Goal: Task Accomplishment & Management: Complete application form

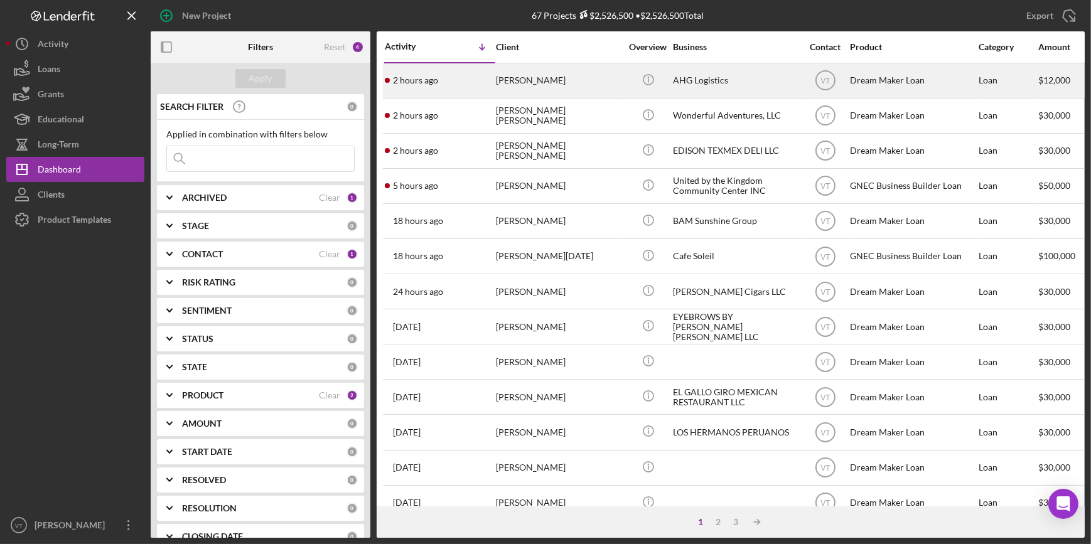
click at [465, 82] on div "2 hours ago Ali Gurley" at bounding box center [440, 80] width 110 height 33
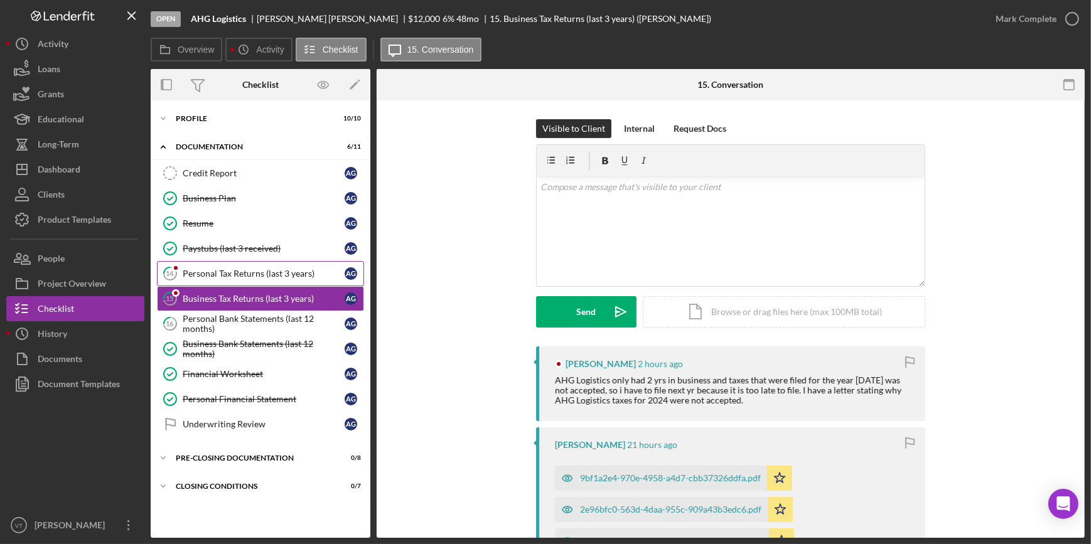
click at [261, 277] on div "Personal Tax Returns (last 3 years)" at bounding box center [264, 274] width 162 height 10
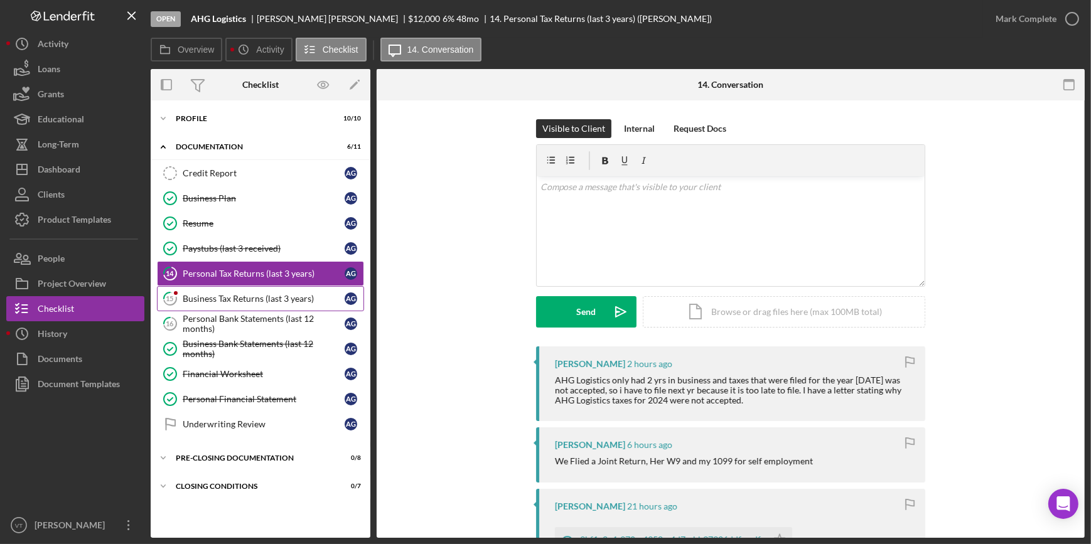
click at [284, 292] on link "15 Business Tax Returns (last 3 years) A G" at bounding box center [260, 298] width 207 height 25
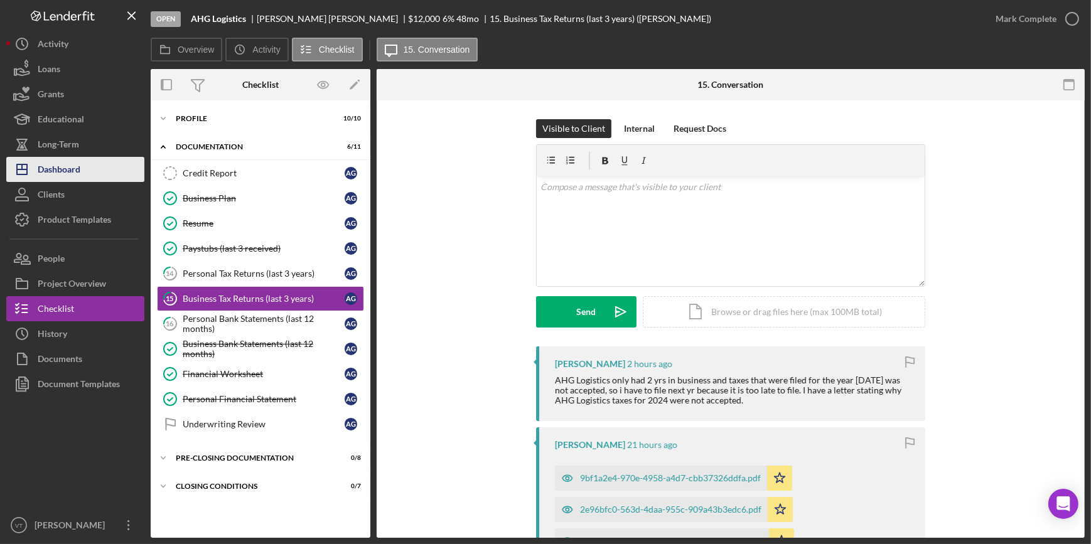
click at [78, 168] on div "Dashboard" at bounding box center [59, 171] width 43 height 28
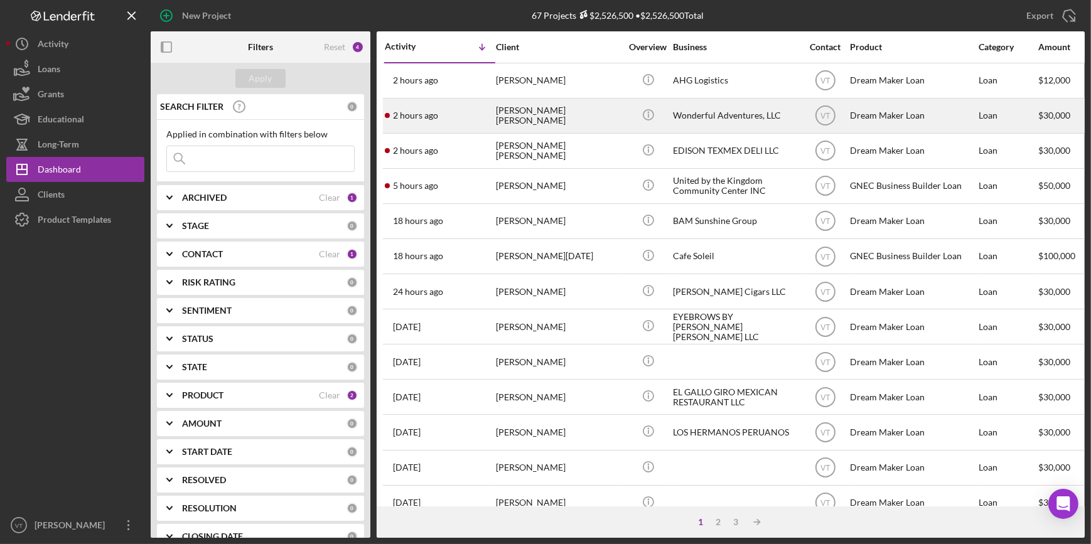
click at [525, 120] on div "[PERSON_NAME] [PERSON_NAME]" at bounding box center [559, 115] width 126 height 33
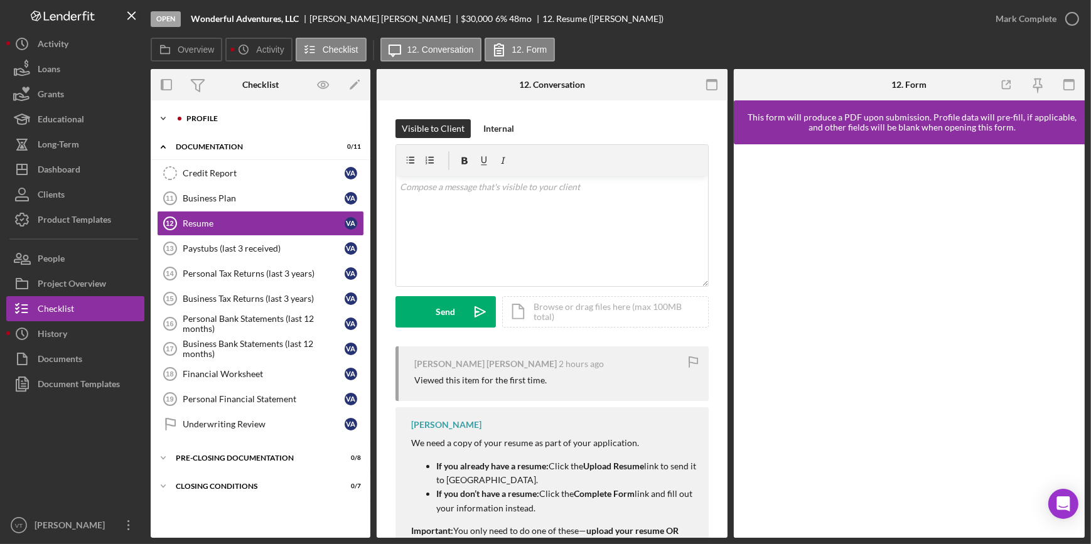
click at [165, 114] on icon "Icon/Expander" at bounding box center [163, 118] width 25 height 25
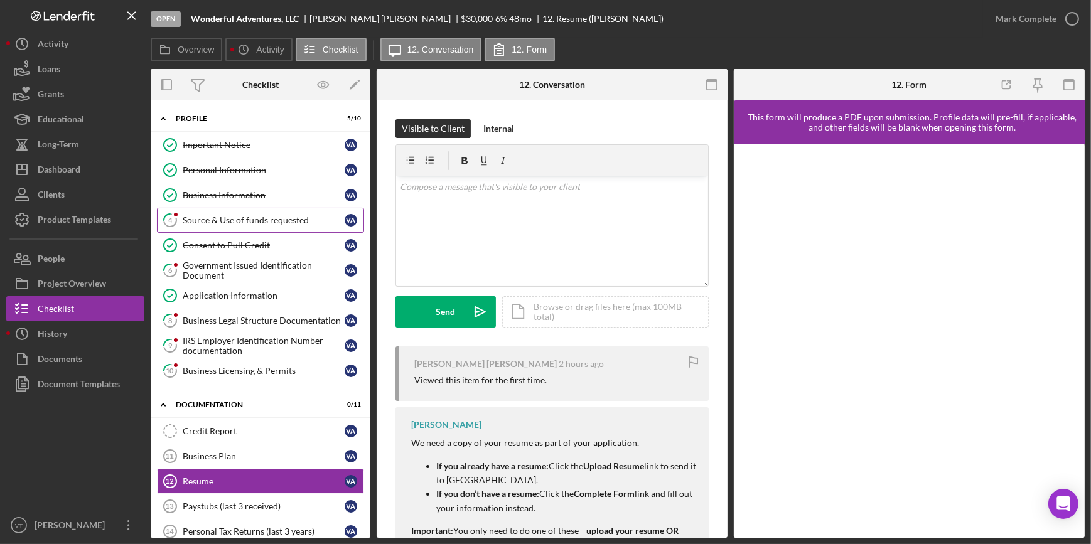
click at [212, 214] on link "4 Source & Use of funds requested V A" at bounding box center [260, 220] width 207 height 25
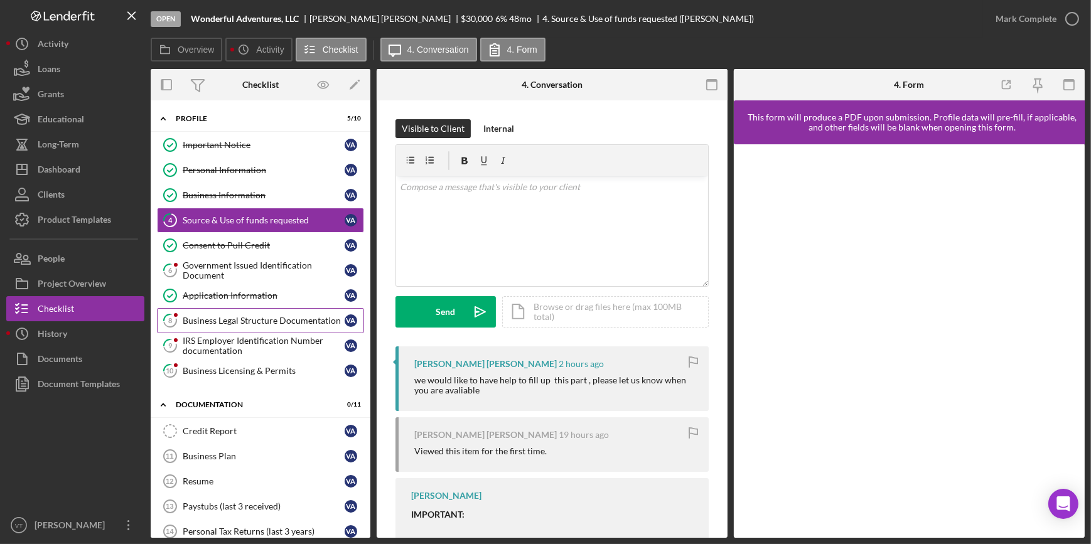
click at [250, 323] on div "Business Legal Structure Documentation" at bounding box center [264, 321] width 162 height 10
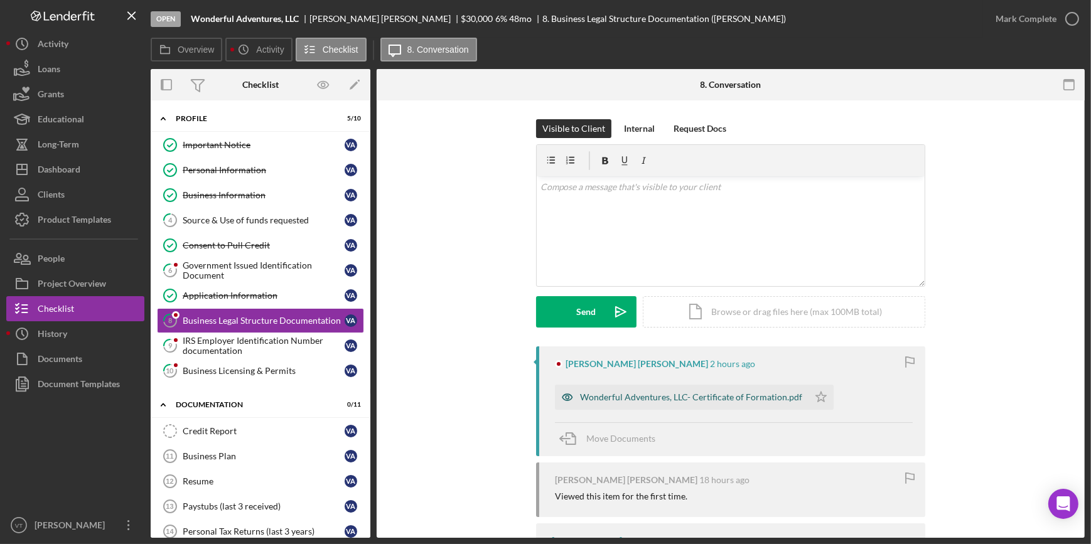
click at [585, 393] on div "Wonderful Adventures, LLC- Certificate of Formation.pdf" at bounding box center [691, 398] width 222 height 10
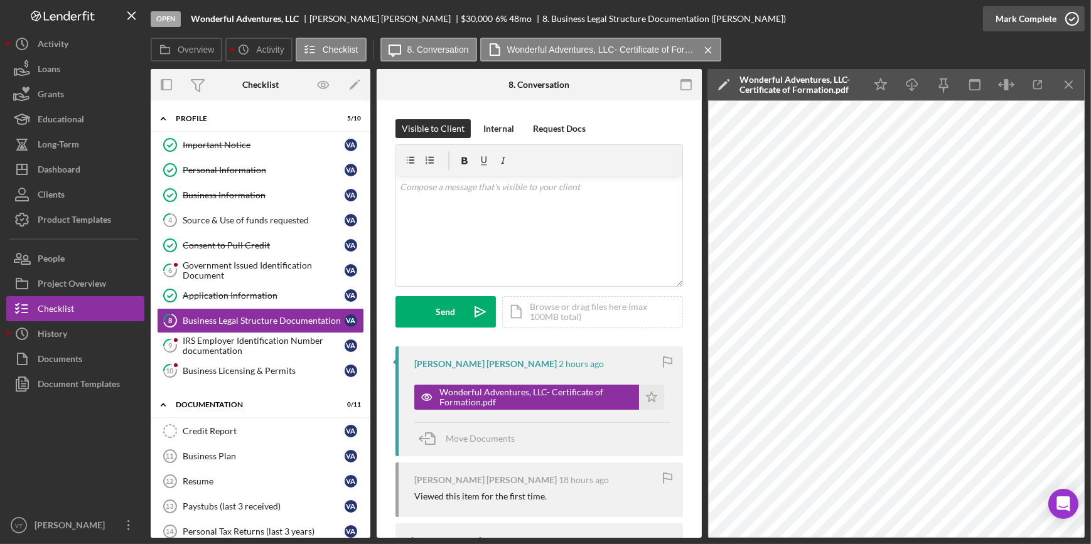
click at [1016, 13] on div "Mark Complete" at bounding box center [1026, 18] width 61 height 25
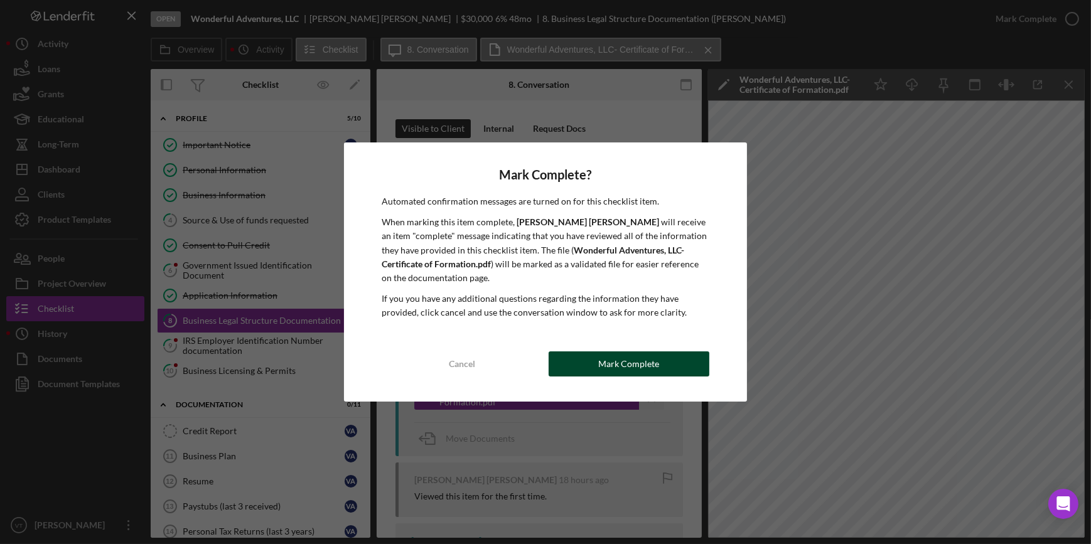
click at [634, 365] on div "Mark Complete" at bounding box center [629, 364] width 61 height 25
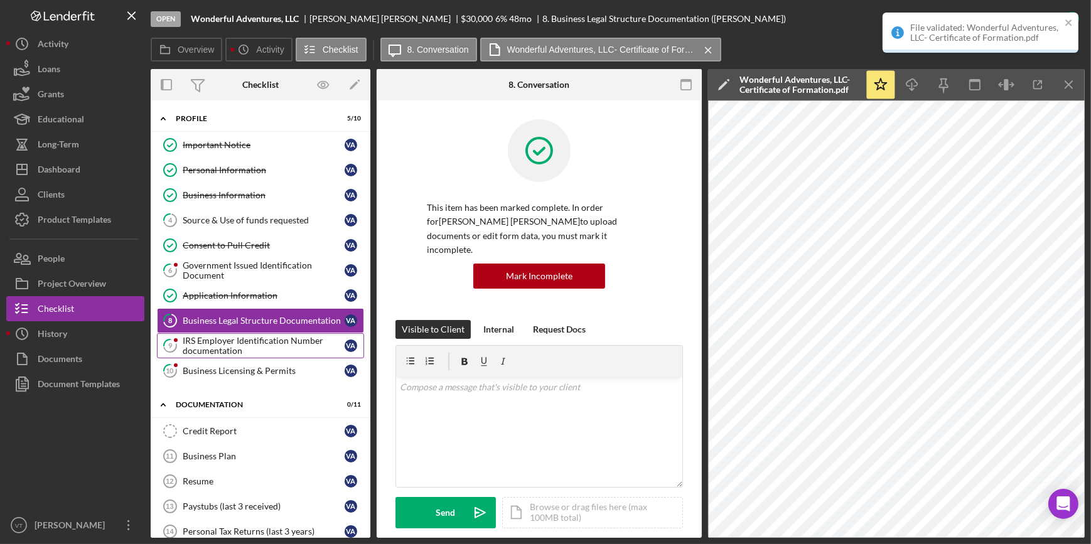
click at [201, 349] on div "IRS Employer Identification Number documentation" at bounding box center [264, 346] width 162 height 20
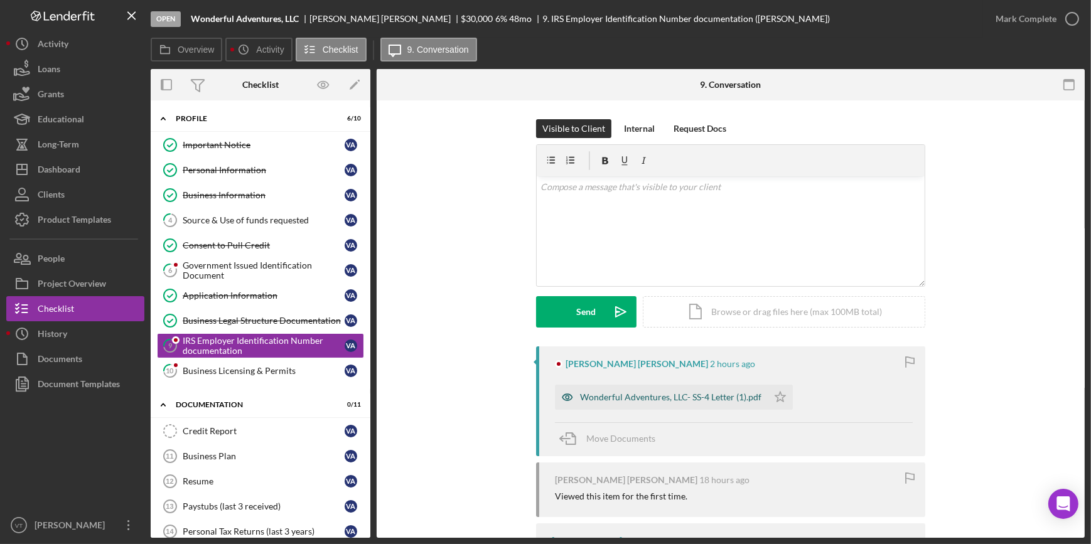
click at [606, 398] on div "Wonderful Adventures, LLC- SS-4 Letter (1).pdf" at bounding box center [670, 398] width 181 height 10
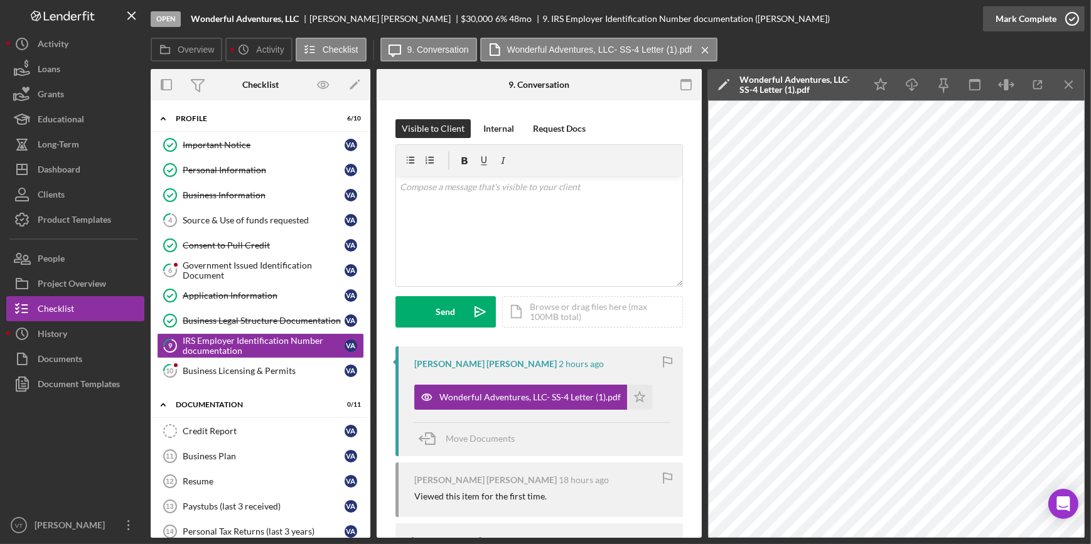
click at [1035, 20] on div "Mark Complete" at bounding box center [1026, 18] width 61 height 25
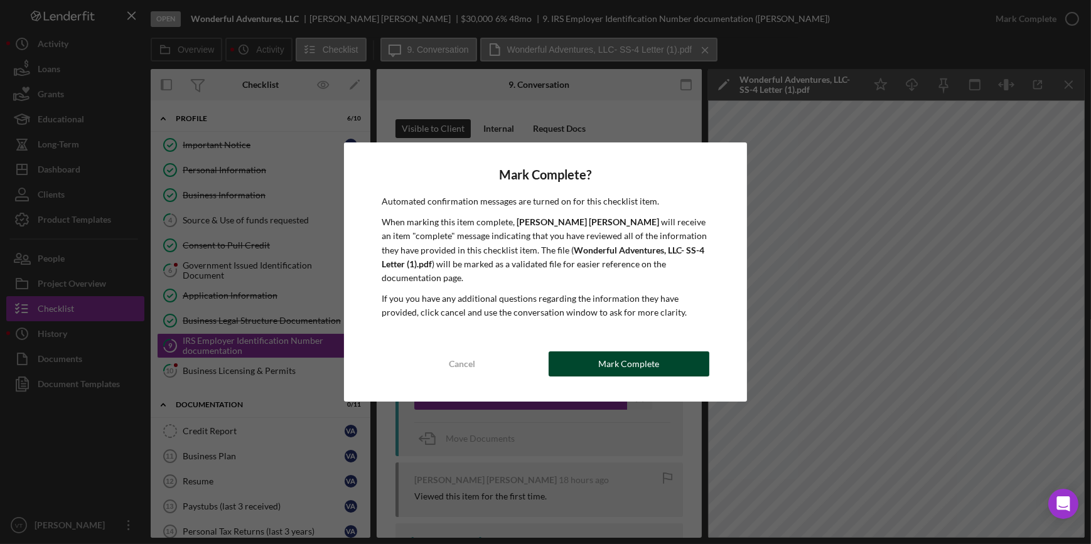
click at [623, 353] on div "Mark Complete" at bounding box center [629, 364] width 61 height 25
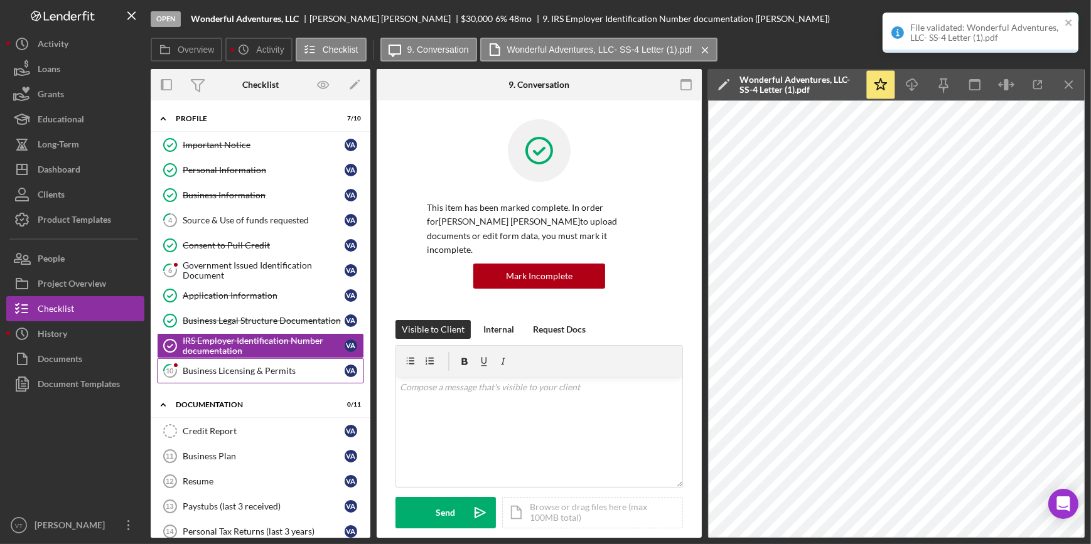
click at [204, 374] on div "Business Licensing & Permits" at bounding box center [264, 371] width 162 height 10
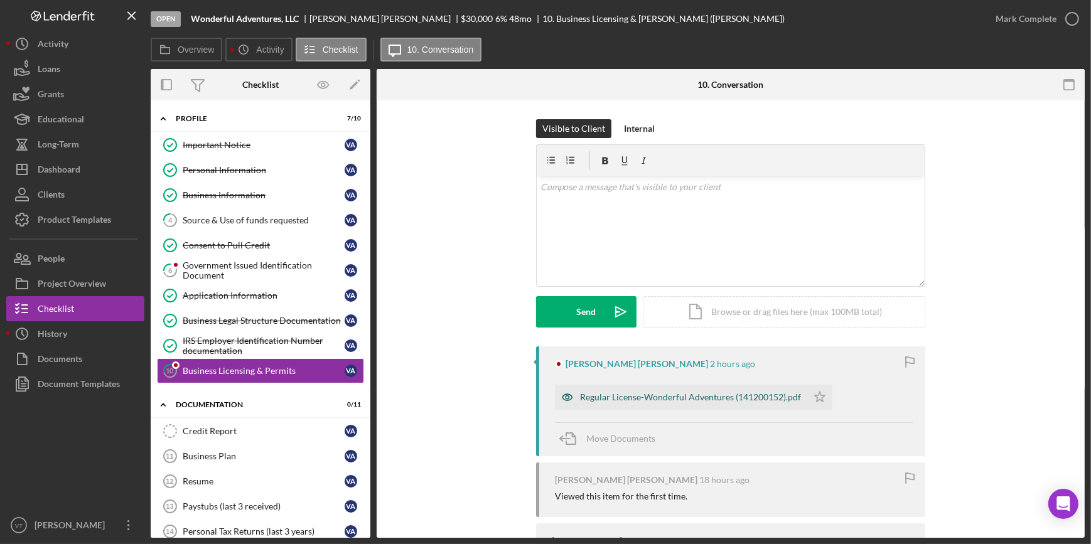
click at [585, 398] on div "Regular License-Wonderful Adventures (141200152).pdf" at bounding box center [690, 398] width 221 height 10
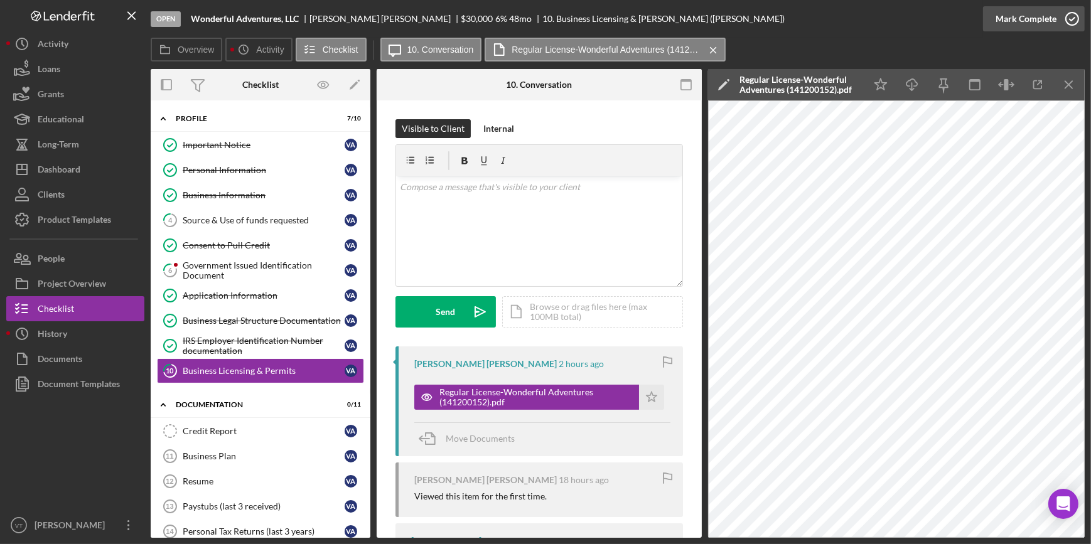
click at [1031, 20] on div "Mark Complete" at bounding box center [1026, 18] width 61 height 25
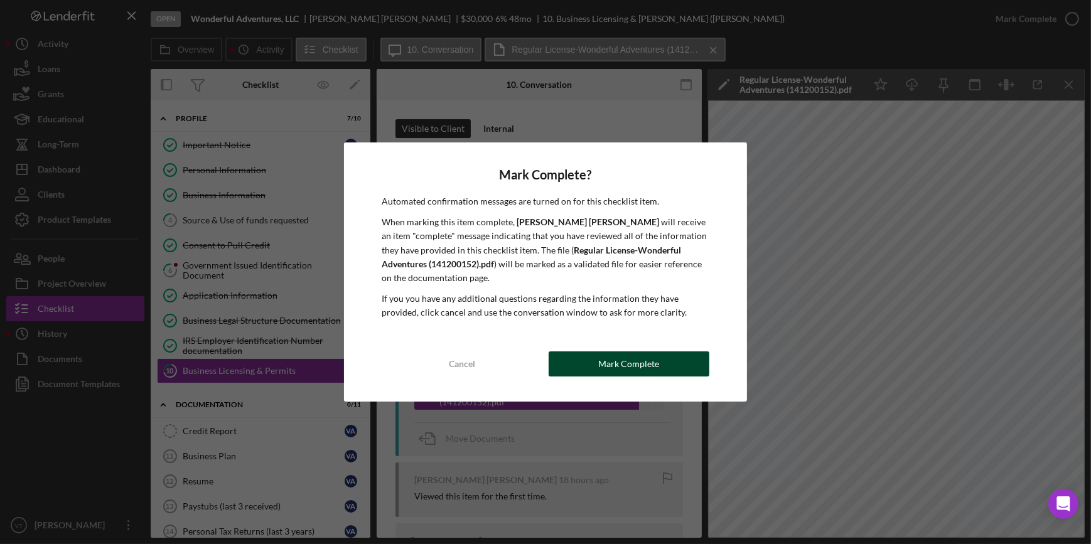
click at [575, 369] on button "Mark Complete" at bounding box center [629, 364] width 161 height 25
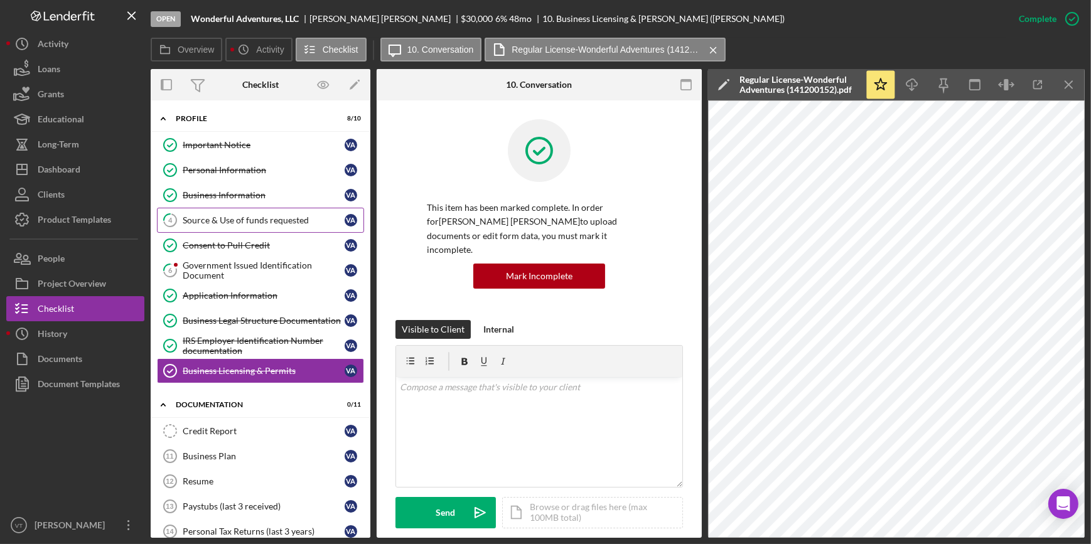
click at [269, 215] on div "Source & Use of funds requested" at bounding box center [264, 220] width 162 height 10
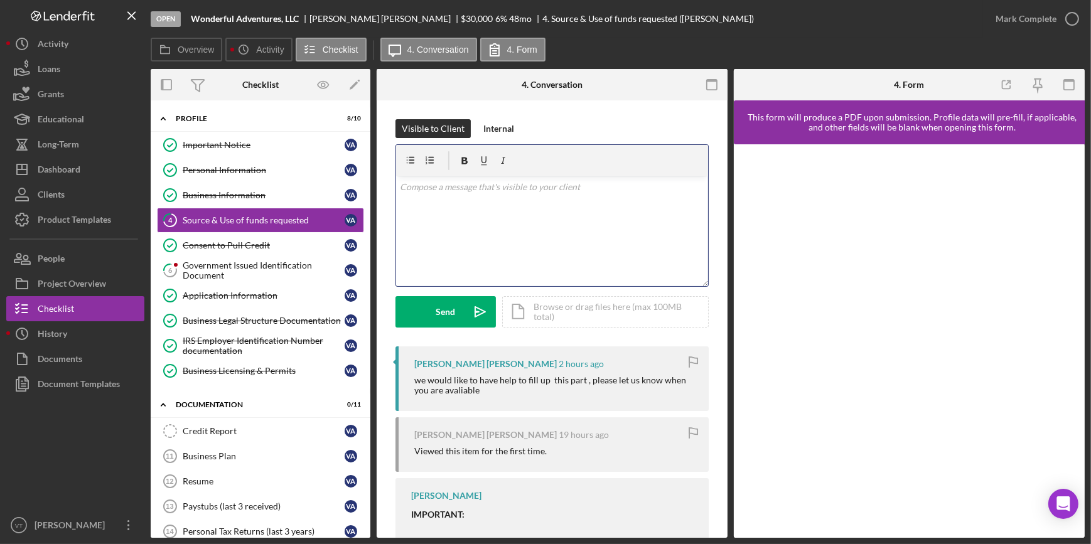
click at [425, 197] on div "v Color teal Color pink Remove color Add row above Add row below Add column bef…" at bounding box center [552, 231] width 312 height 110
click at [579, 250] on div "v Color teal Color pink Remove color Add row above Add row below Add column bef…" at bounding box center [552, 231] width 312 height 110
click at [599, 207] on p "Tomorrow around 11am my cell # is 973-214-3913 since your running an daycare it…" at bounding box center [552, 194] width 305 height 28
drag, startPoint x: 671, startPoint y: 187, endPoint x: 690, endPoint y: 165, distance: 29.4
click at [690, 165] on div at bounding box center [552, 160] width 312 height 31
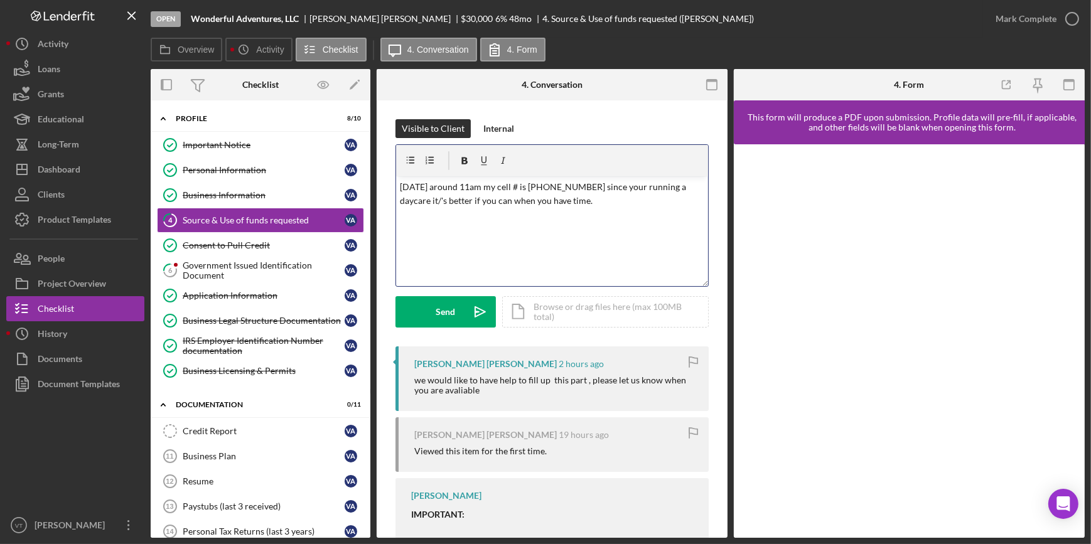
click at [616, 254] on div "v Color teal Color pink Remove color Add row above Add row below Add column bef…" at bounding box center [552, 231] width 312 height 110
click at [436, 199] on p "Tomorrow around 11am my cell # is 973-214-3913 since you're running a daycare i…" at bounding box center [552, 194] width 305 height 28
click at [609, 206] on p "Tomorrow around 11am my cell # is 973-214-3913 since you're running a daycare i…" at bounding box center [552, 194] width 305 height 28
click at [449, 313] on div "Send" at bounding box center [445, 311] width 19 height 31
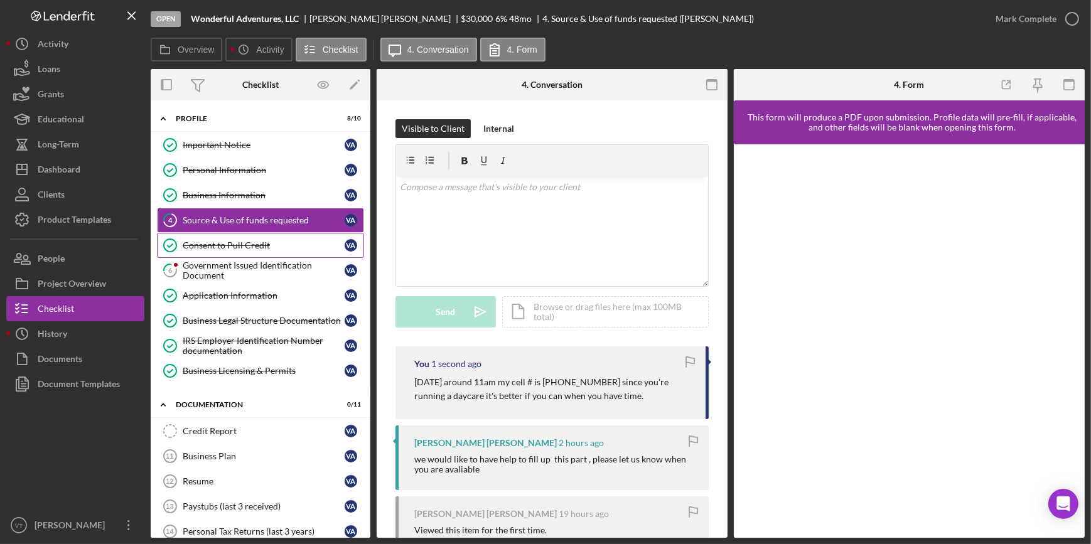
click at [209, 241] on div "Consent to Pull Credit" at bounding box center [264, 246] width 162 height 10
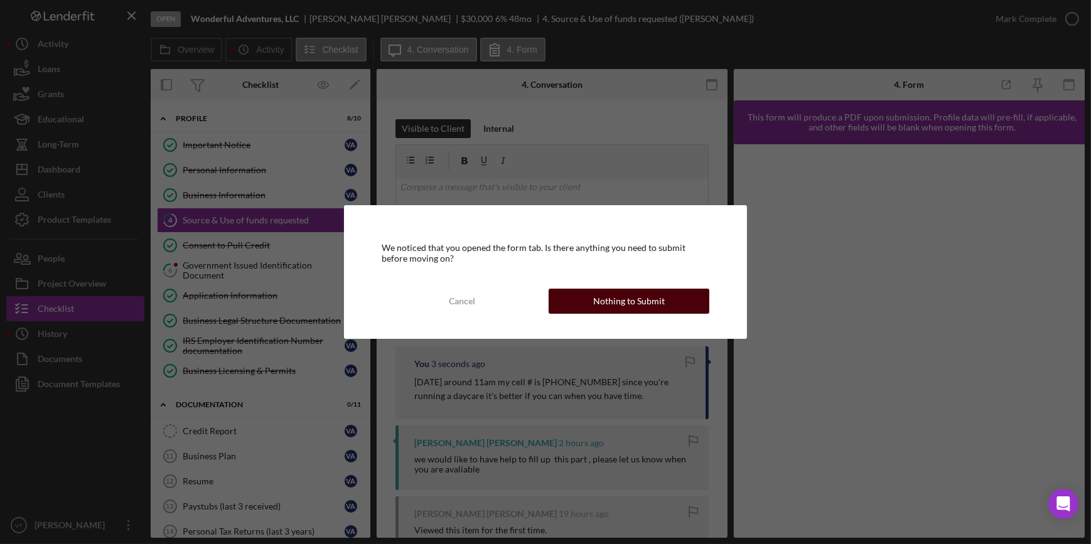
click at [614, 308] on div "Nothing to Submit" at bounding box center [629, 301] width 72 height 25
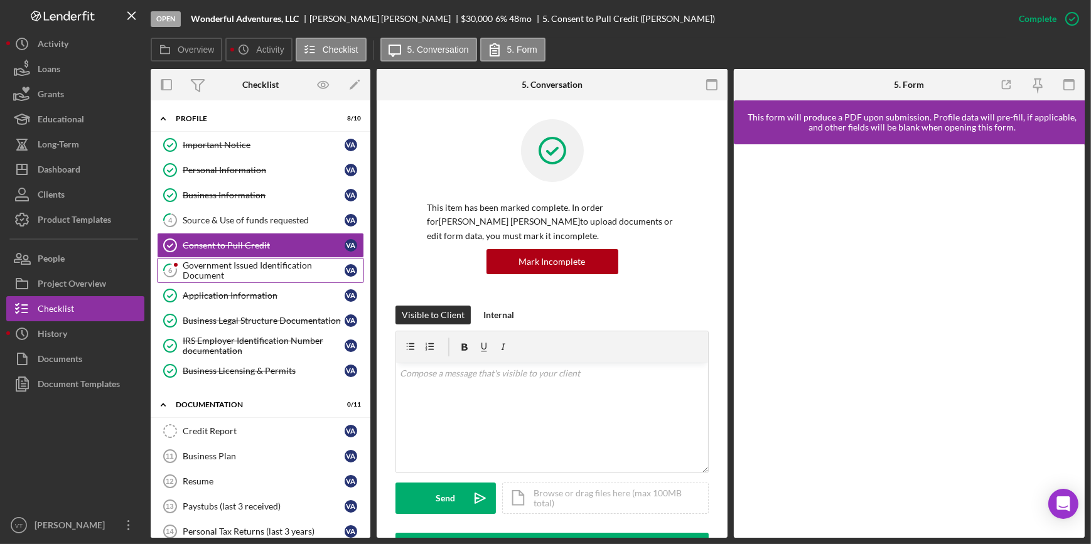
click at [232, 263] on div "Government Issued Identification Document" at bounding box center [264, 271] width 162 height 20
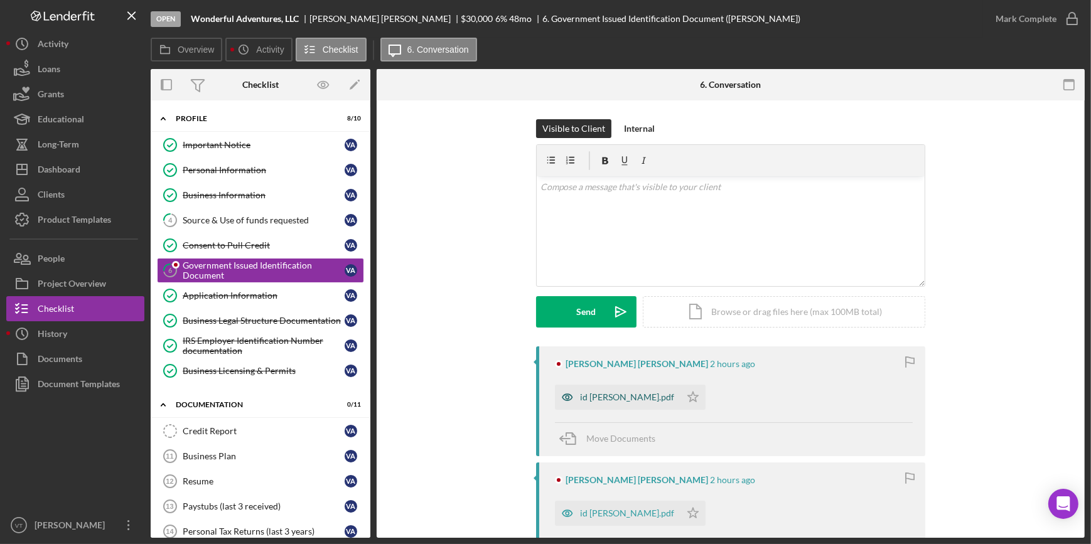
click at [600, 393] on div "id viviana.pdf" at bounding box center [627, 398] width 94 height 10
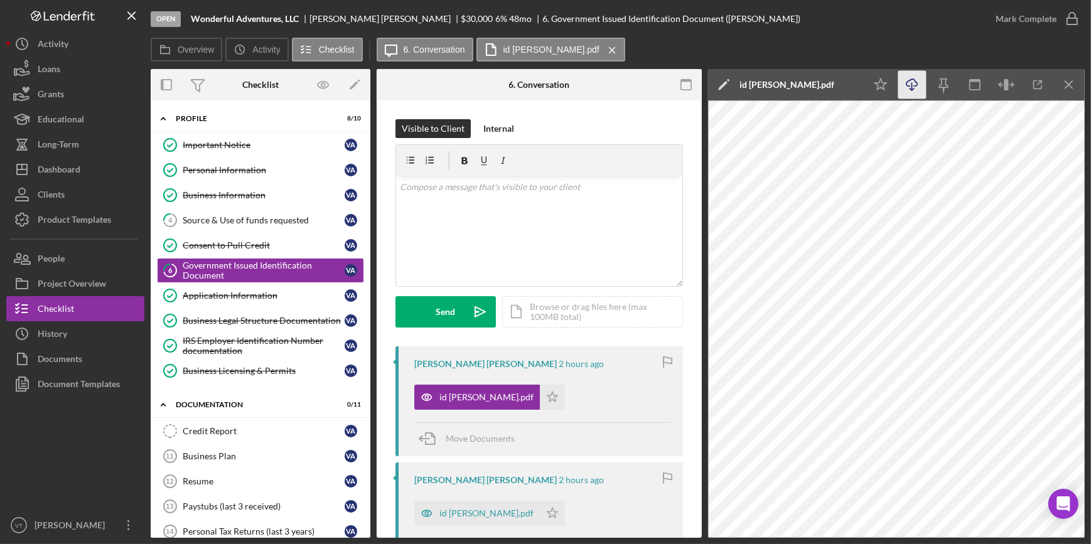
click at [917, 84] on icon "button" at bounding box center [912, 82] width 11 height 7
click at [1017, 13] on div "Mark Complete" at bounding box center [1026, 18] width 61 height 25
click at [540, 398] on icon "Icon/Star" at bounding box center [552, 397] width 25 height 25
click at [1005, 18] on div "Mark Complete" at bounding box center [1026, 18] width 61 height 25
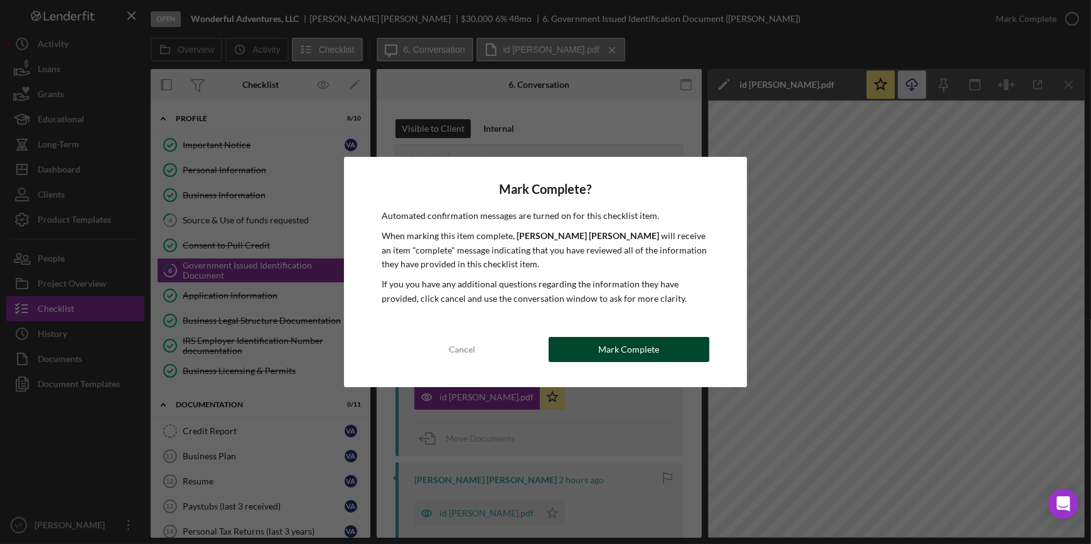
click at [647, 347] on div "Mark Complete" at bounding box center [629, 349] width 61 height 25
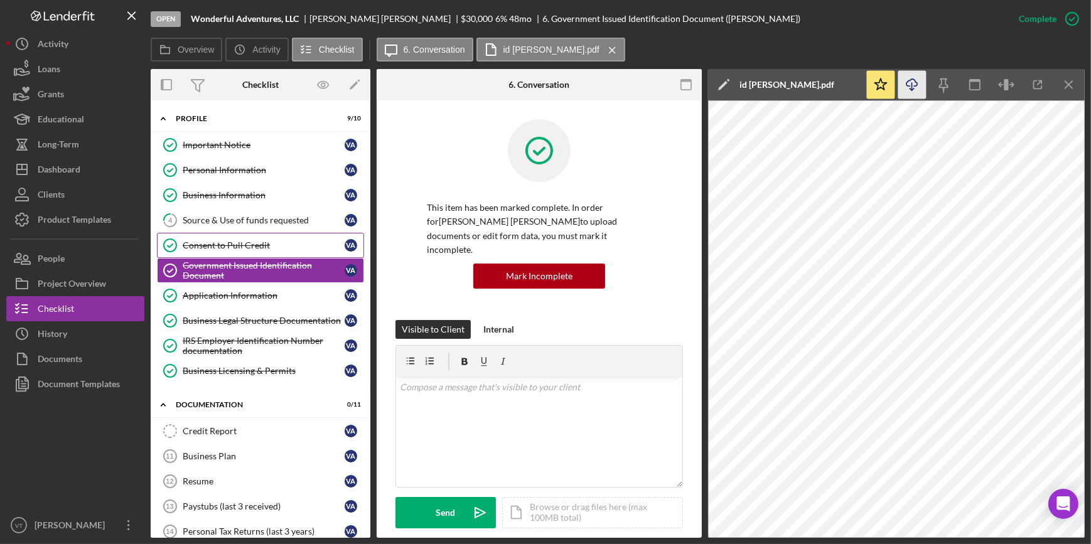
click at [223, 242] on div "Consent to Pull Credit" at bounding box center [264, 246] width 162 height 10
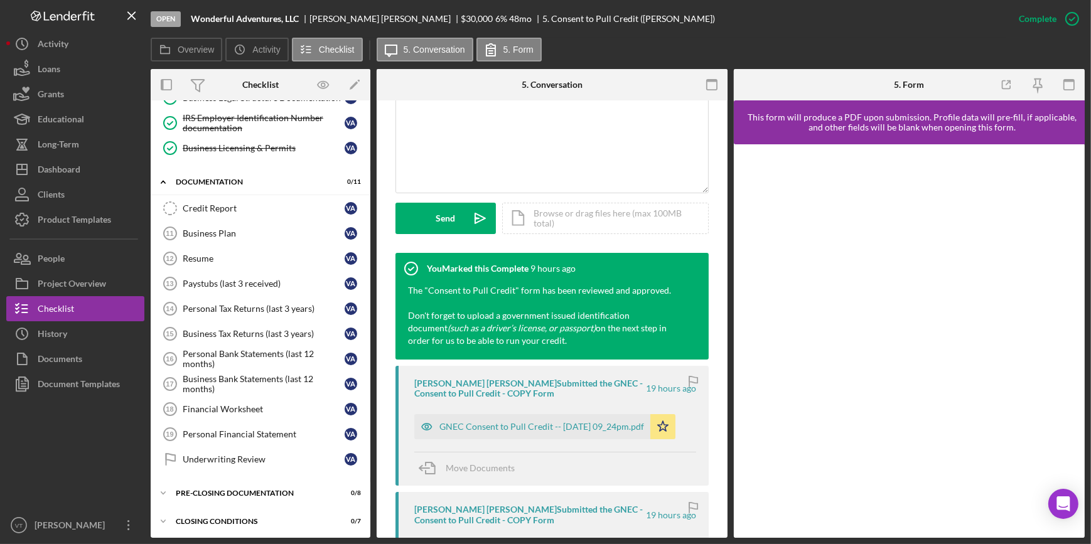
scroll to position [285, 0]
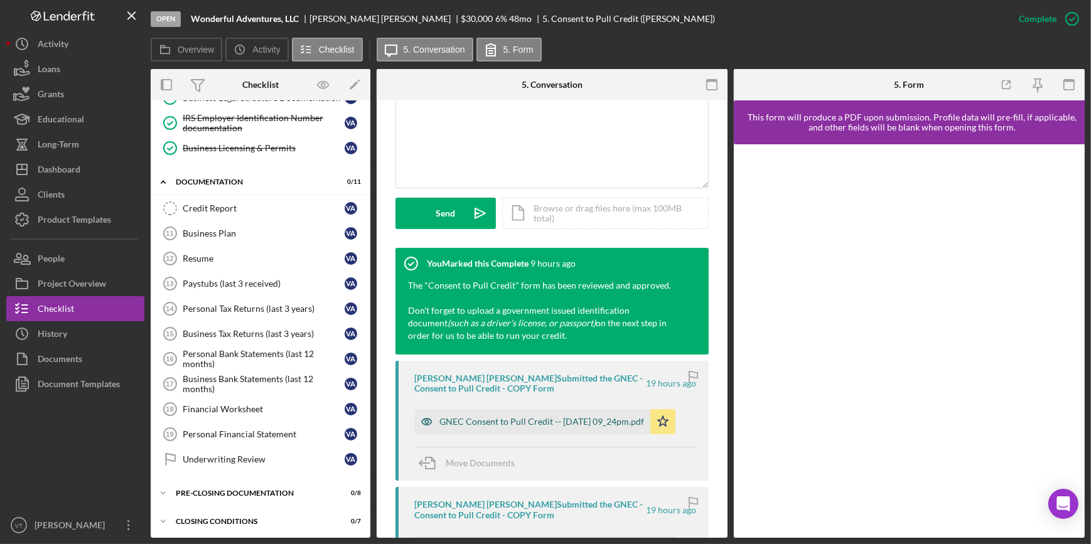
click at [501, 425] on div "GNEC Consent to Pull Credit -- 2025-09-30 09_24pm.pdf" at bounding box center [542, 422] width 205 height 10
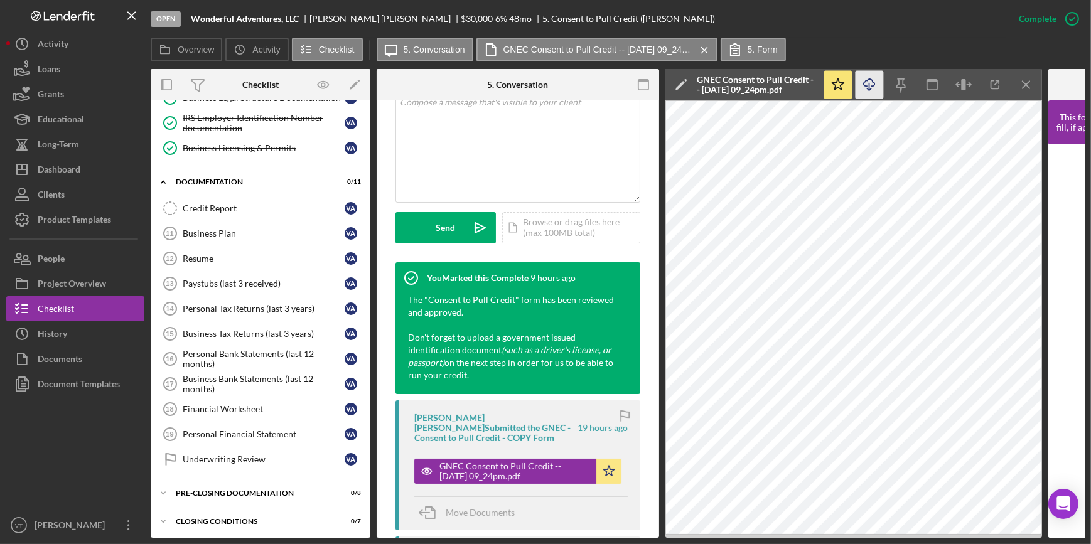
click at [870, 86] on icon "Icon/Download" at bounding box center [870, 85] width 28 height 28
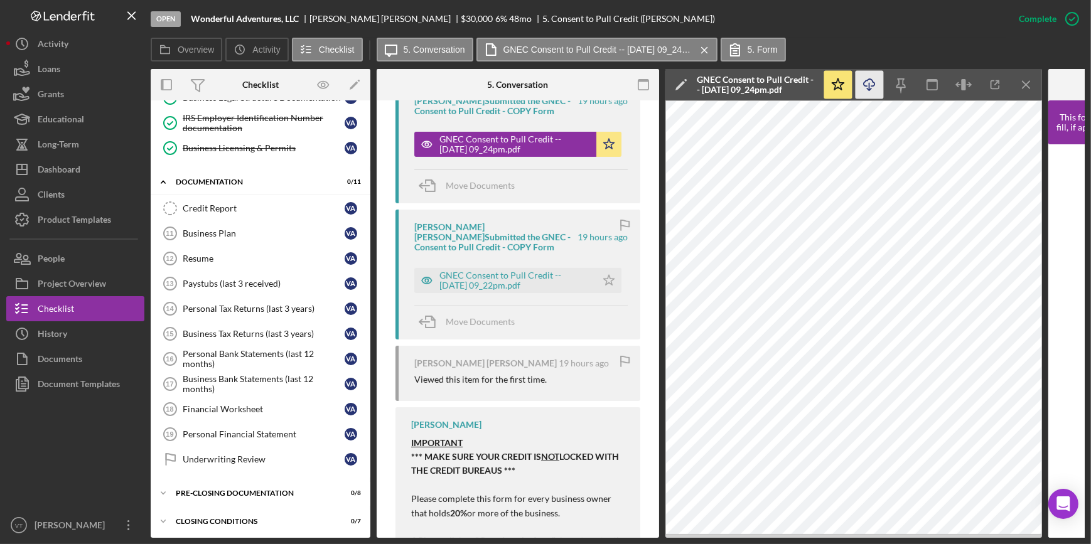
scroll to position [628, 0]
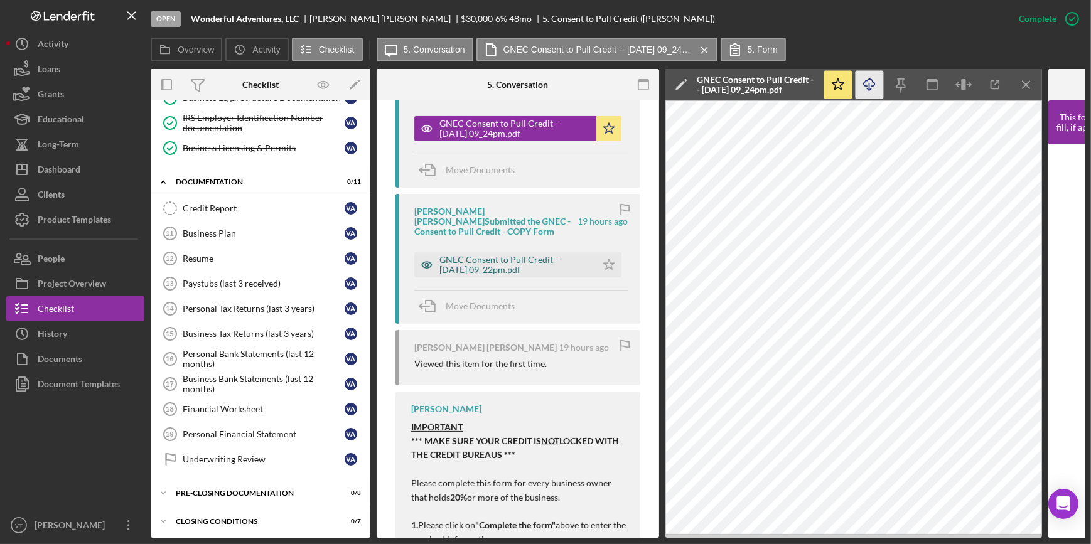
click at [510, 255] on div "GNEC Consent to Pull Credit -- 2025-09-30 09_22pm.pdf" at bounding box center [515, 265] width 151 height 20
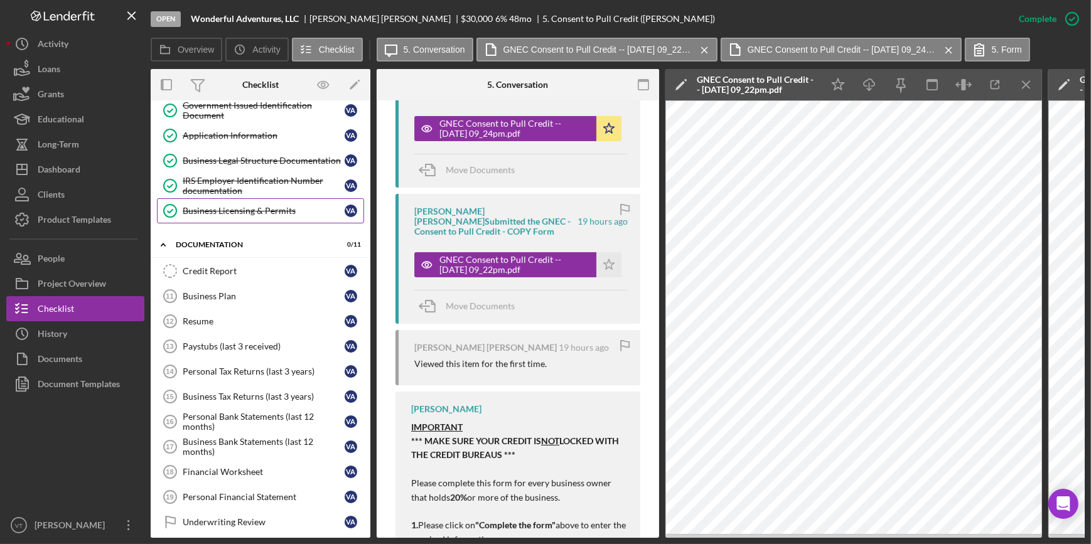
scroll to position [109, 0]
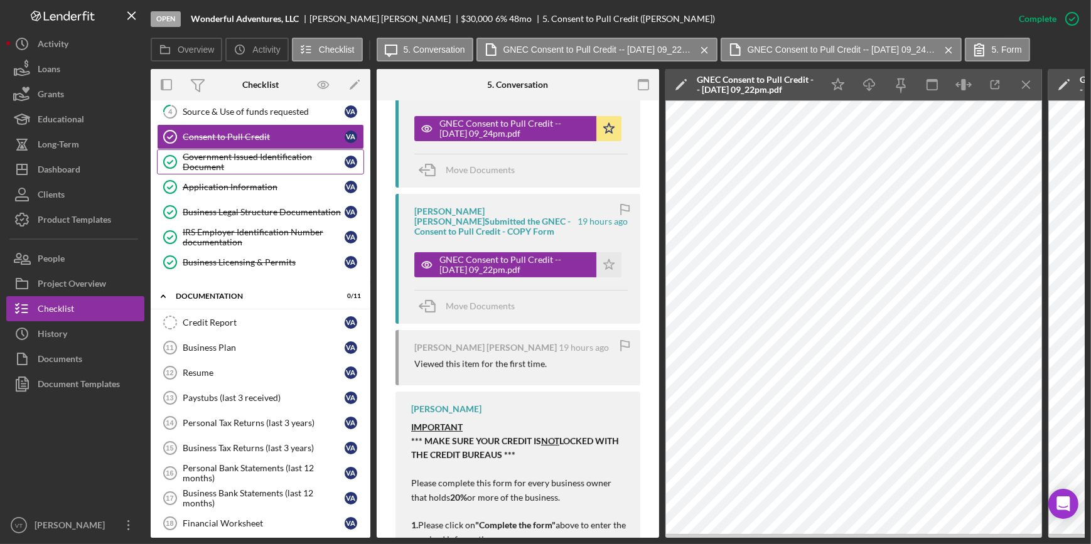
click at [230, 156] on div "Government Issued Identification Document" at bounding box center [264, 162] width 162 height 20
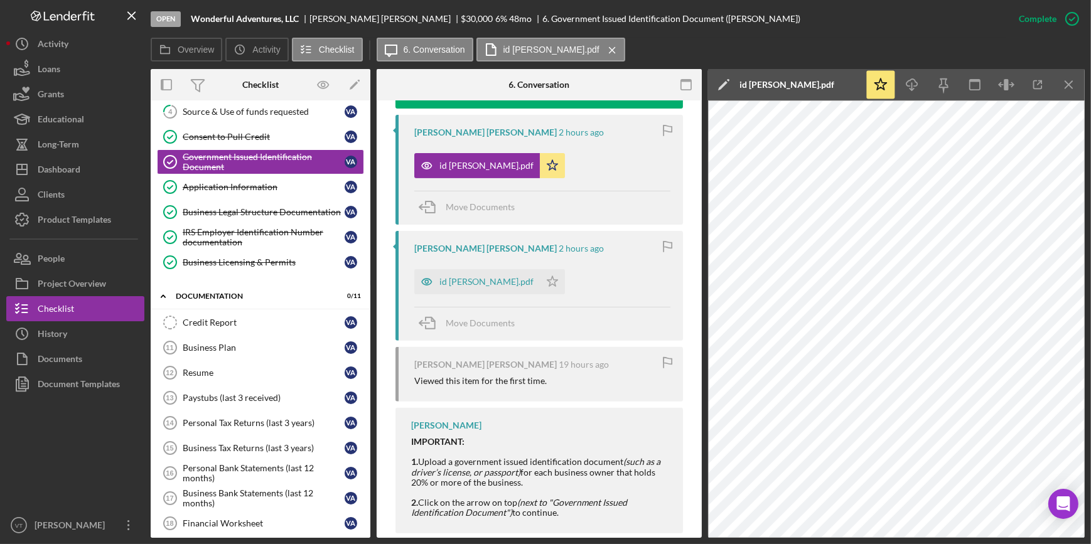
scroll to position [565, 0]
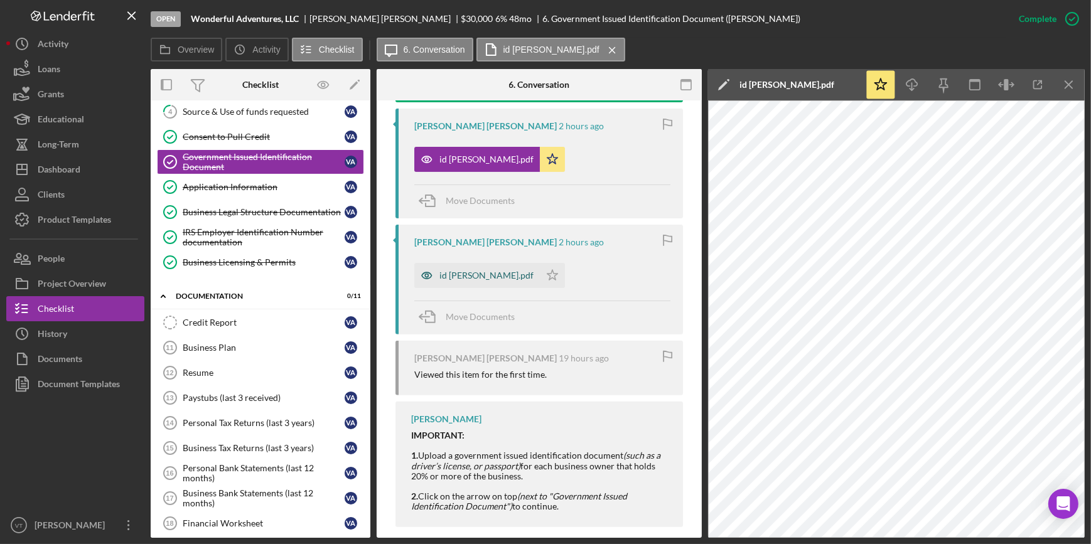
click at [452, 271] on div "id viviana.pdf" at bounding box center [487, 276] width 94 height 10
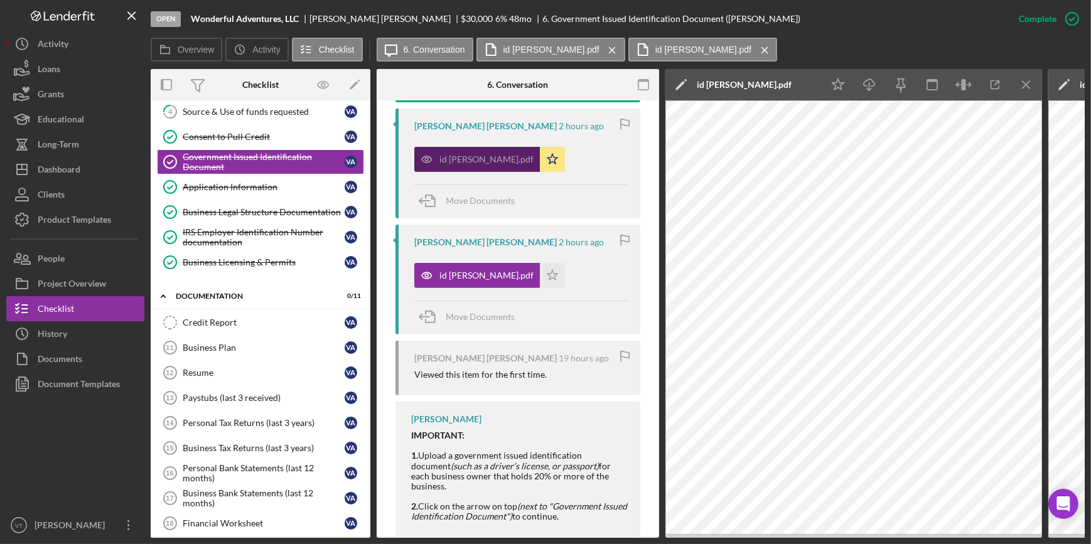
click at [447, 147] on div "id viviana.pdf" at bounding box center [477, 159] width 126 height 25
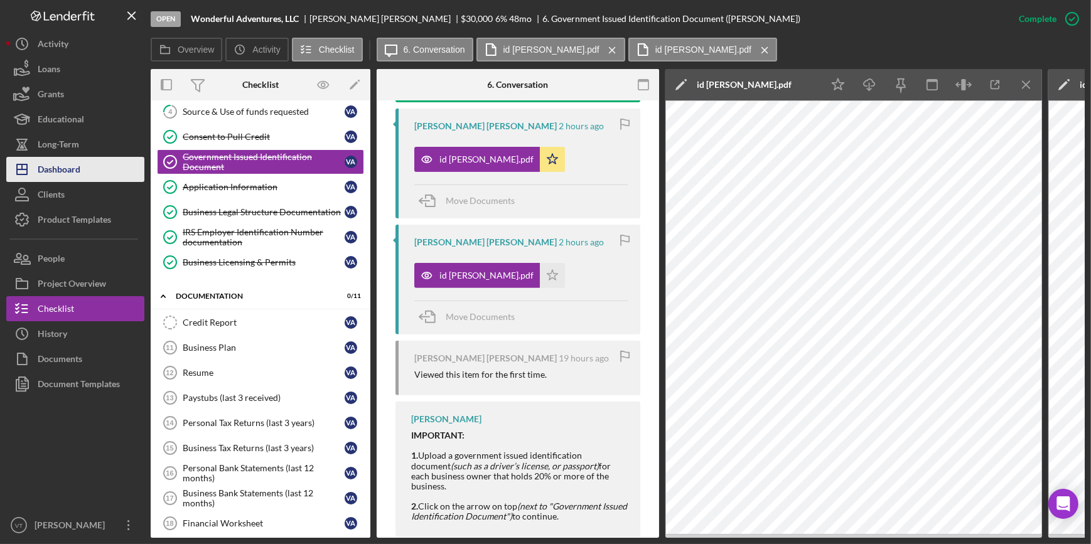
click at [53, 166] on div "Dashboard" at bounding box center [59, 171] width 43 height 28
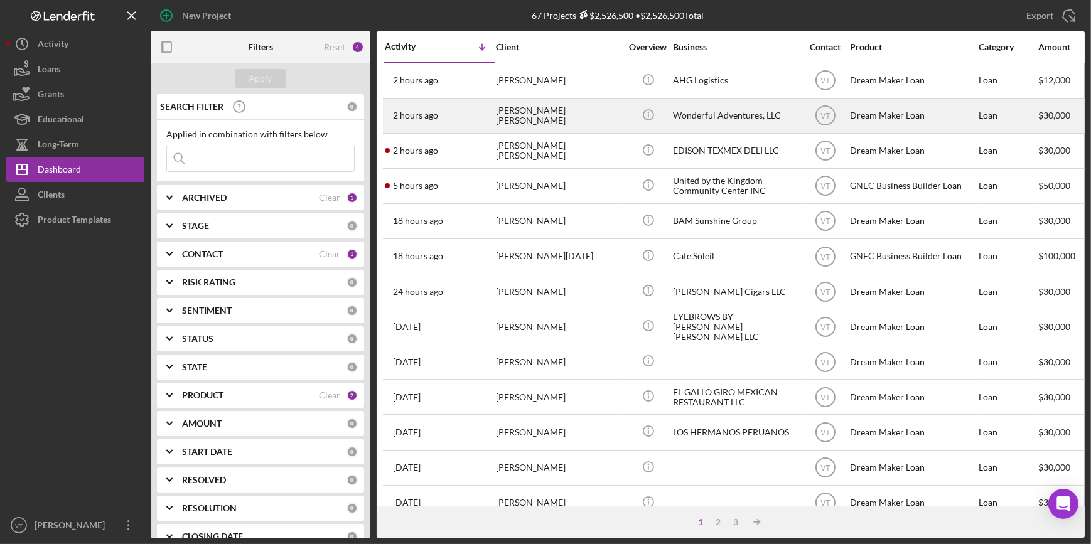
click at [564, 119] on div "[PERSON_NAME] [PERSON_NAME]" at bounding box center [559, 115] width 126 height 33
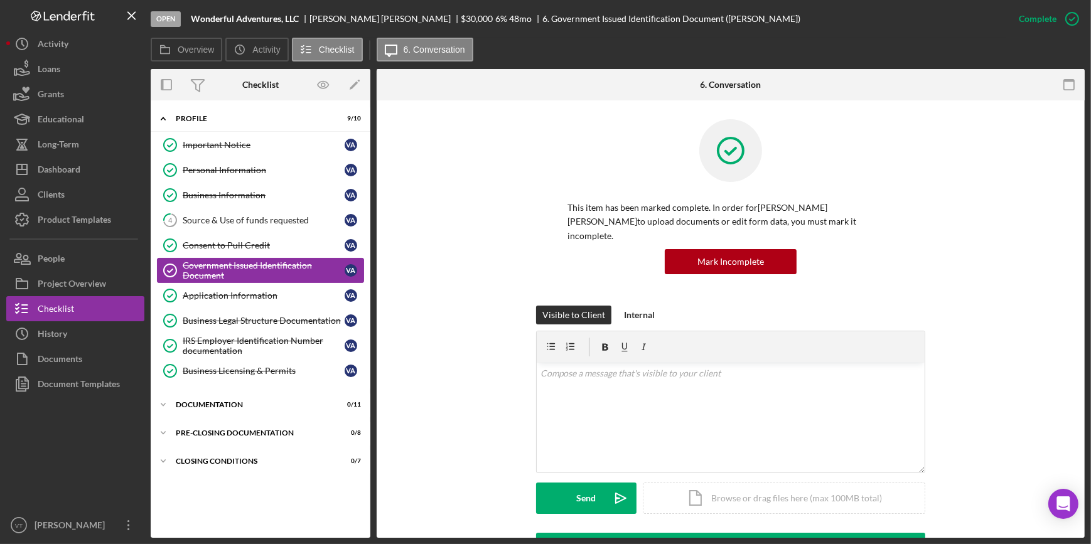
click at [258, 264] on div "Government Issued Identification Document" at bounding box center [264, 271] width 162 height 20
click at [298, 276] on div "Government Issued Identification Document" at bounding box center [264, 271] width 162 height 20
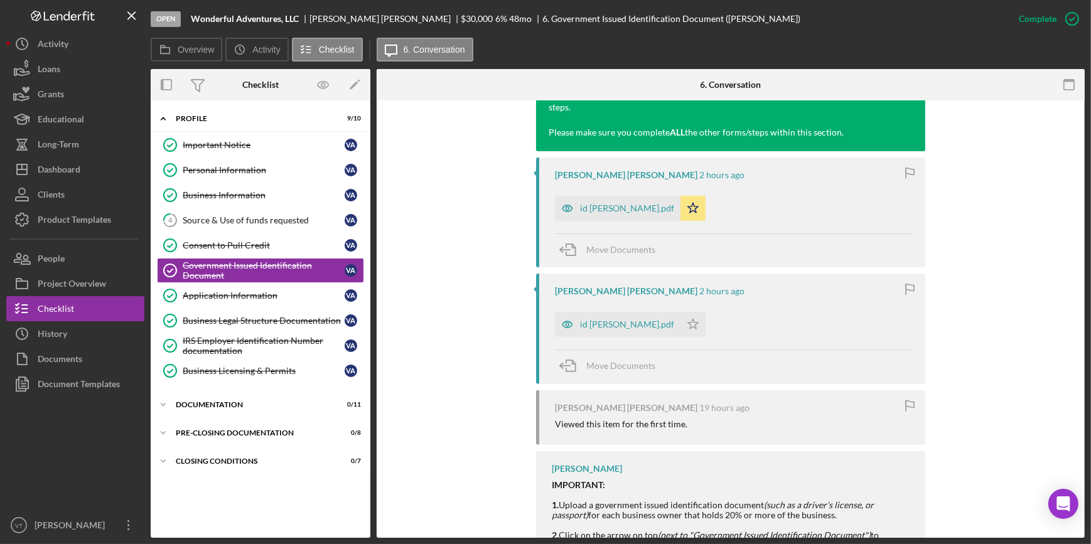
scroll to position [514, 0]
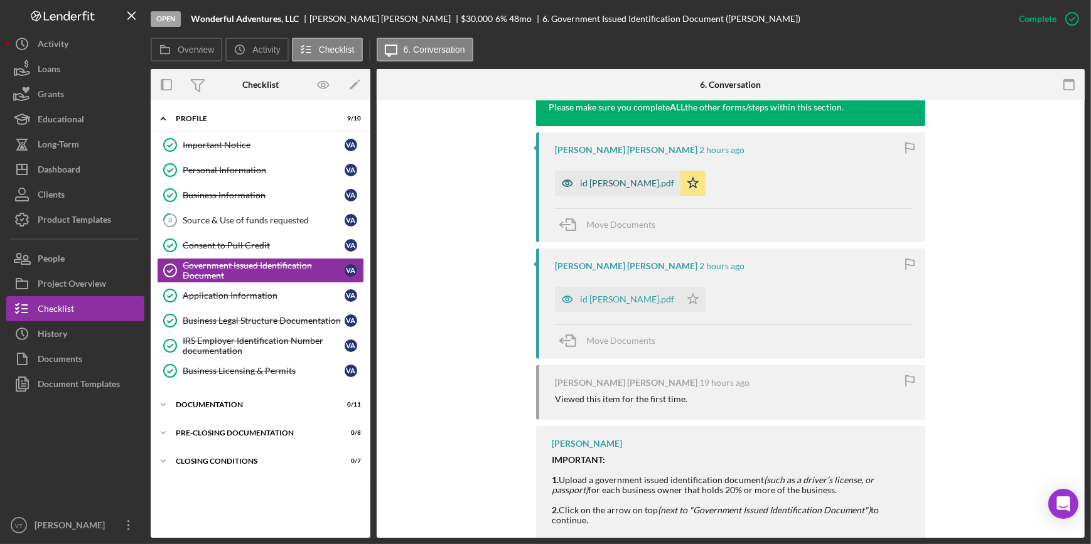
click at [585, 171] on div "id viviana.pdf" at bounding box center [618, 183] width 126 height 25
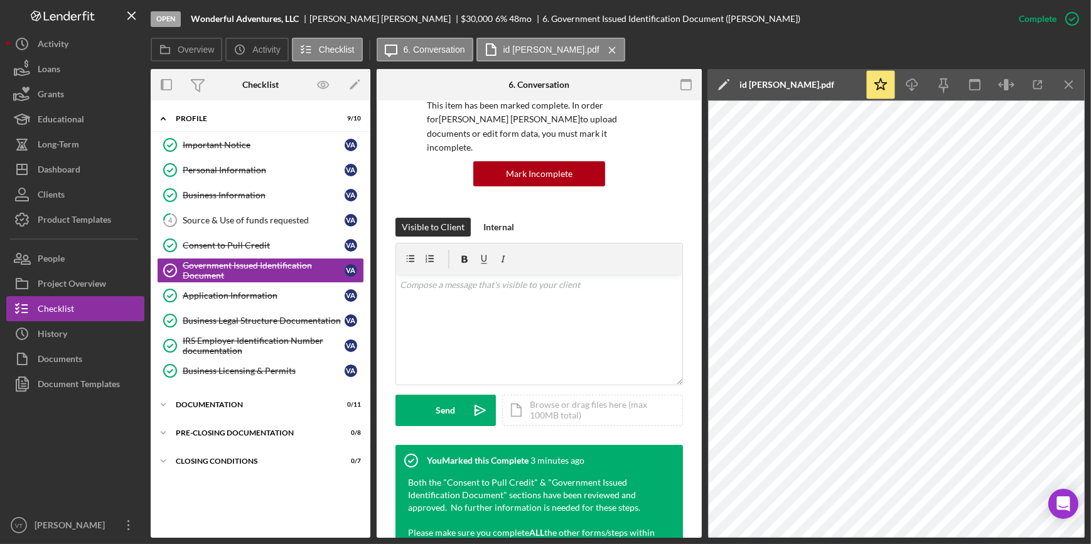
scroll to position [0, 0]
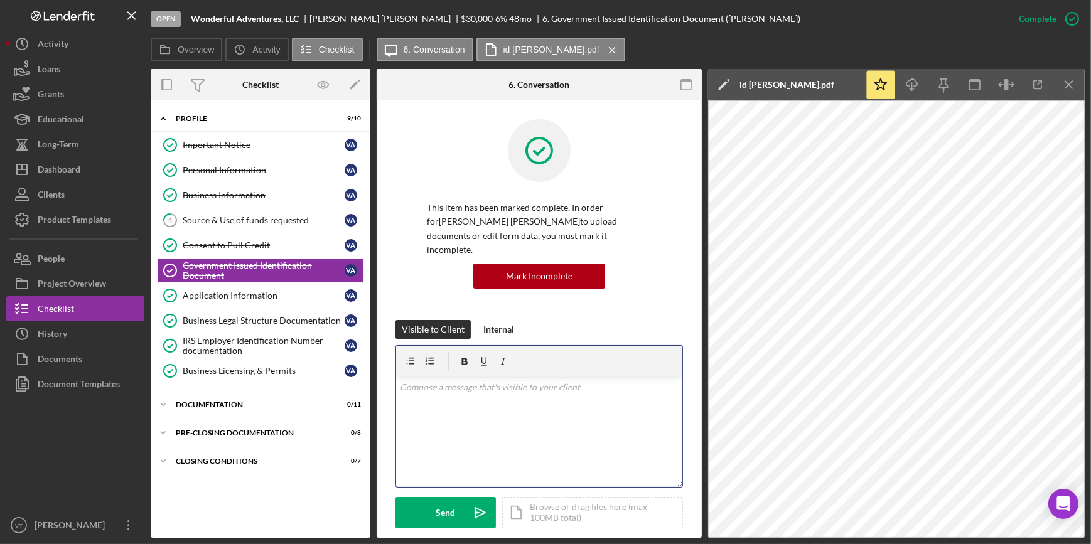
click at [426, 381] on p at bounding box center [539, 388] width 279 height 14
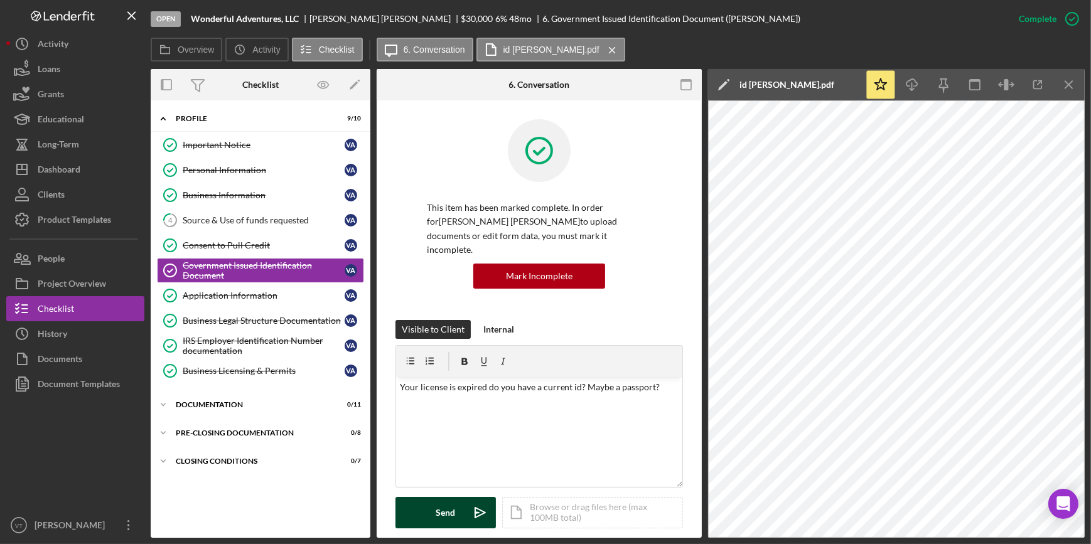
click at [446, 502] on div "Send" at bounding box center [445, 512] width 19 height 31
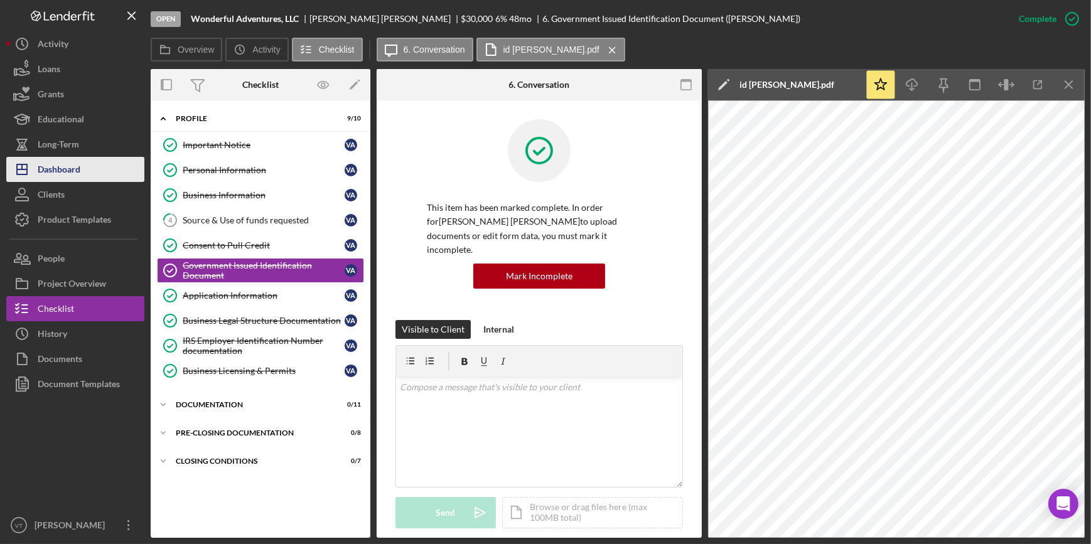
click at [105, 170] on button "Icon/Dashboard Dashboard" at bounding box center [75, 169] width 138 height 25
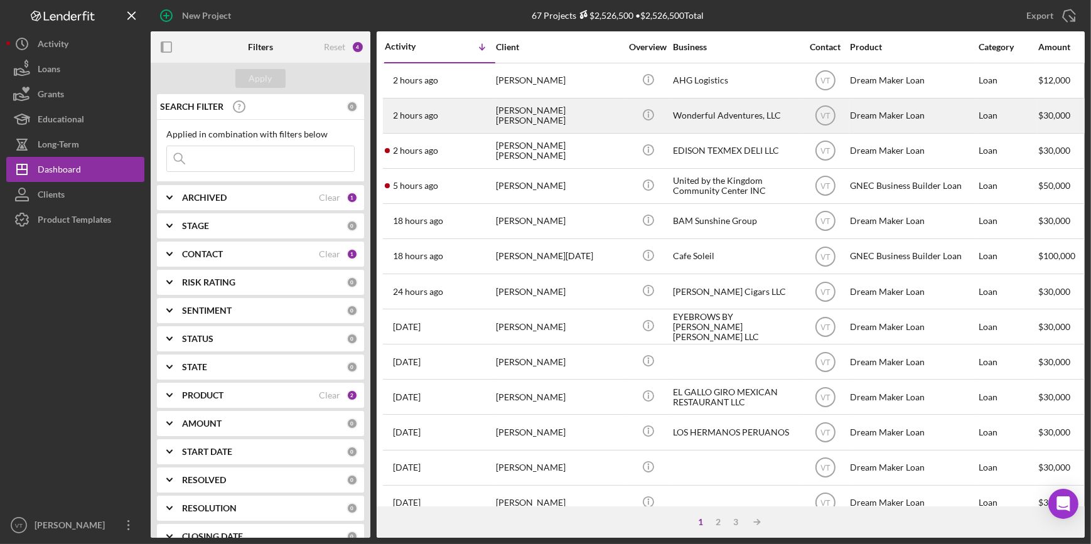
click at [425, 114] on time "2 hours ago" at bounding box center [415, 116] width 45 height 10
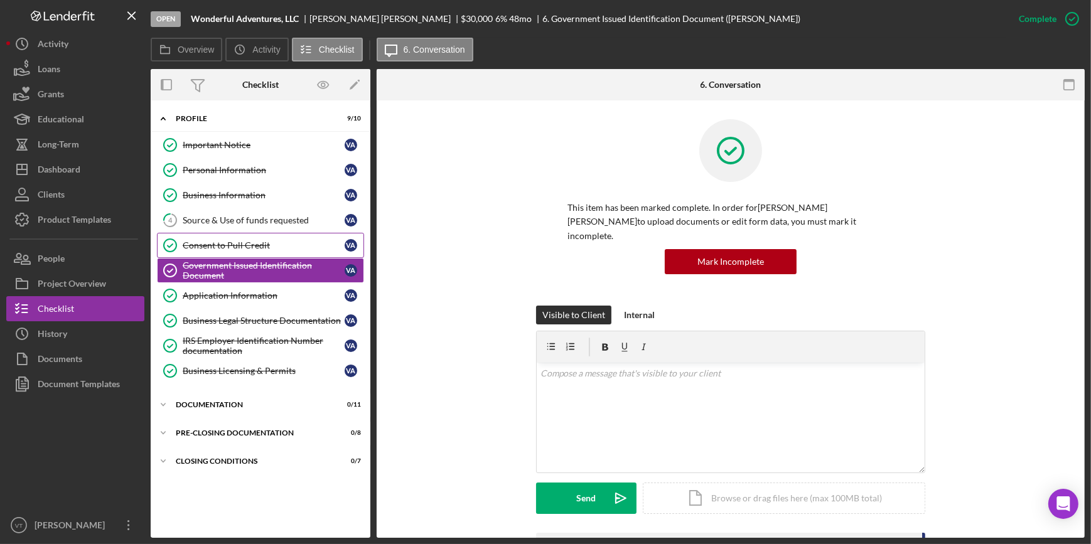
click at [257, 242] on div "Consent to Pull Credit" at bounding box center [264, 246] width 162 height 10
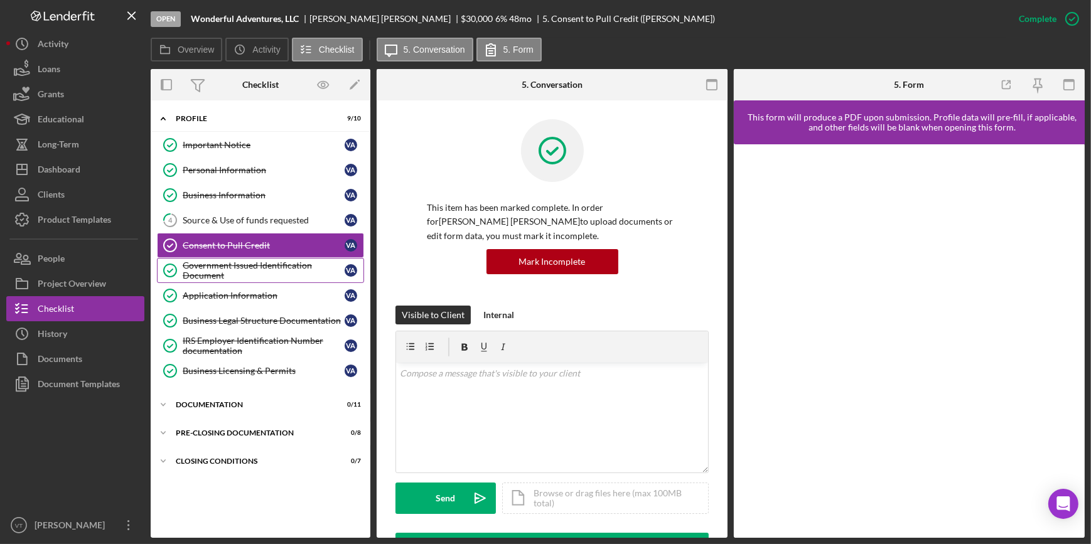
click at [250, 266] on div "Government Issued Identification Document" at bounding box center [264, 271] width 162 height 20
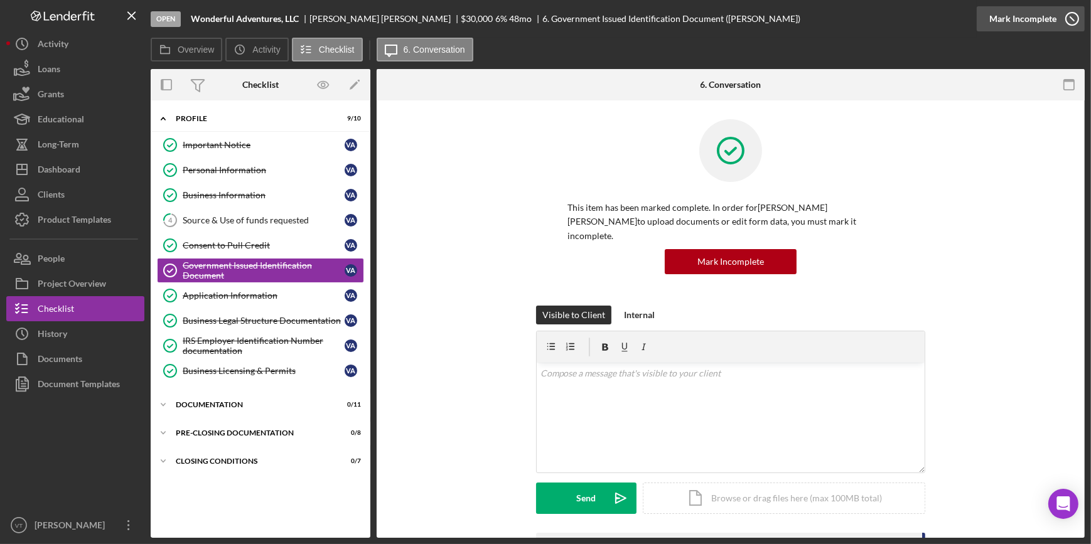
click at [1050, 16] on div "Mark Incomplete" at bounding box center [1023, 18] width 67 height 25
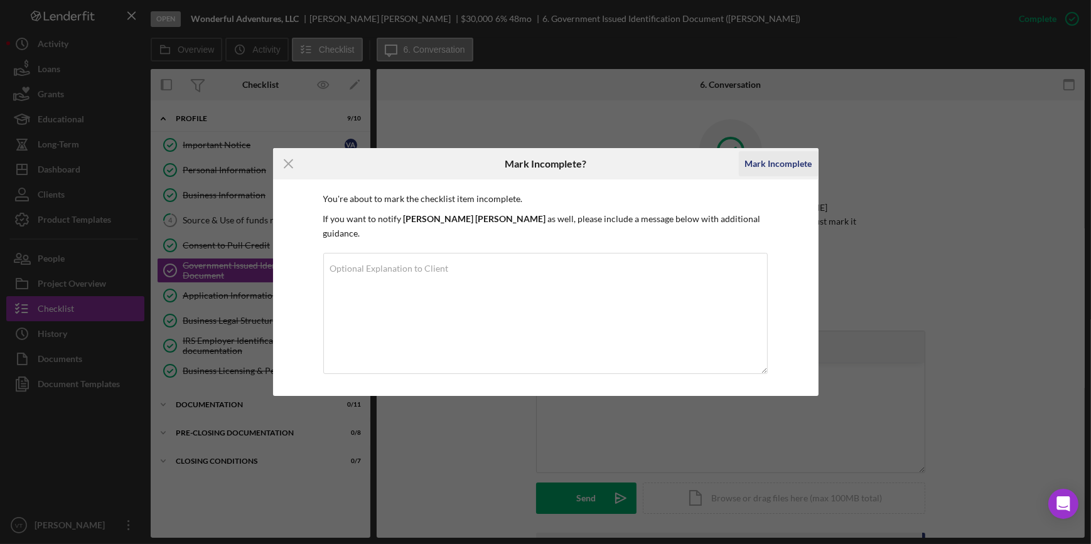
click at [769, 170] on div "Mark Incomplete" at bounding box center [778, 163] width 67 height 25
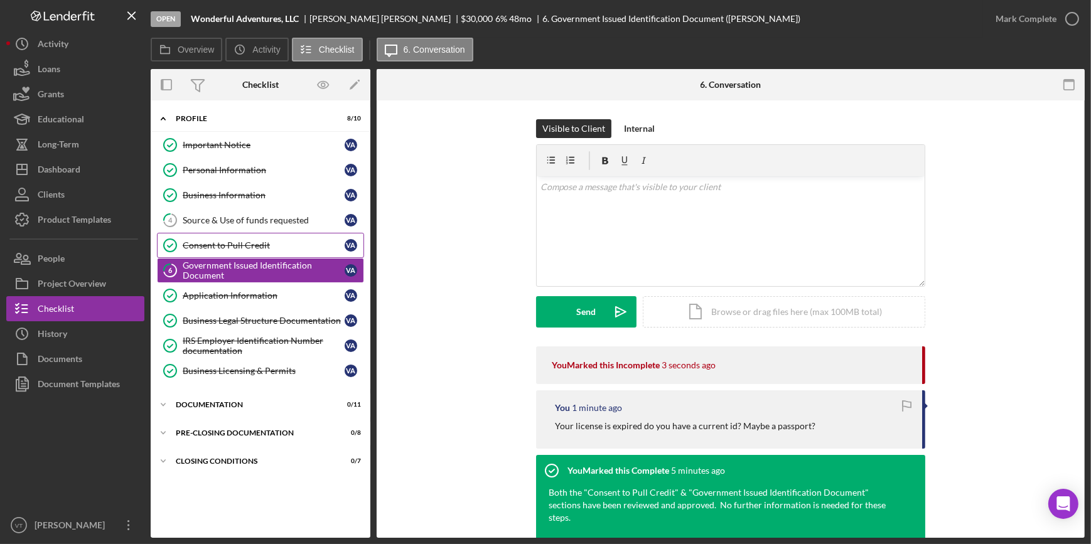
click at [215, 250] on link "Consent to Pull Credit Consent to Pull Credit V A" at bounding box center [260, 245] width 207 height 25
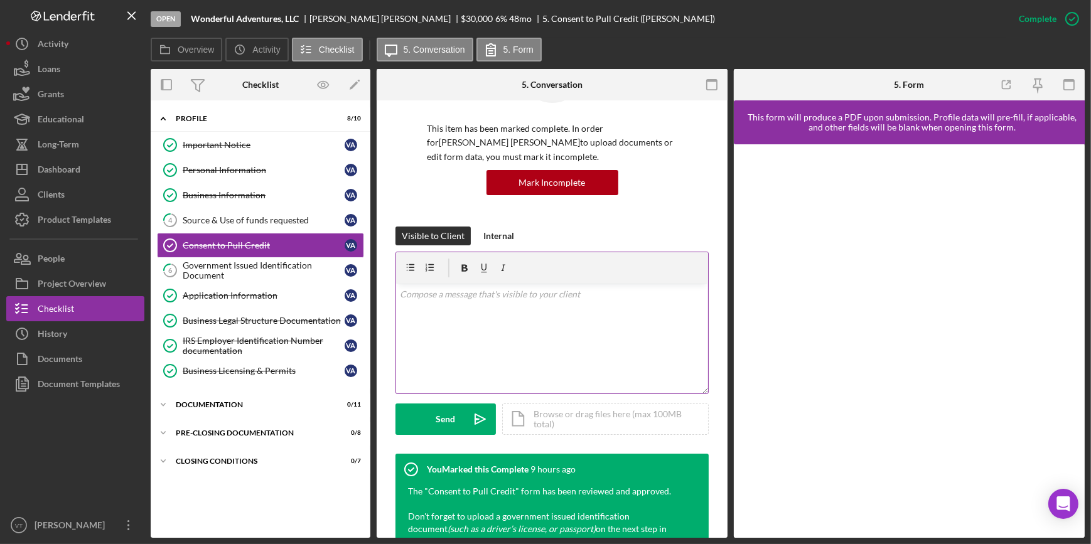
scroll to position [342, 0]
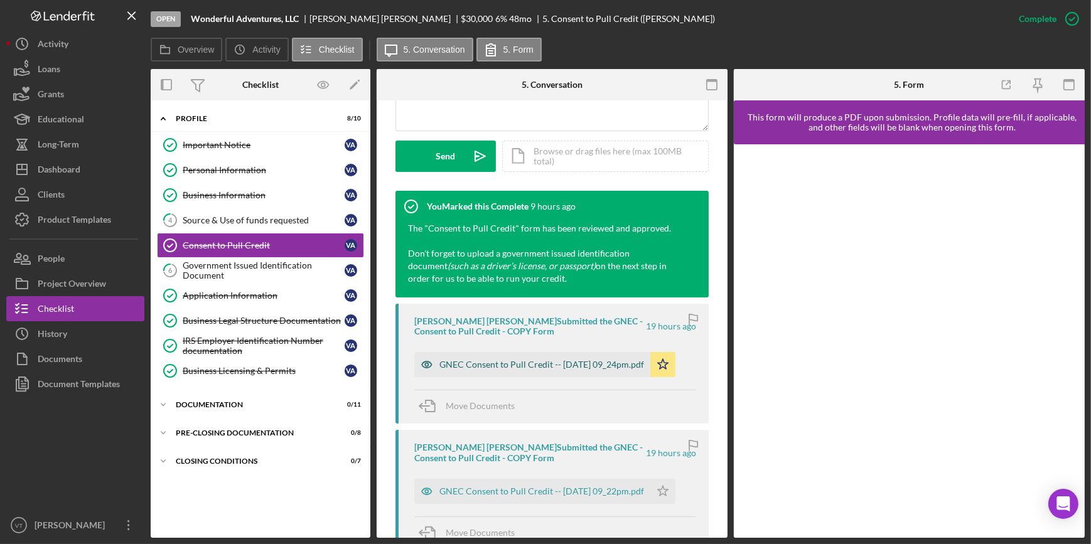
click at [478, 369] on div "GNEC Consent to Pull Credit -- 2025-09-30 09_24pm.pdf" at bounding box center [542, 365] width 205 height 10
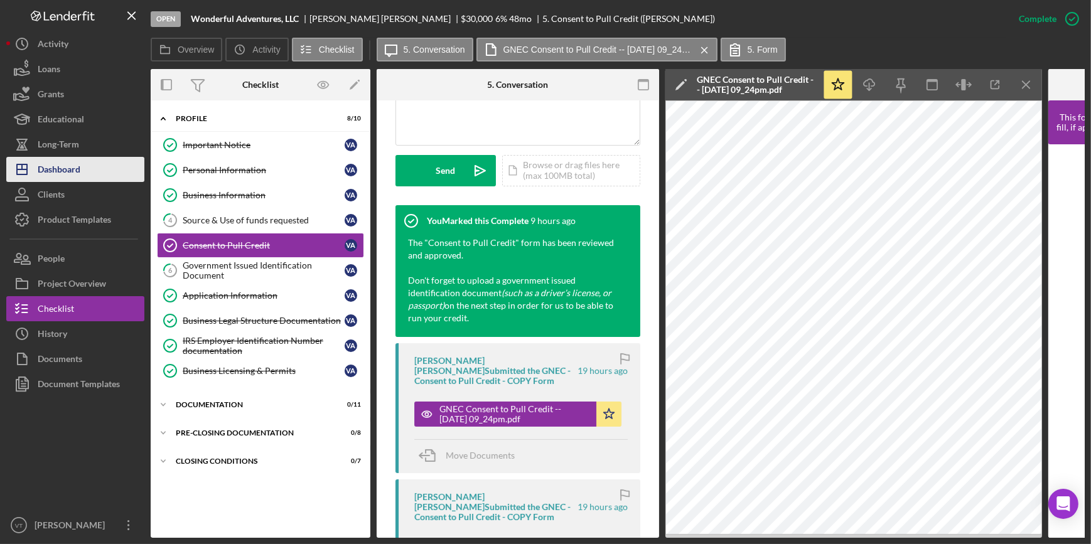
click at [85, 171] on button "Icon/Dashboard Dashboard" at bounding box center [75, 169] width 138 height 25
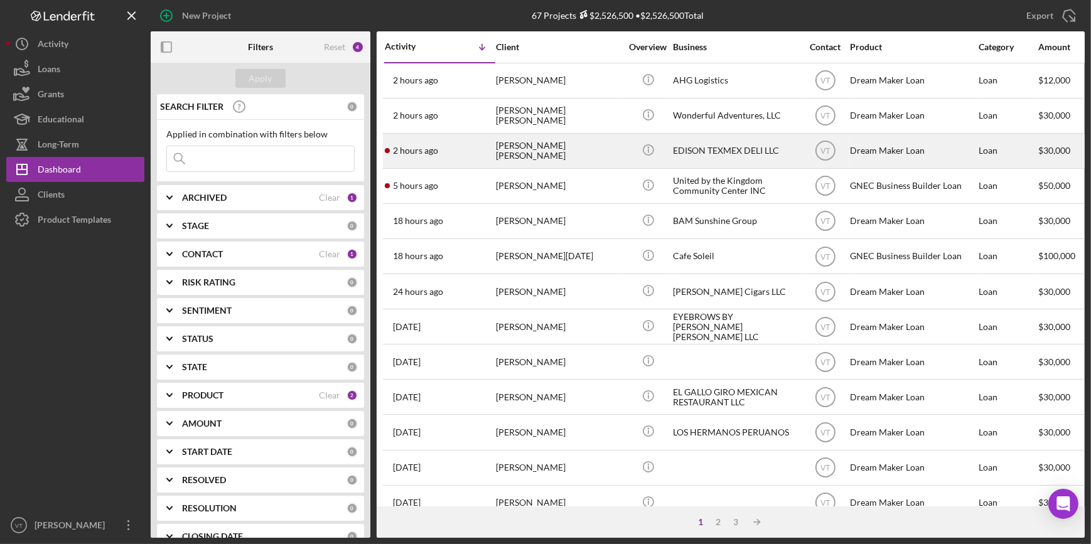
click at [568, 146] on div "[PERSON_NAME] [PERSON_NAME]" at bounding box center [559, 150] width 126 height 33
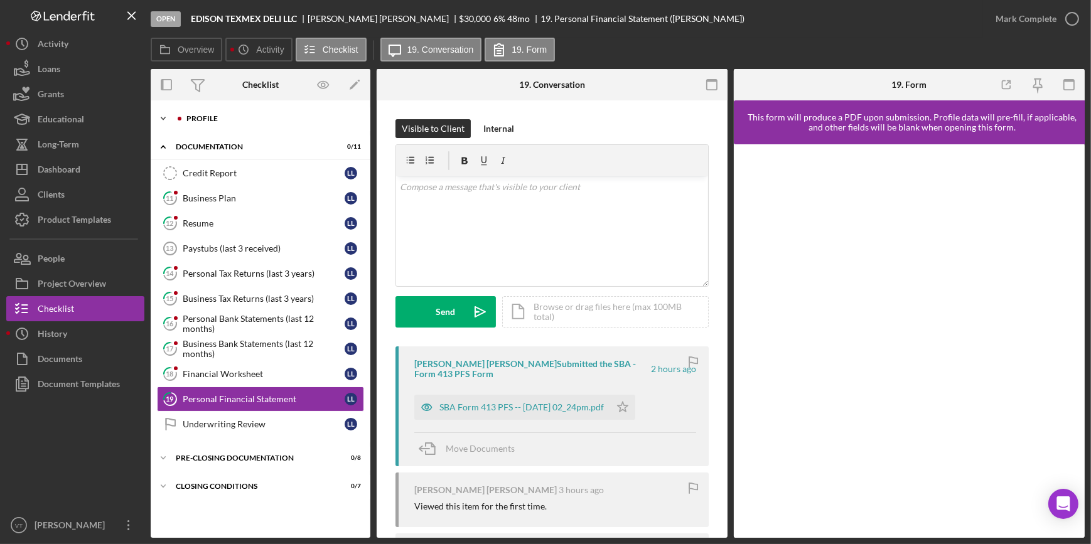
click at [169, 116] on icon "Icon/Expander" at bounding box center [163, 118] width 25 height 25
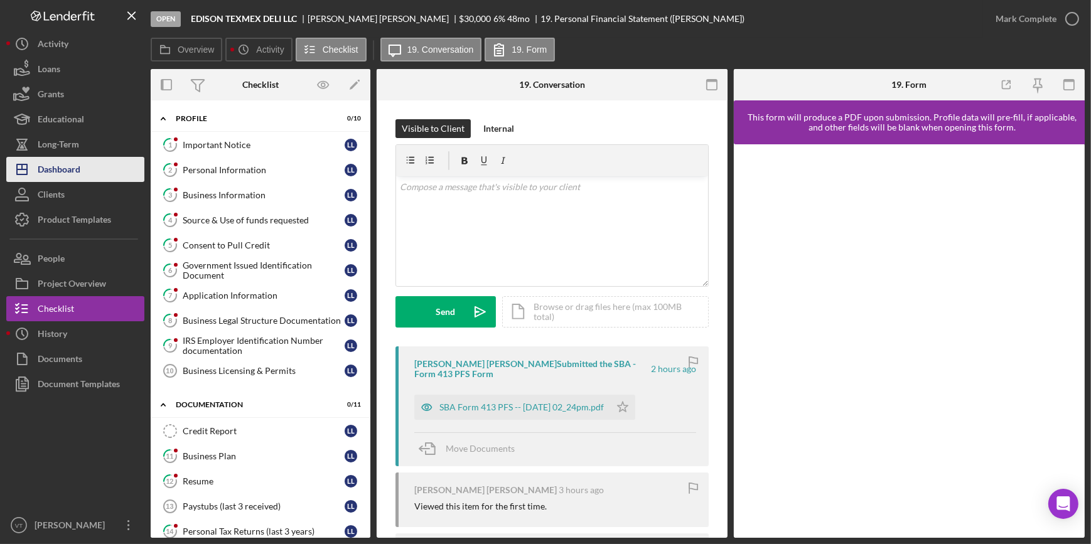
click at [113, 171] on button "Icon/Dashboard Dashboard" at bounding box center [75, 169] width 138 height 25
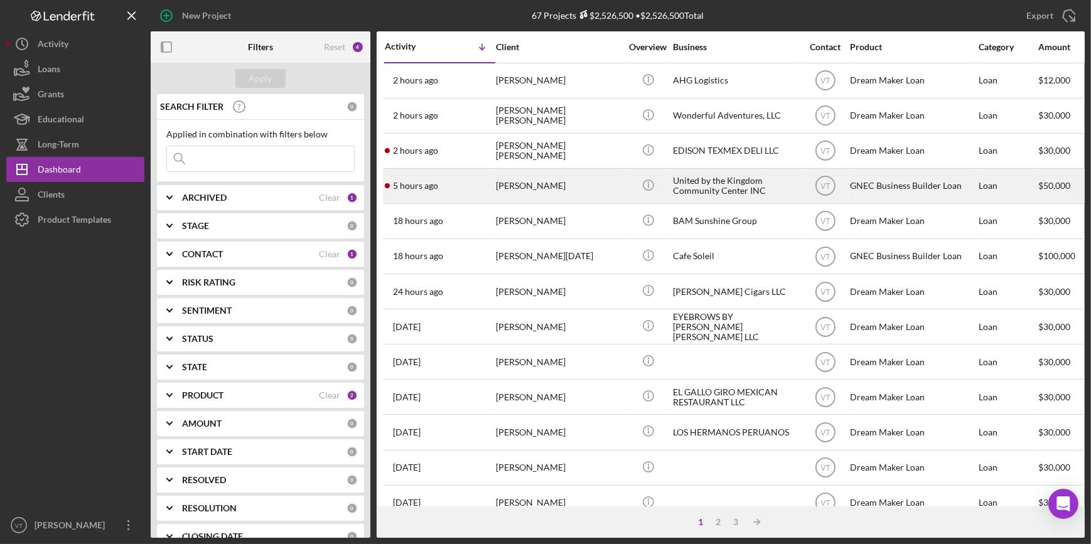
click at [466, 181] on div "5 hours ago JESSICA ARBOLEDA" at bounding box center [440, 186] width 110 height 33
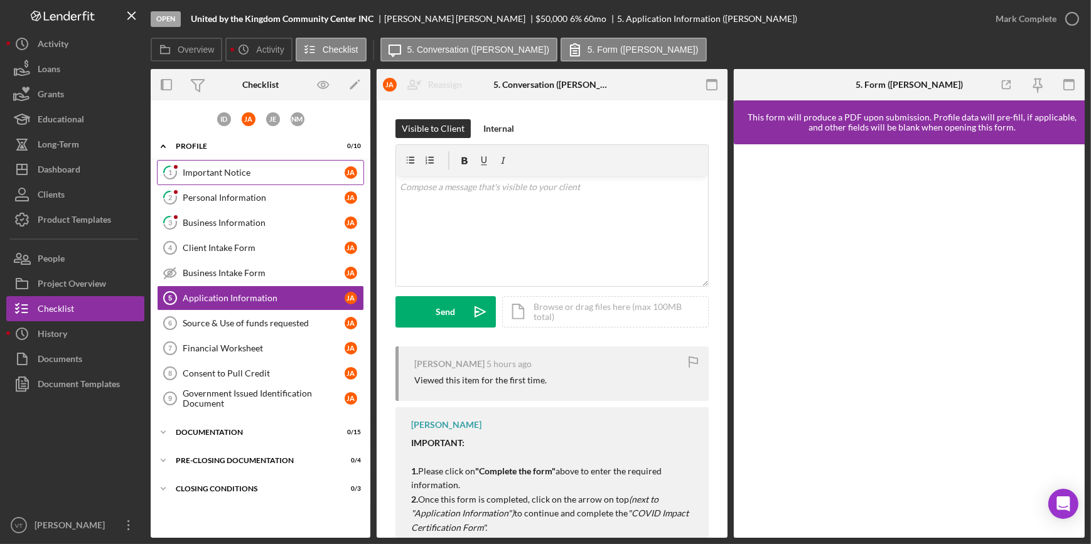
click at [259, 168] on div "Important Notice" at bounding box center [264, 173] width 162 height 10
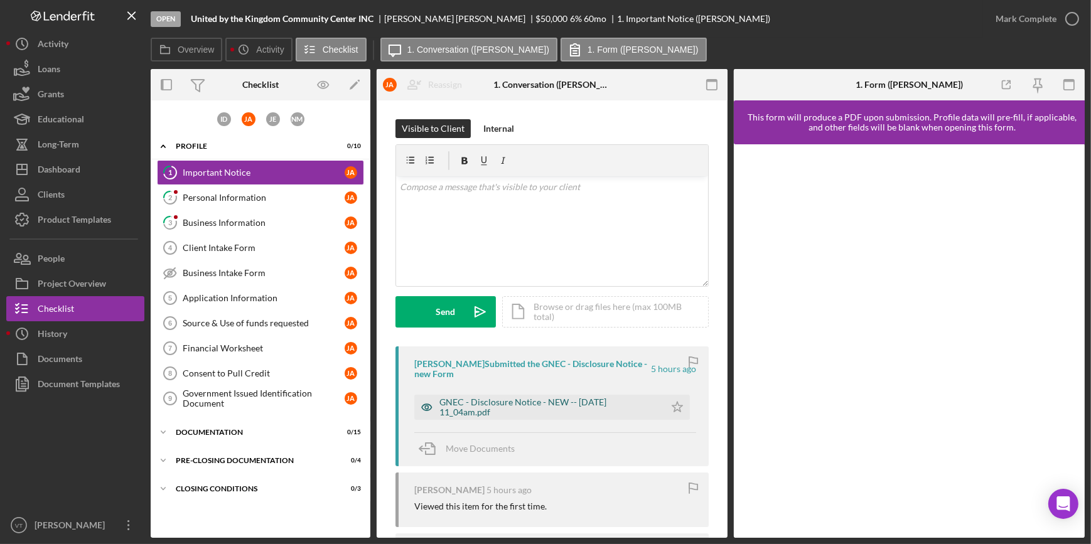
click at [535, 418] on div "GNEC - Disclosure Notice - NEW -- 2025-10-01 11_04am.pdf" at bounding box center [539, 407] width 251 height 25
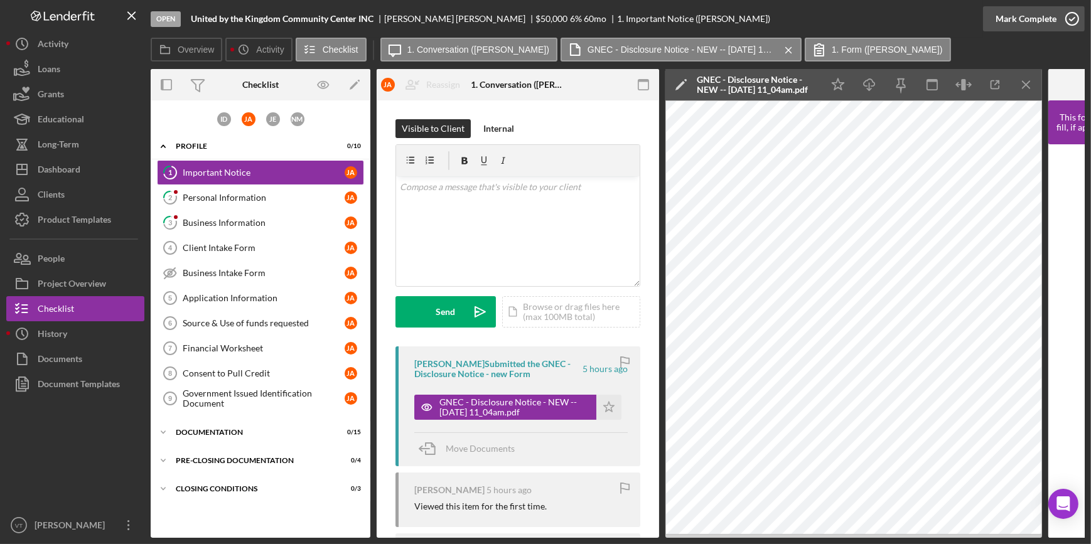
click at [1024, 14] on div "Mark Complete" at bounding box center [1026, 18] width 61 height 25
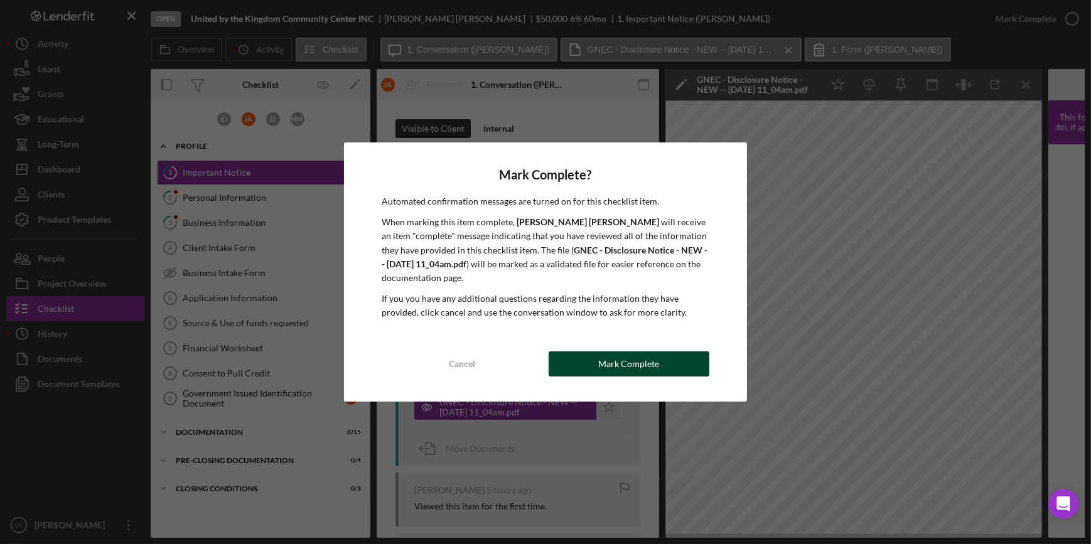
click at [648, 357] on div "Mark Complete" at bounding box center [629, 364] width 61 height 25
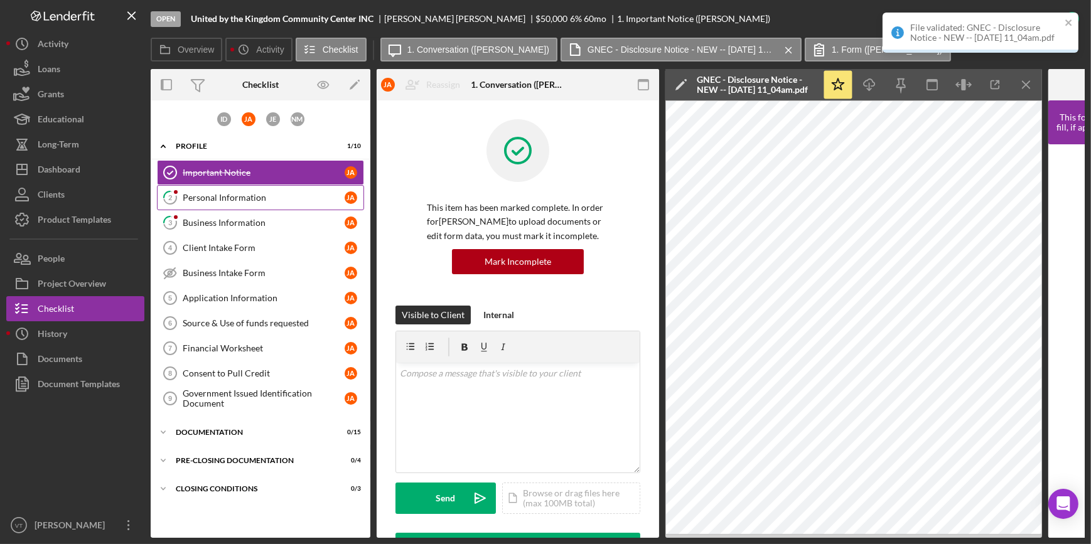
click at [263, 202] on link "2 Personal Information J A" at bounding box center [260, 197] width 207 height 25
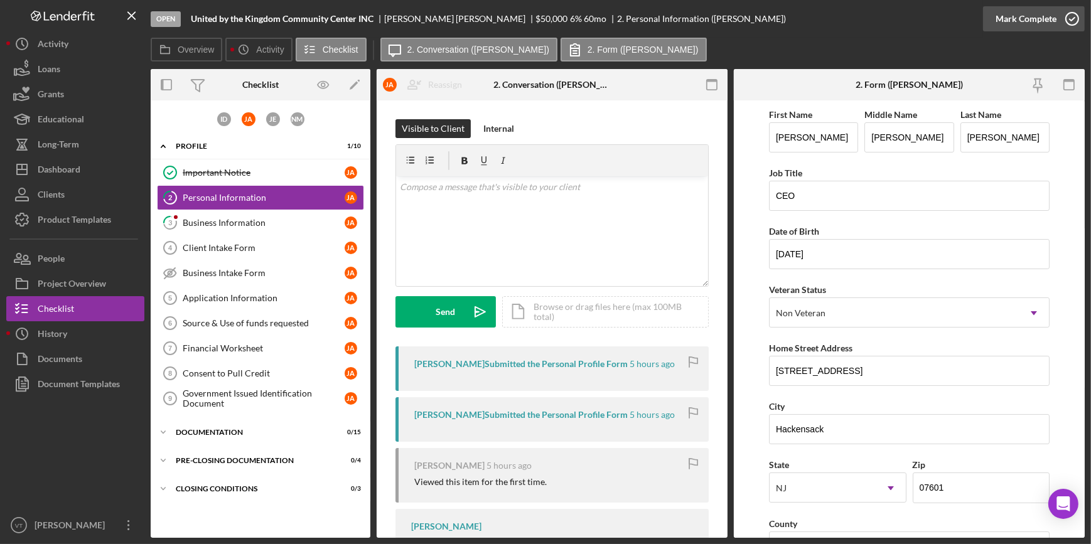
click at [1010, 15] on div "Mark Complete" at bounding box center [1026, 18] width 61 height 25
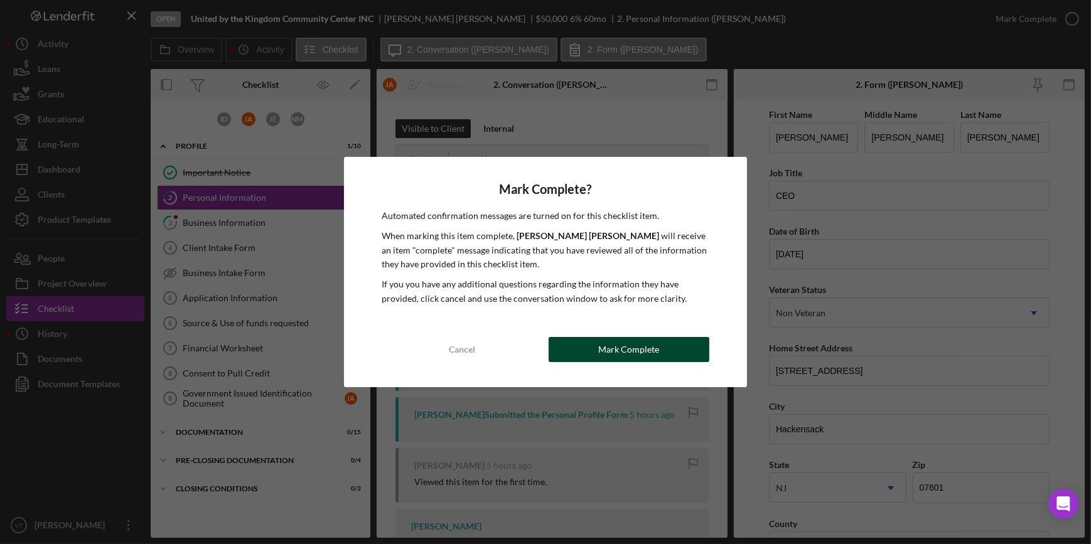
click at [666, 348] on button "Mark Complete" at bounding box center [629, 349] width 161 height 25
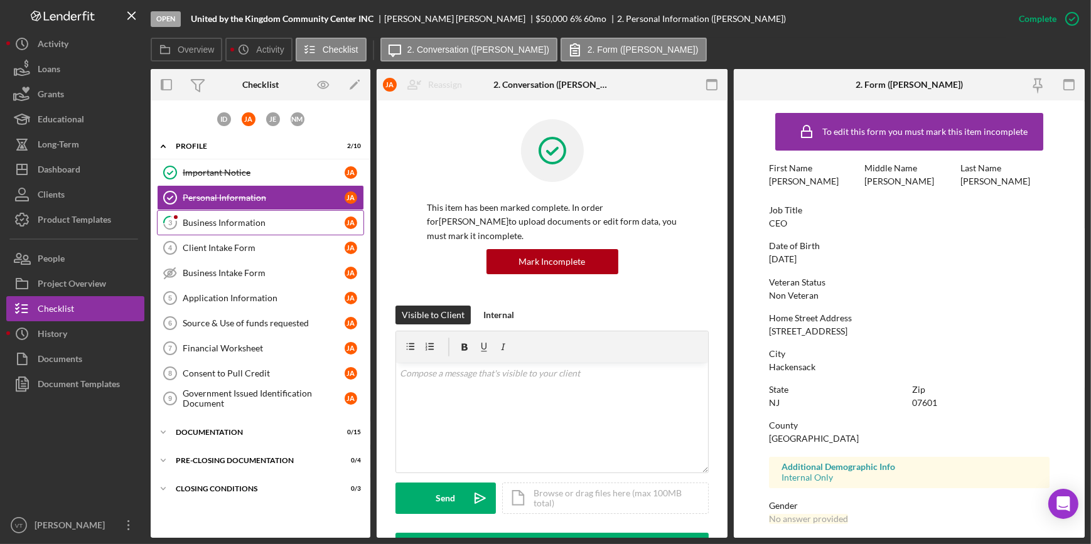
click at [227, 214] on link "3 Business Information J A" at bounding box center [260, 222] width 207 height 25
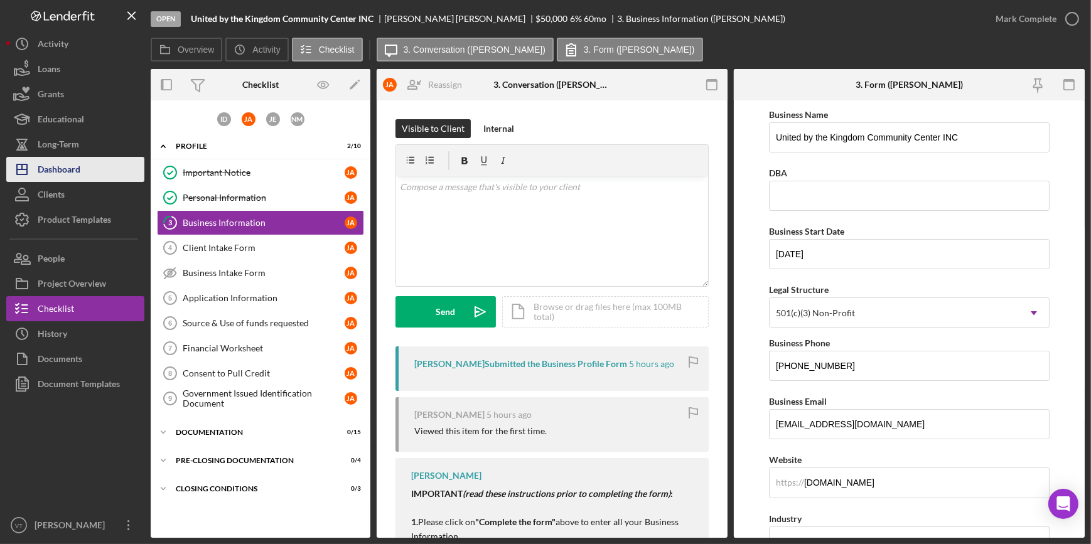
click at [94, 164] on button "Icon/Dashboard Dashboard" at bounding box center [75, 169] width 138 height 25
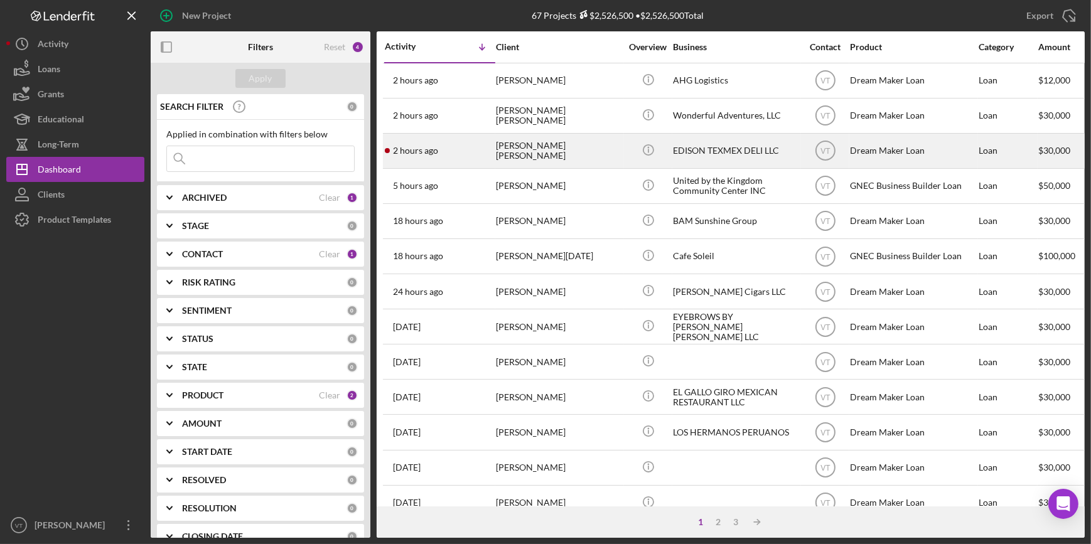
click at [440, 147] on div "2 hours ago LUIS LUNA MARTINEZ" at bounding box center [440, 150] width 110 height 33
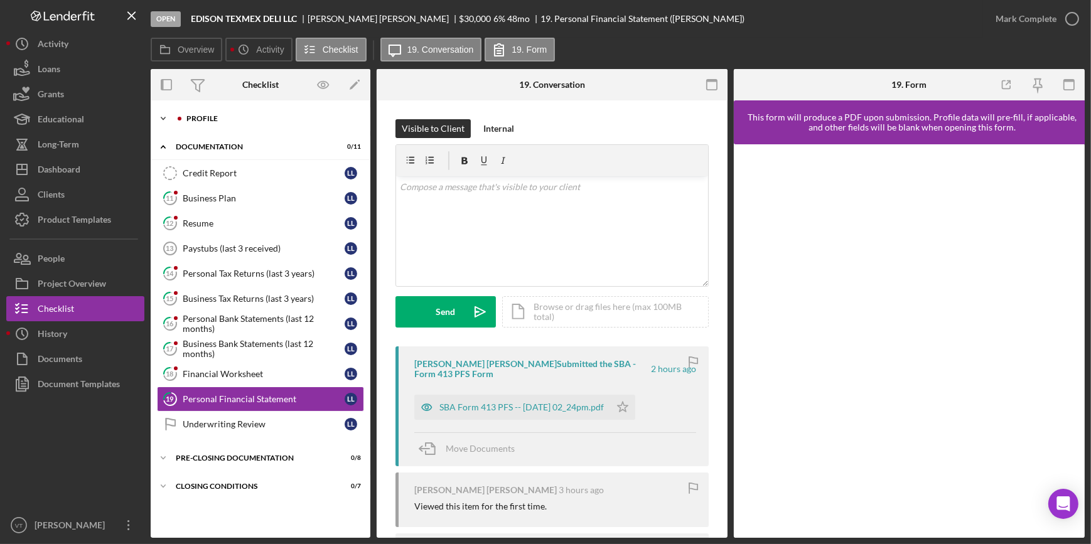
click at [174, 116] on icon "Icon/Expander" at bounding box center [163, 118] width 25 height 25
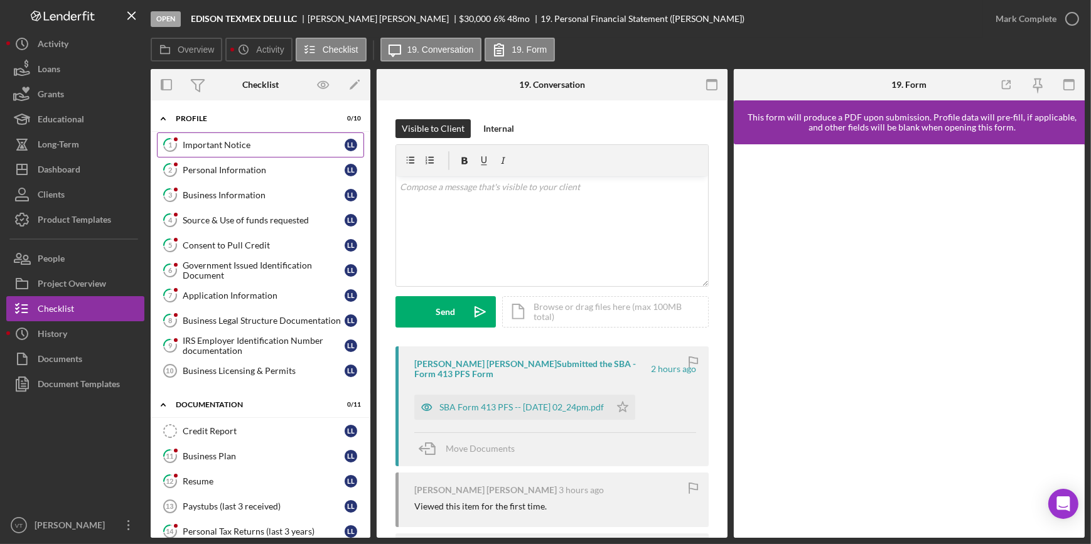
click at [215, 140] on div "Important Notice" at bounding box center [264, 145] width 162 height 10
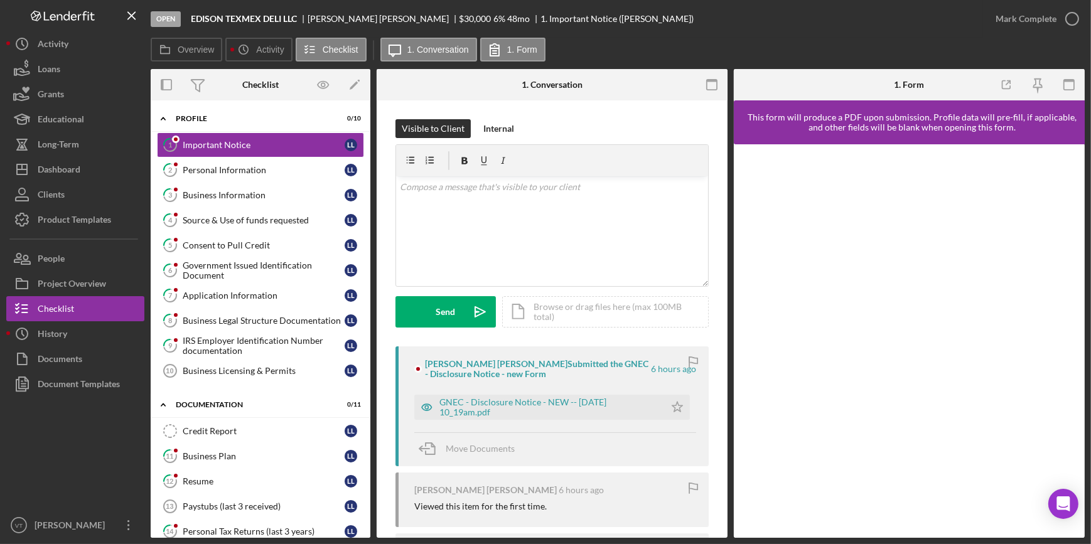
click at [573, 402] on div "GNEC - Disclosure Notice - NEW -- 2025-10-01 10_19am.pdf" at bounding box center [549, 408] width 219 height 20
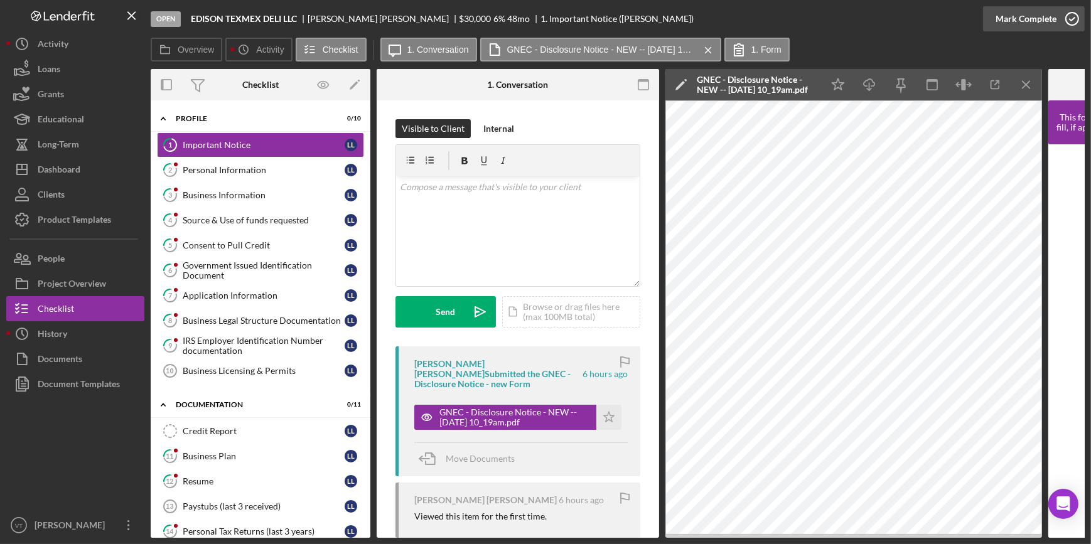
click at [1034, 13] on div "Mark Complete" at bounding box center [1026, 18] width 61 height 25
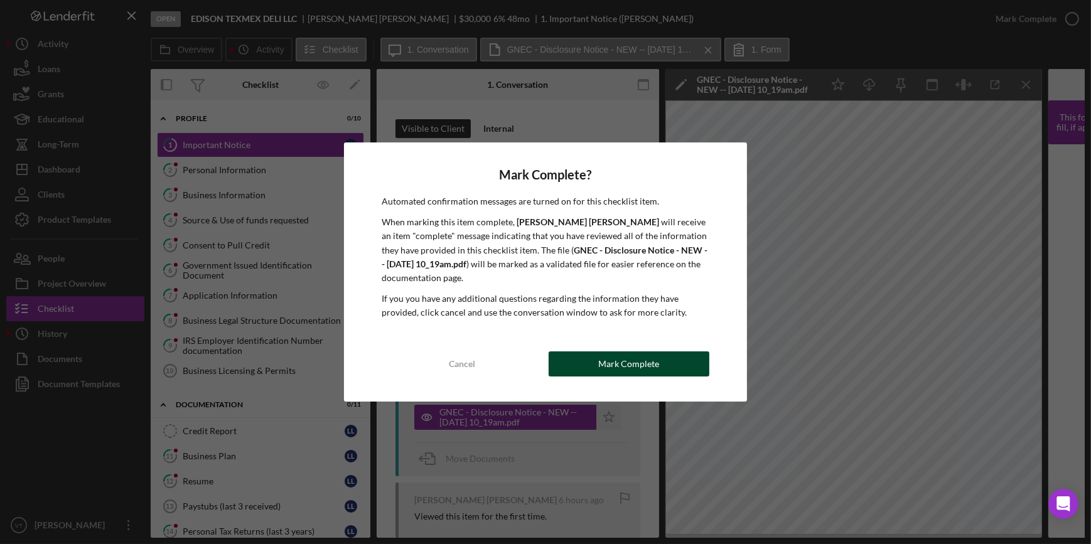
click at [582, 353] on button "Mark Complete" at bounding box center [629, 364] width 161 height 25
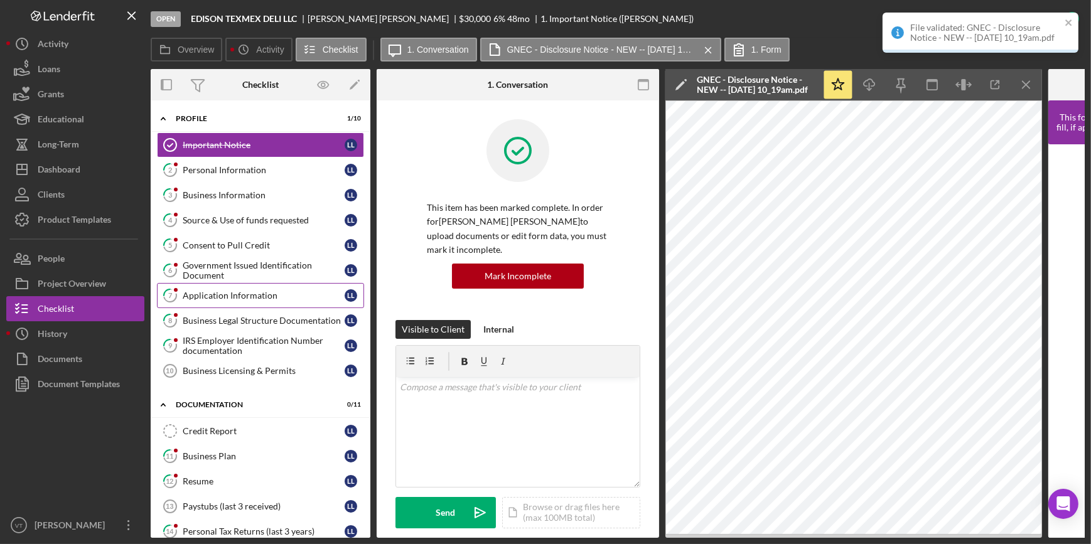
click at [256, 291] on div "Application Information" at bounding box center [264, 296] width 162 height 10
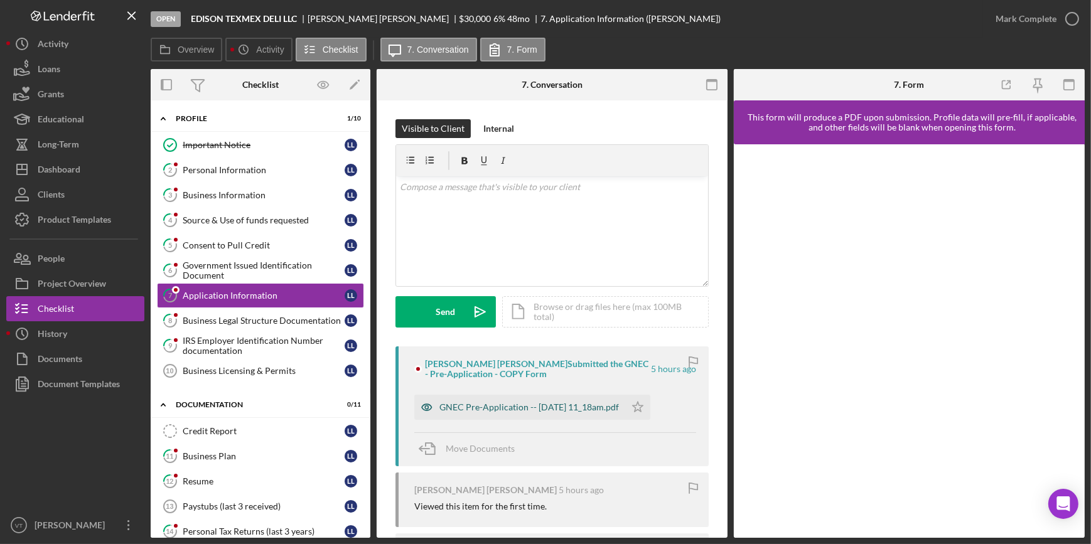
click at [603, 407] on div "GNEC Pre-Application -- 2025-10-01 11_18am.pdf" at bounding box center [530, 408] width 180 height 10
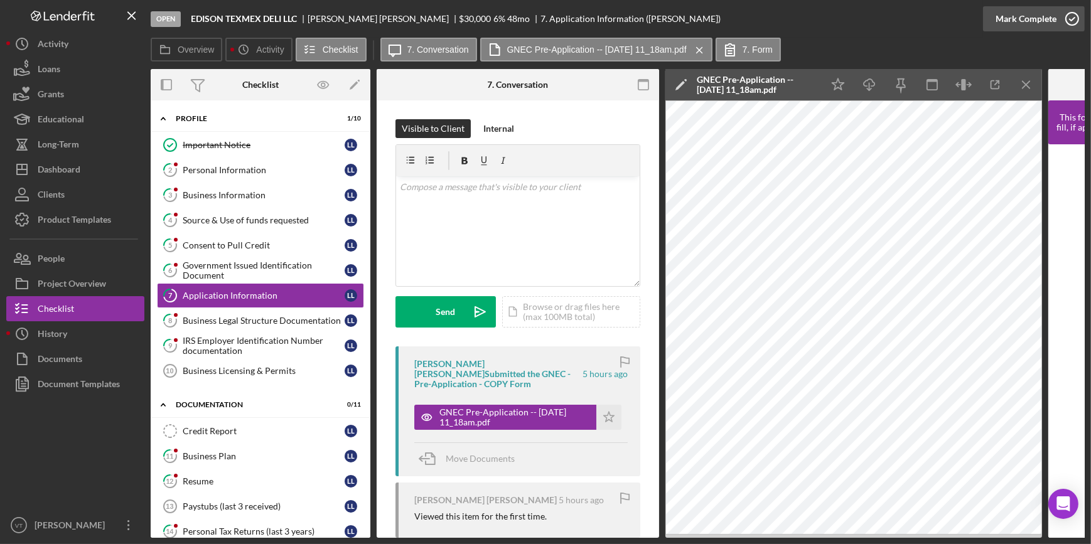
click at [1031, 16] on div "Mark Complete" at bounding box center [1026, 18] width 61 height 25
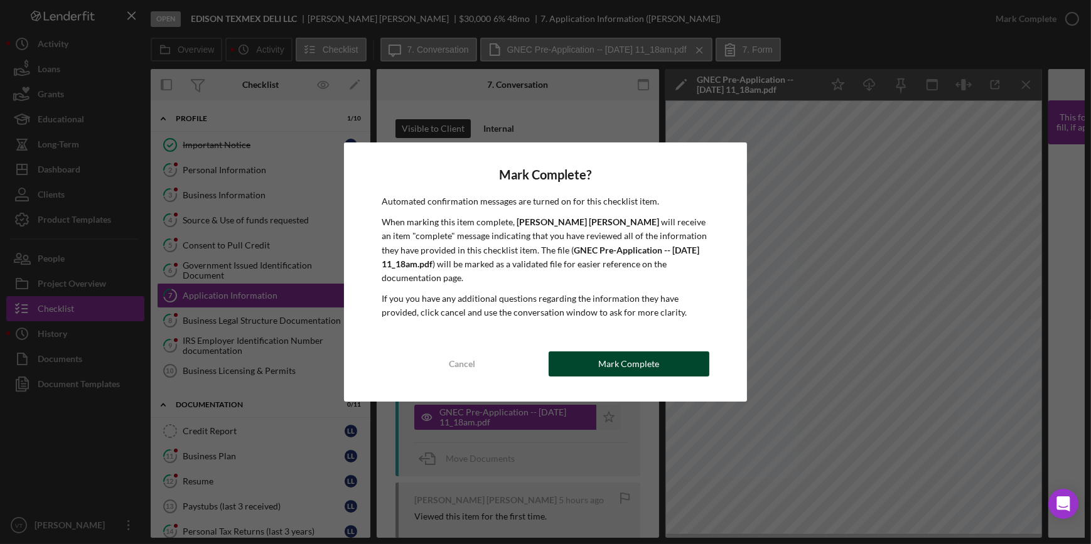
click at [578, 364] on button "Mark Complete" at bounding box center [629, 364] width 161 height 25
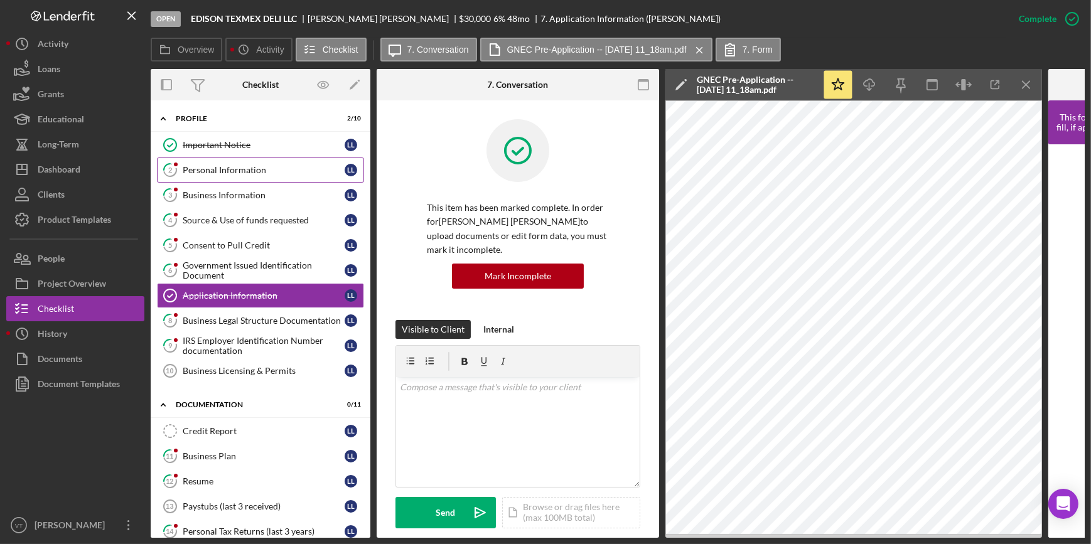
click at [225, 176] on link "2 Personal Information L L" at bounding box center [260, 170] width 207 height 25
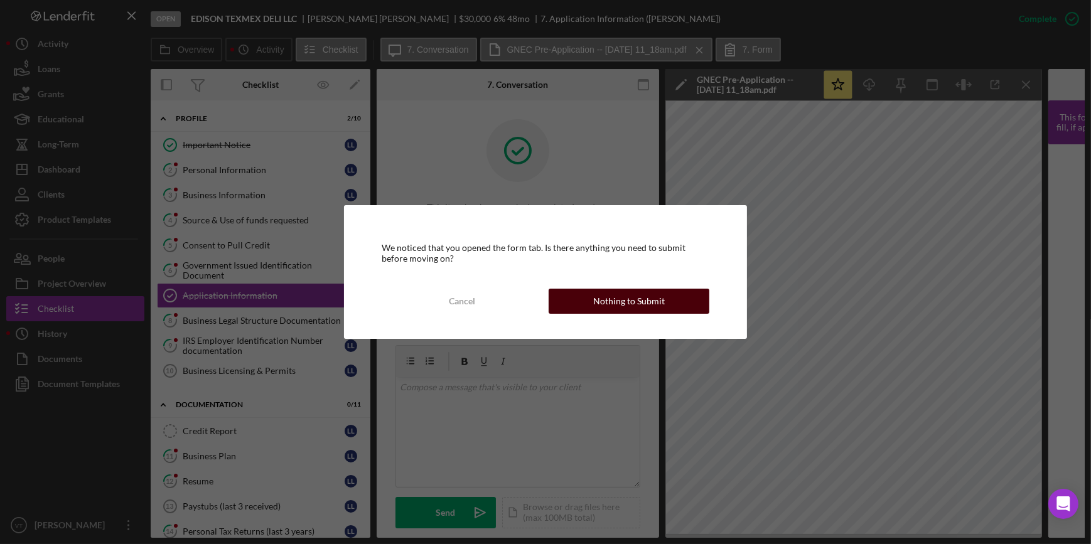
click at [599, 309] on div "Nothing to Submit" at bounding box center [629, 301] width 72 height 25
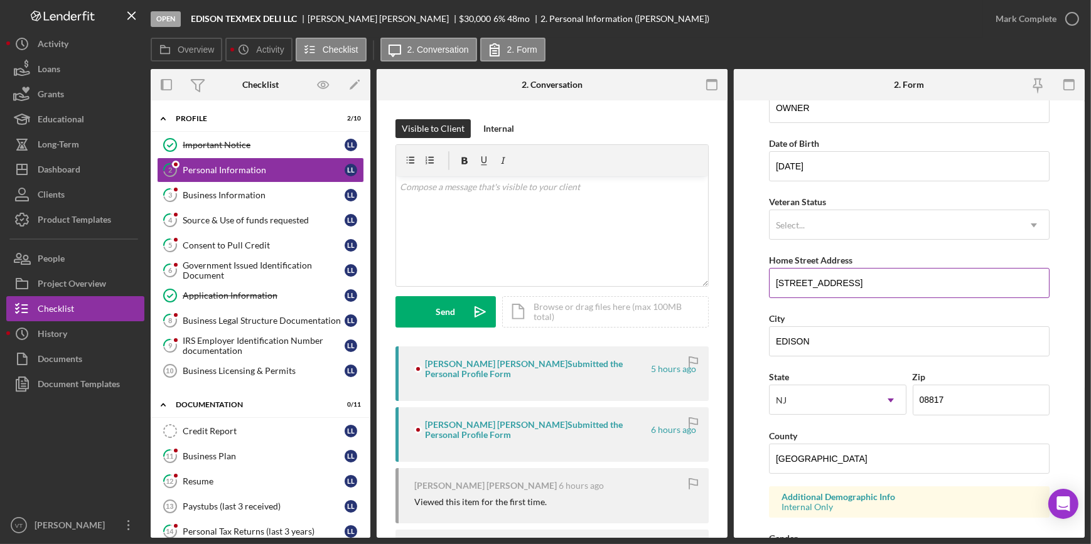
scroll to position [285, 0]
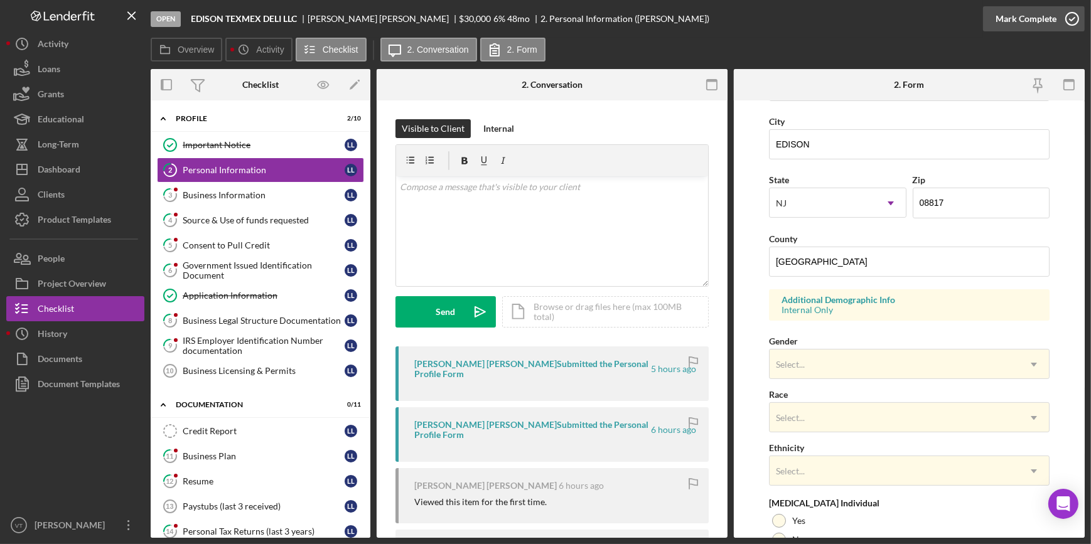
click at [1018, 13] on div "Mark Complete" at bounding box center [1026, 18] width 61 height 25
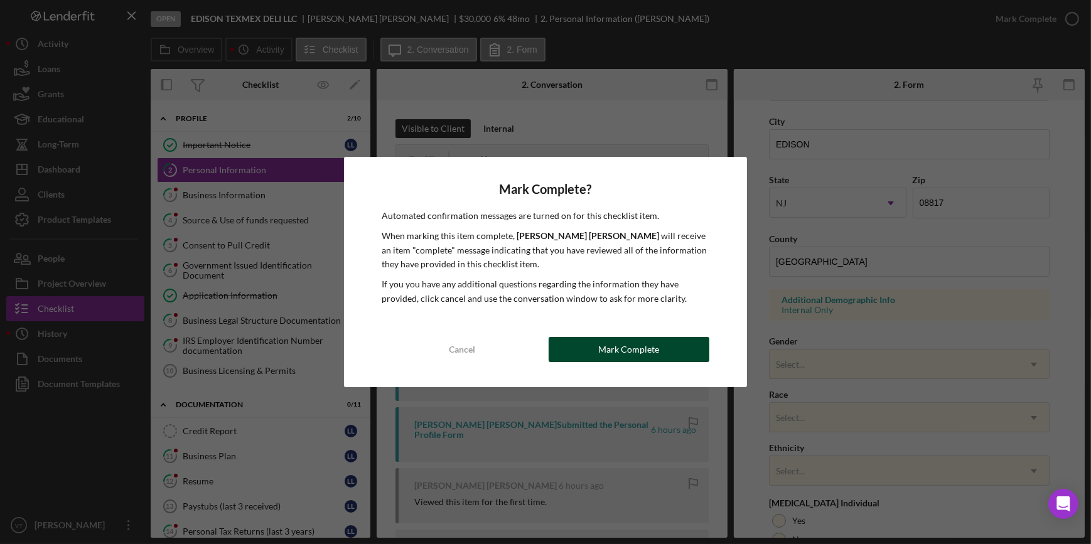
click at [602, 351] on div "Mark Complete" at bounding box center [629, 349] width 61 height 25
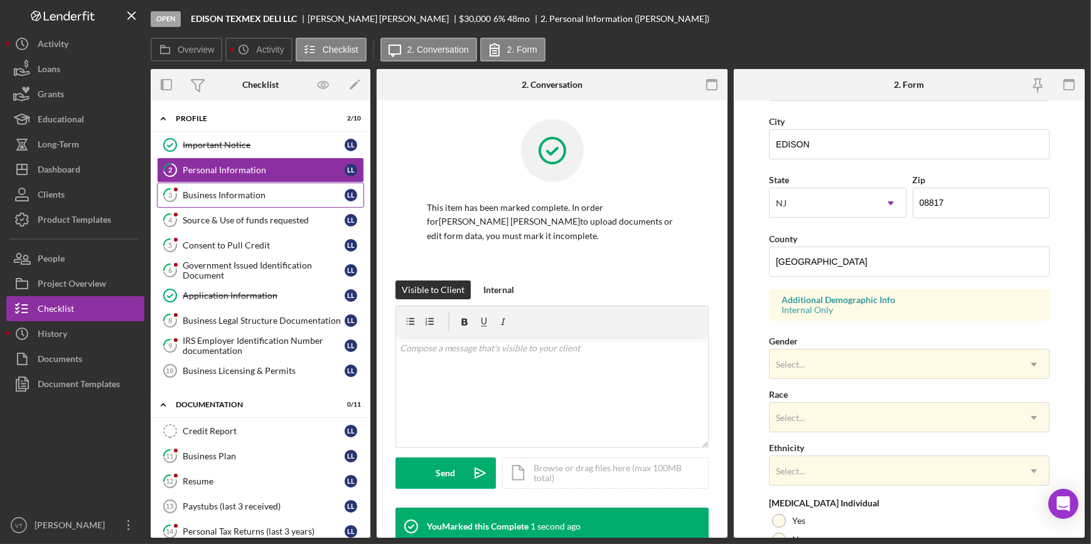
scroll to position [148, 0]
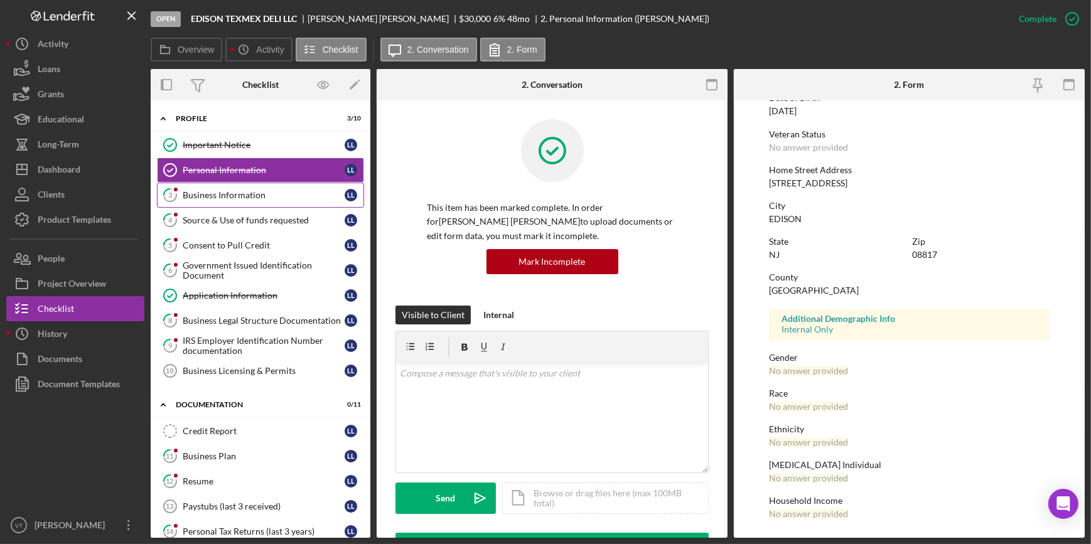
click at [241, 198] on div "Business Information" at bounding box center [264, 195] width 162 height 10
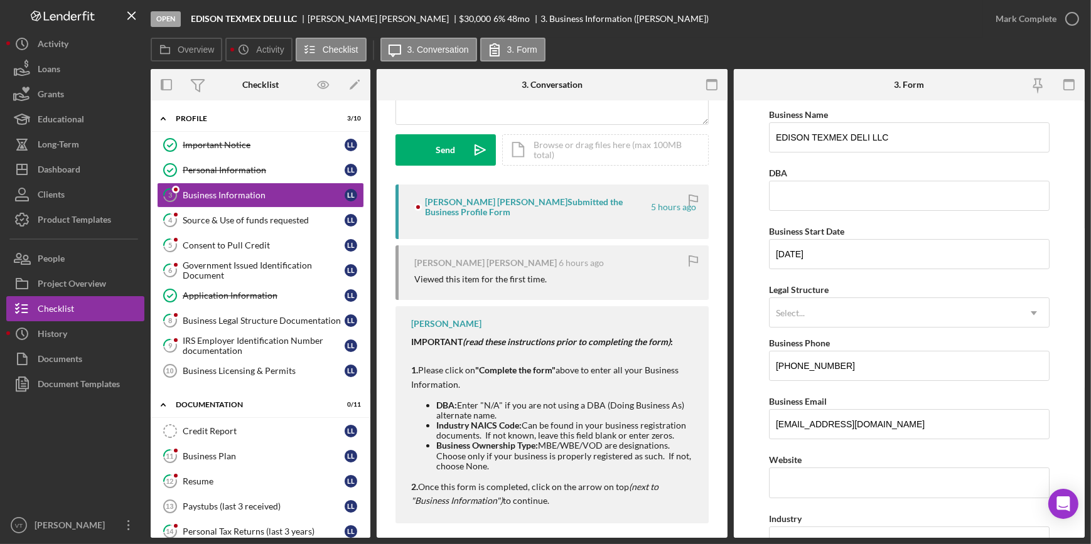
scroll to position [171, 0]
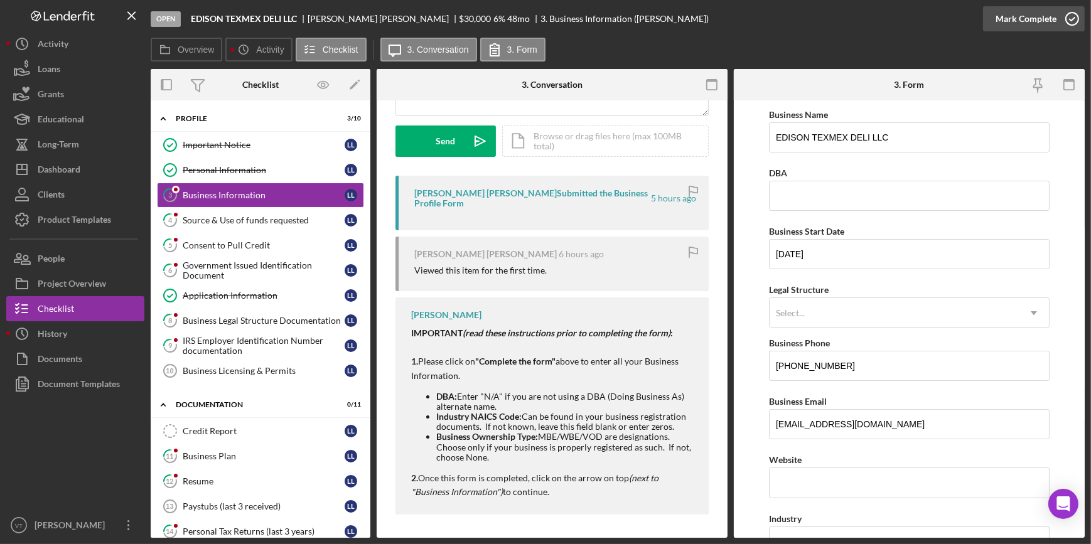
click at [994, 26] on button "Mark Complete" at bounding box center [1034, 18] width 102 height 25
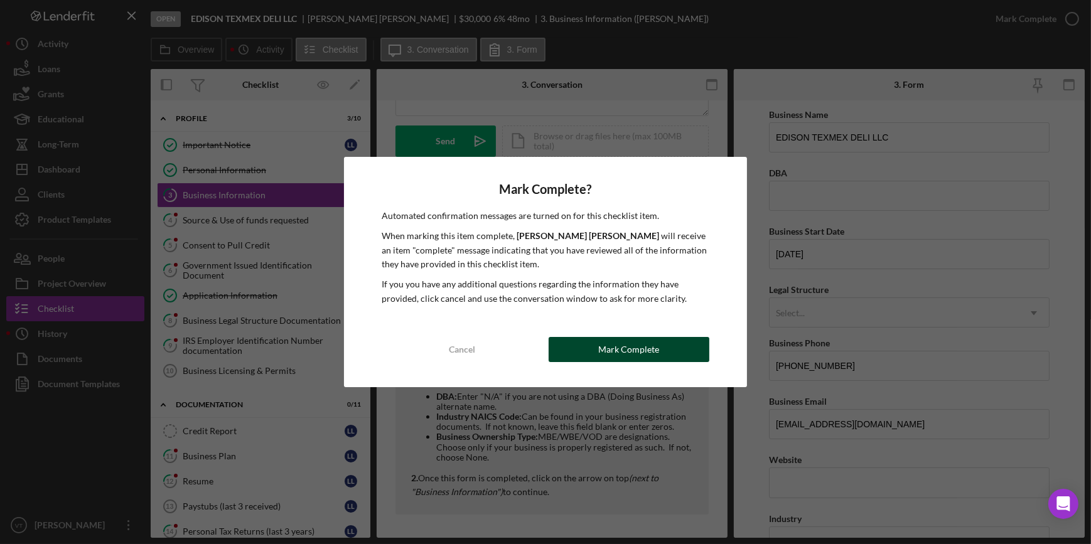
click at [627, 339] on div "Mark Complete" at bounding box center [629, 349] width 61 height 25
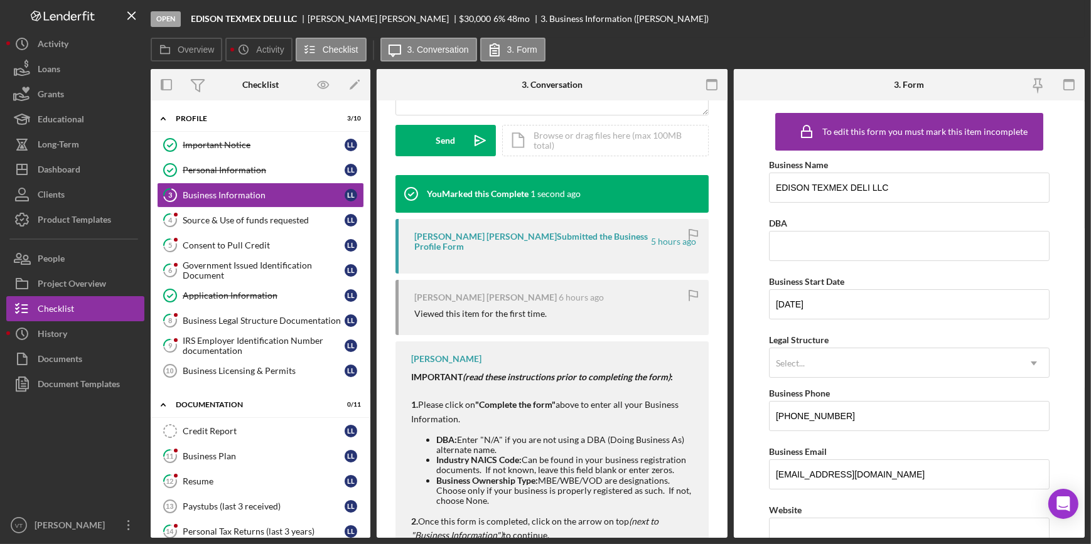
scroll to position [358, 0]
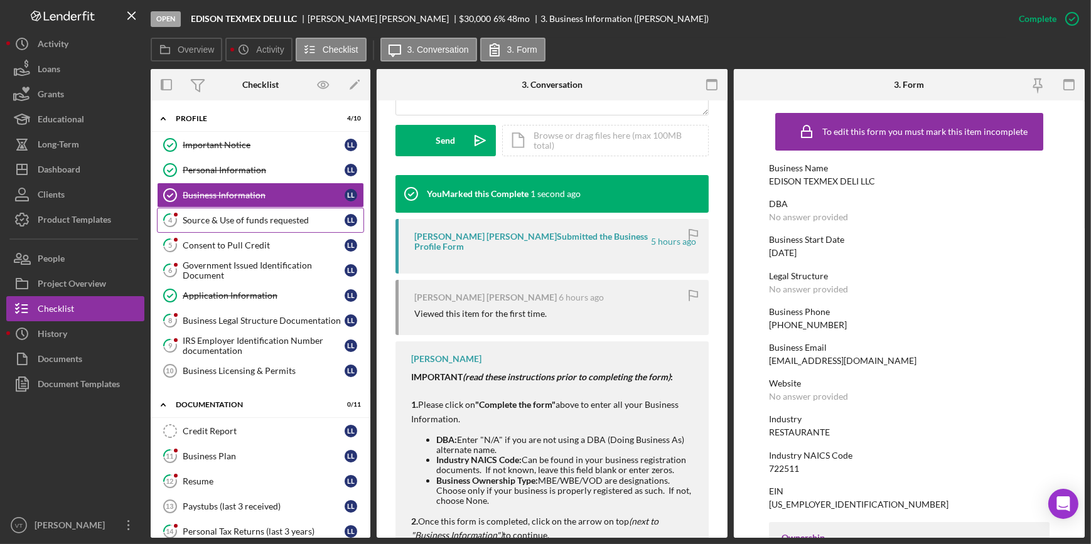
click at [274, 224] on div "Source & Use of funds requested" at bounding box center [264, 220] width 162 height 10
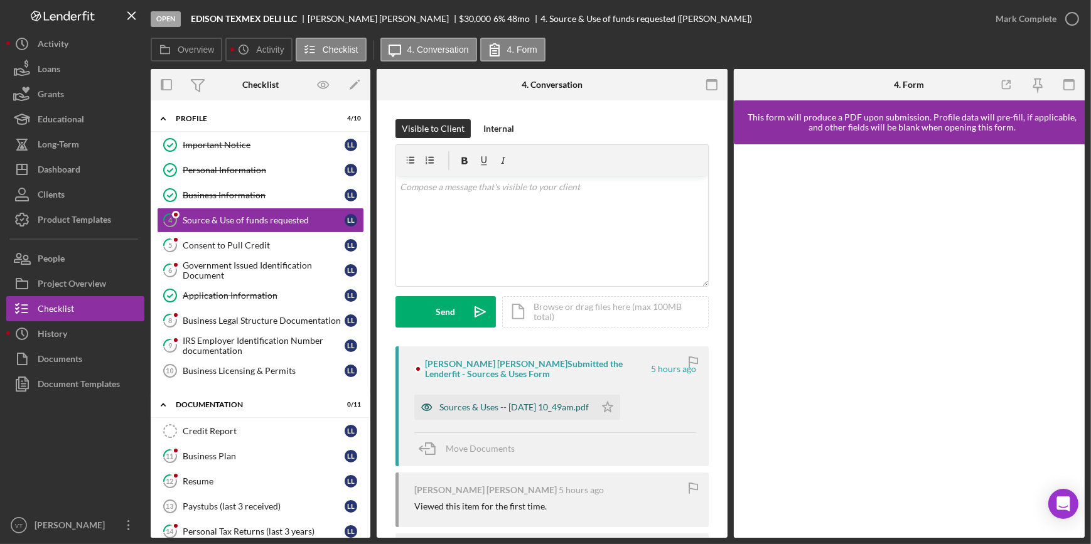
click at [531, 403] on div "Sources & Uses -- 2025-10-01 10_49am.pdf" at bounding box center [514, 408] width 149 height 10
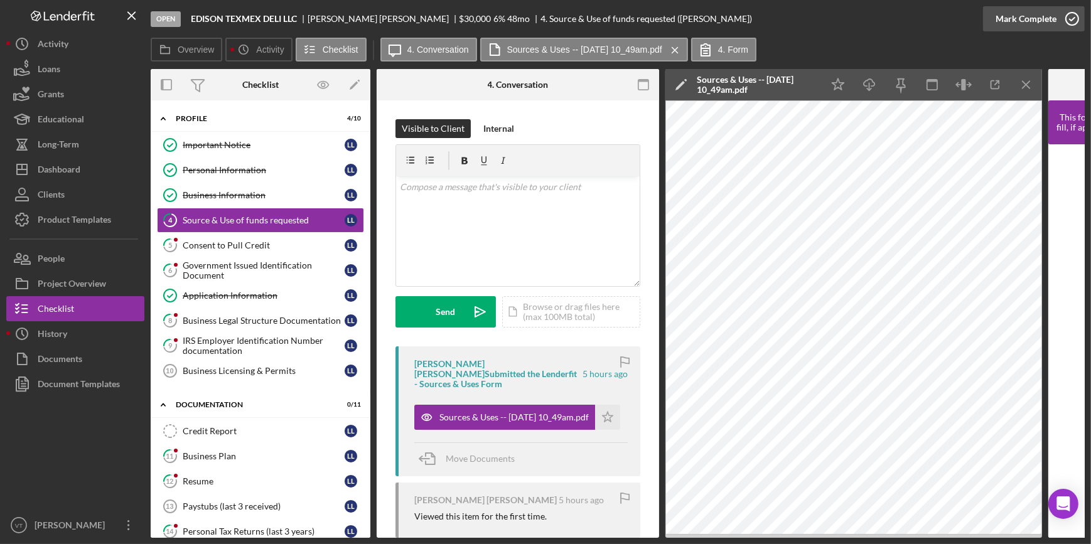
click at [1015, 28] on div "Mark Complete" at bounding box center [1026, 18] width 61 height 25
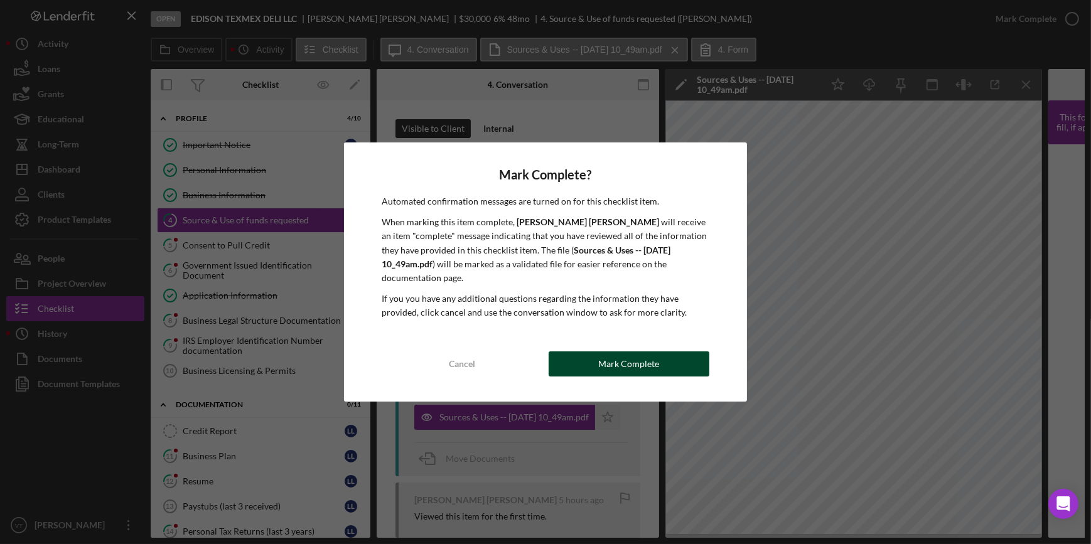
click at [627, 359] on div "Mark Complete" at bounding box center [629, 364] width 61 height 25
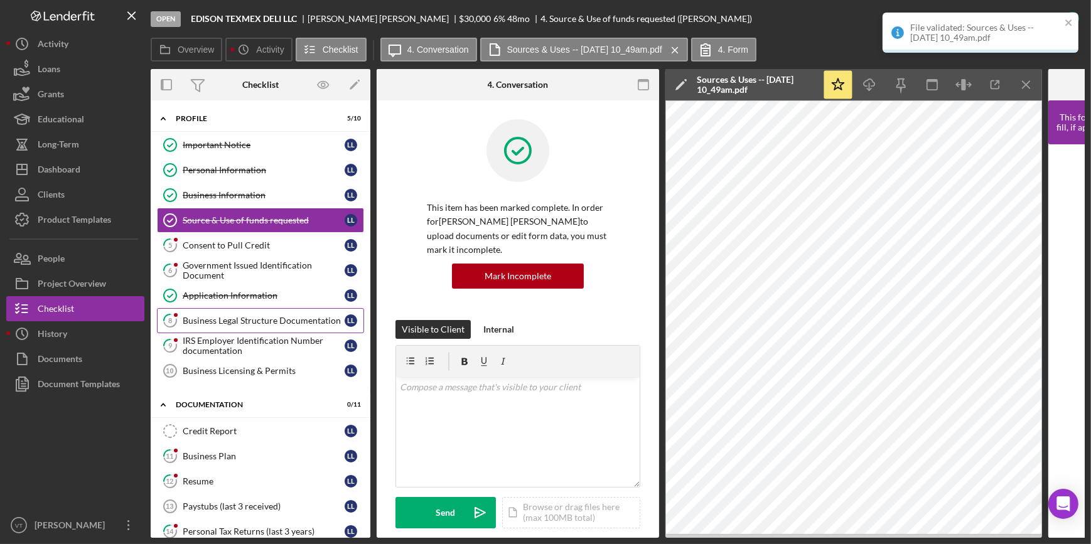
click at [223, 319] on div "Business Legal Structure Documentation" at bounding box center [264, 321] width 162 height 10
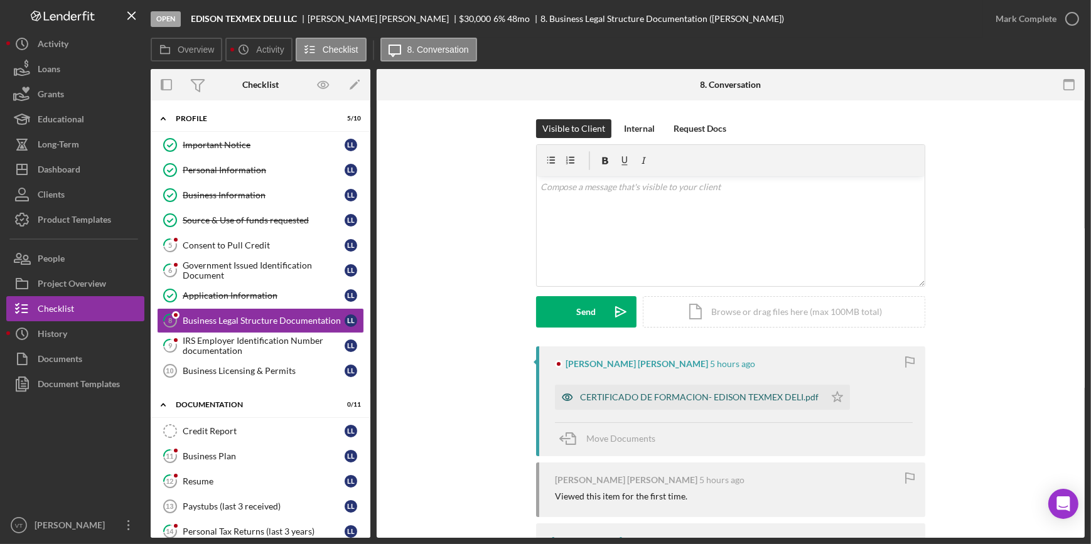
click at [644, 393] on div "CERTIFICADO DE FORMACION- EDISON TEXMEX DELI.pdf" at bounding box center [699, 398] width 239 height 10
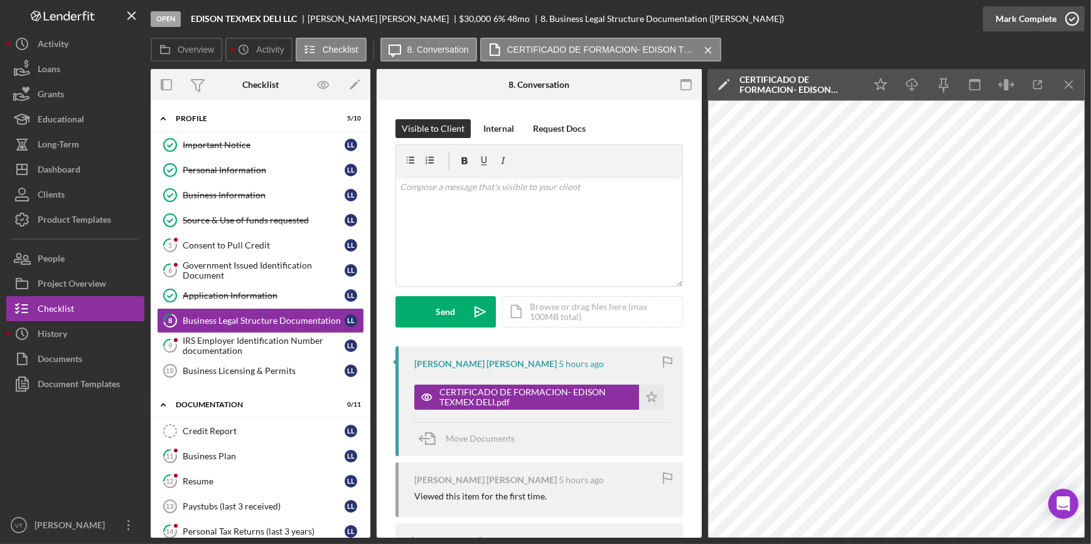
click at [1043, 23] on div "Mark Complete" at bounding box center [1026, 18] width 61 height 25
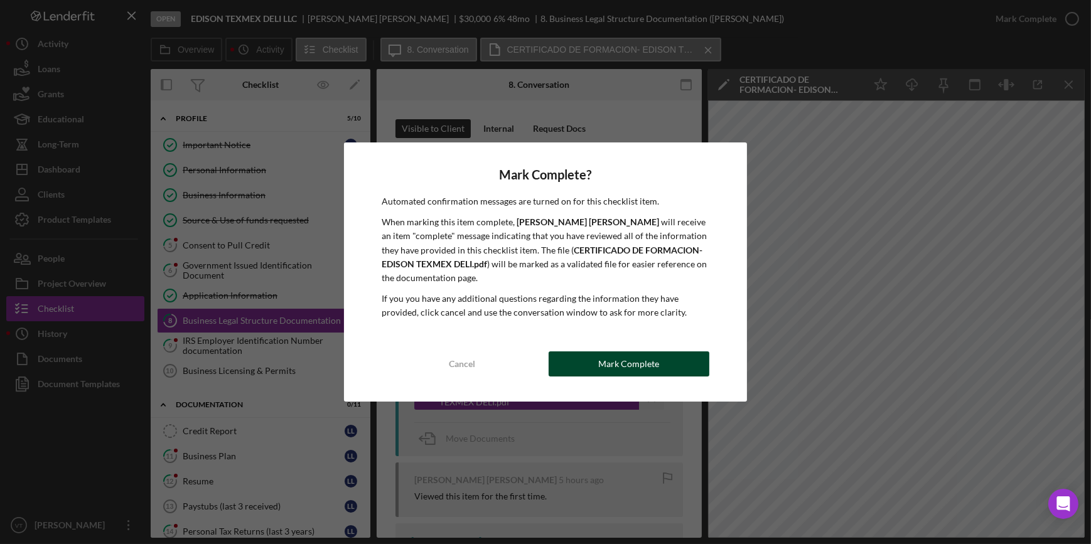
click at [600, 368] on div "Mark Complete" at bounding box center [629, 364] width 61 height 25
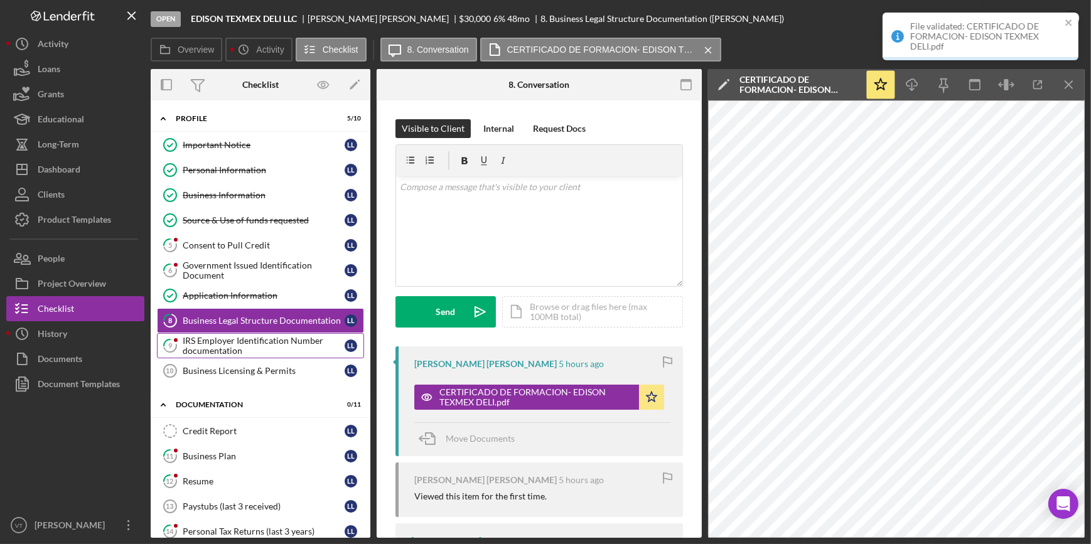
click at [239, 333] on link "9 IRS Employer Identification Number documentation L L" at bounding box center [260, 345] width 207 height 25
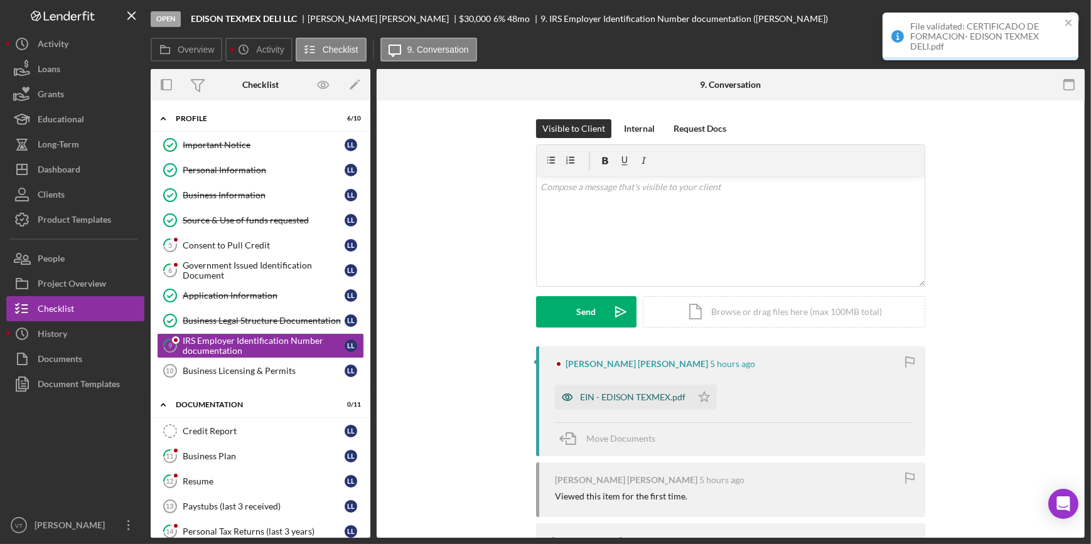
click at [600, 395] on div "EIN - EDISON TEXMEX.pdf" at bounding box center [633, 398] width 106 height 10
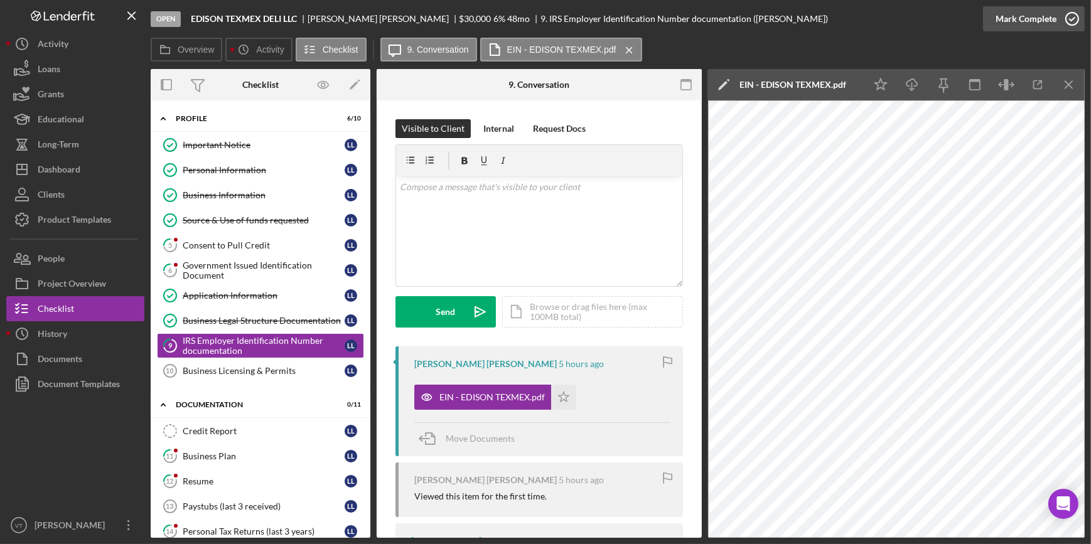
click at [995, 11] on button "Mark Complete" at bounding box center [1034, 18] width 102 height 25
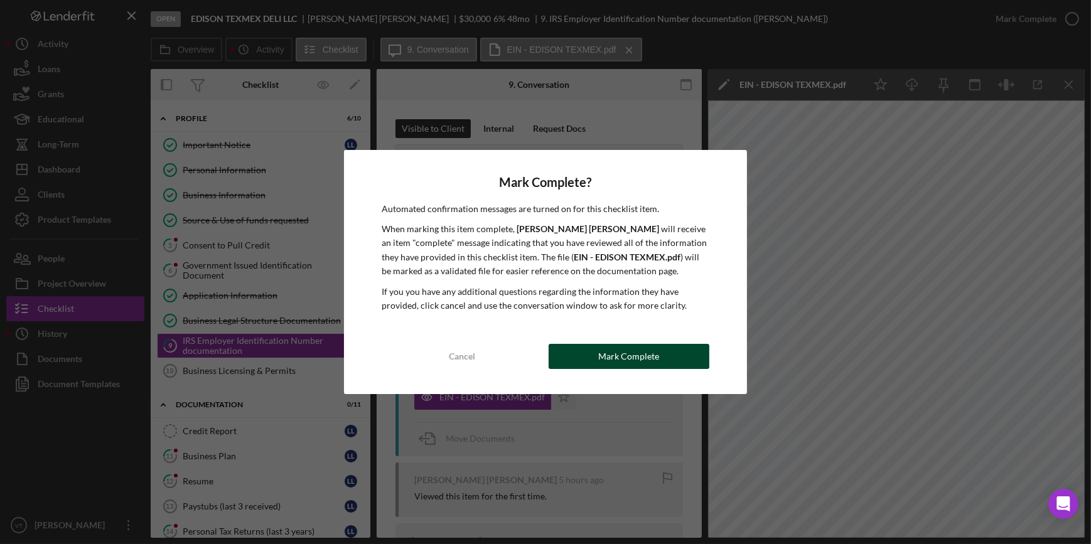
click at [636, 359] on div "Mark Complete" at bounding box center [629, 356] width 61 height 25
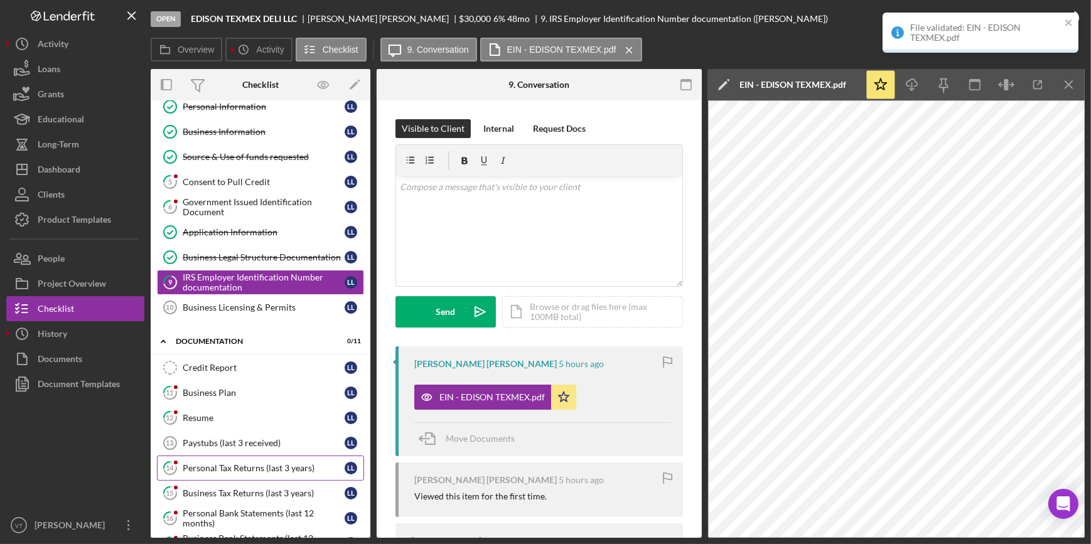
scroll to position [223, 0]
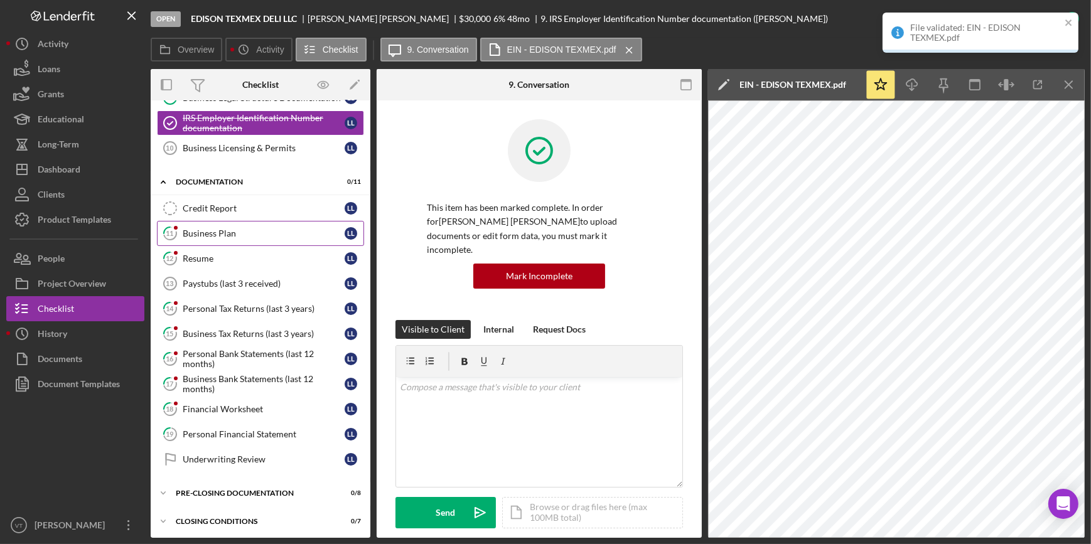
click at [224, 239] on link "11 Business Plan L L" at bounding box center [260, 233] width 207 height 25
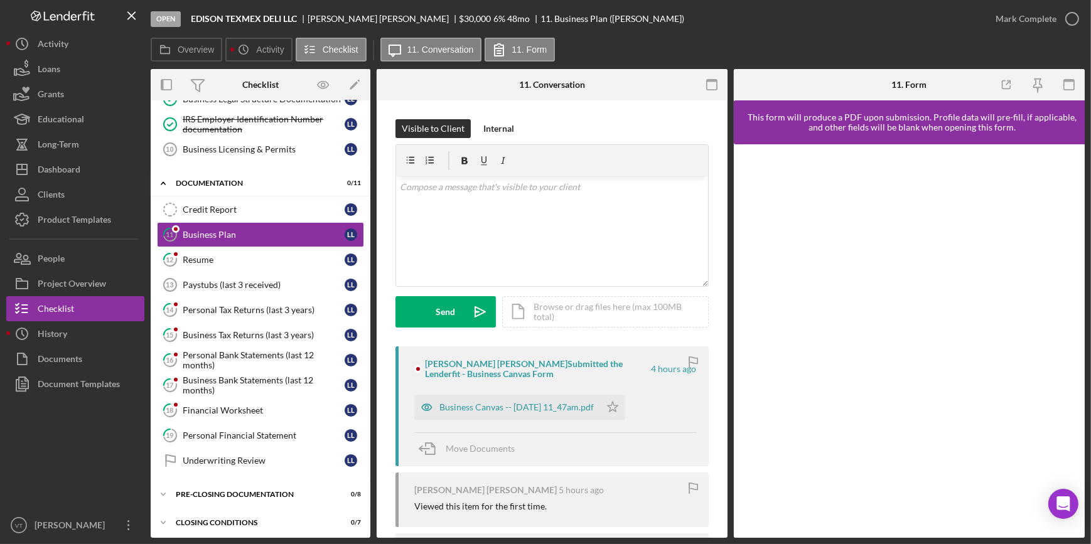
scroll to position [223, 0]
click at [536, 411] on div "Business Canvas -- 2025-10-01 11_47am.pdf" at bounding box center [517, 408] width 154 height 10
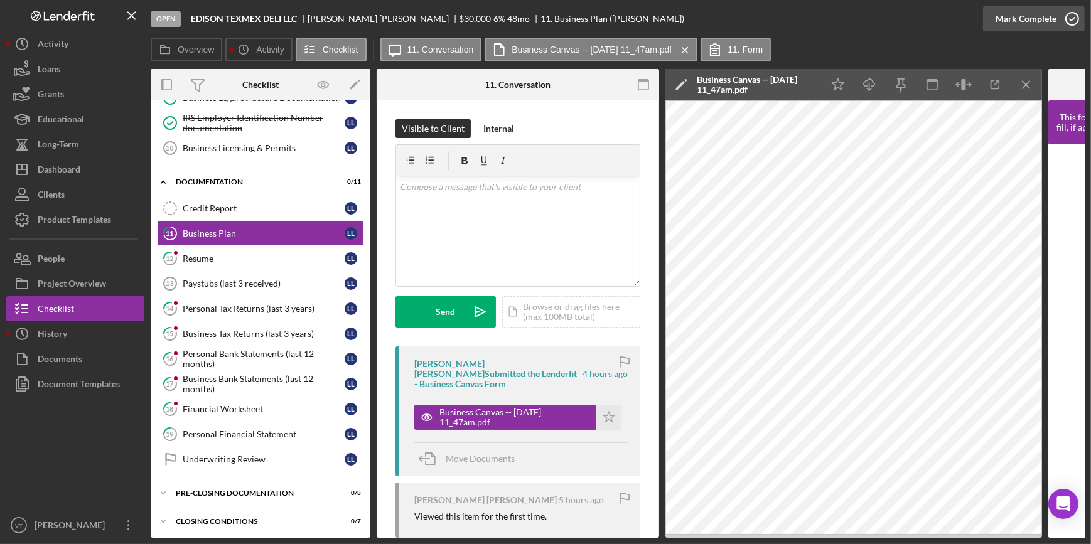
click at [1024, 24] on div "Mark Complete" at bounding box center [1026, 18] width 61 height 25
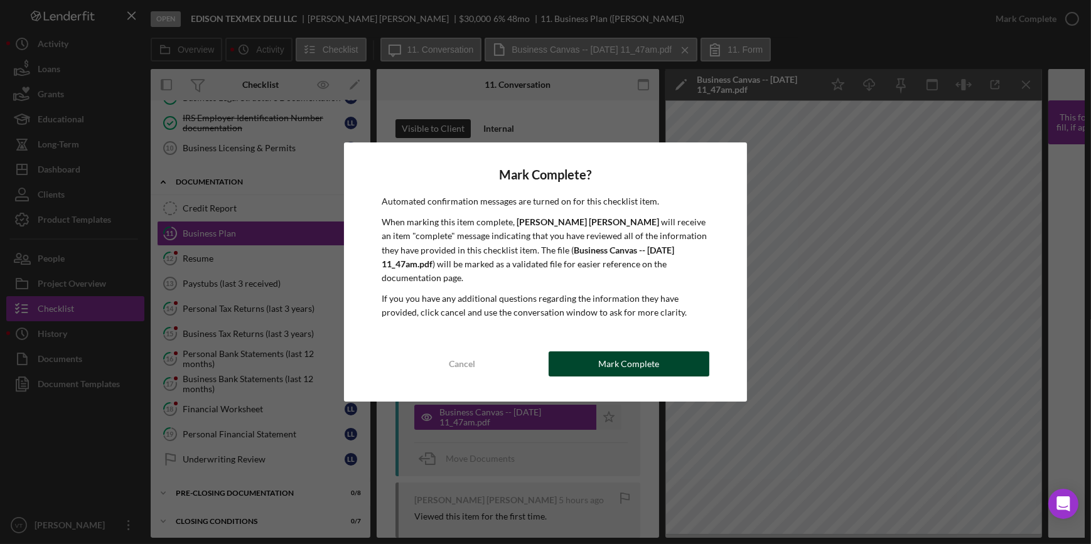
click at [653, 371] on div "Mark Complete" at bounding box center [629, 364] width 61 height 25
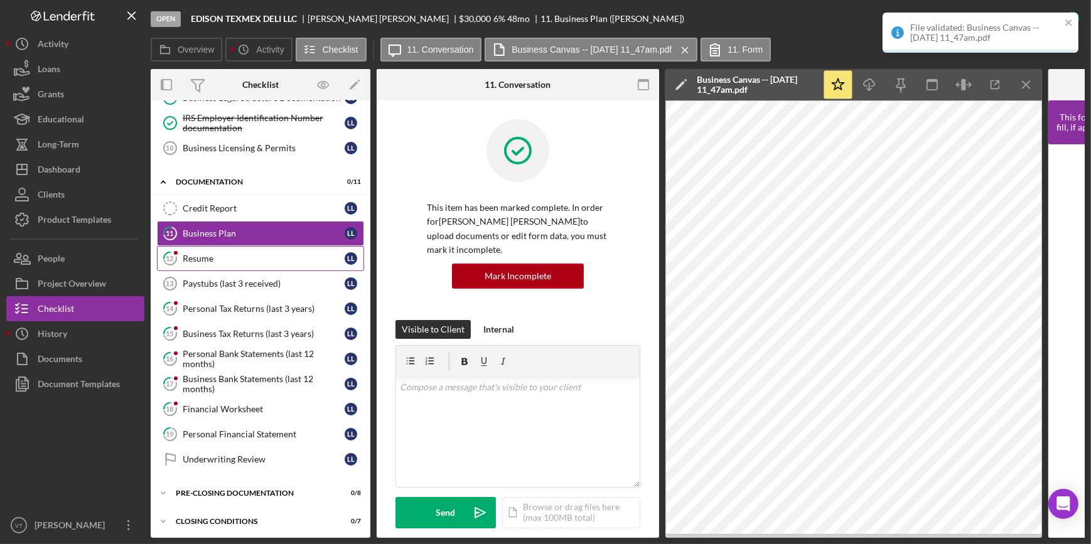
click at [251, 247] on link "12 Resume L L" at bounding box center [260, 258] width 207 height 25
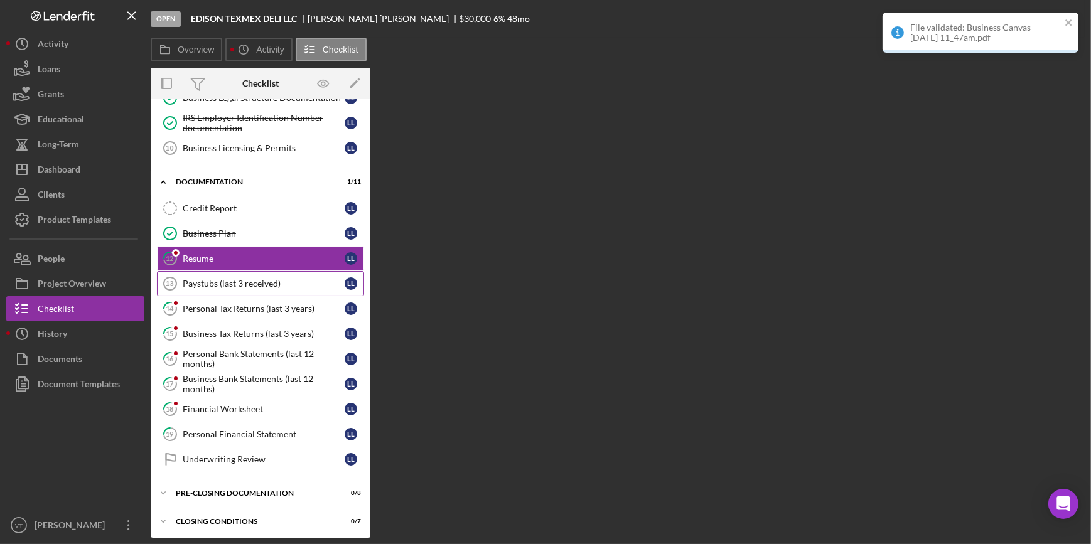
scroll to position [223, 0]
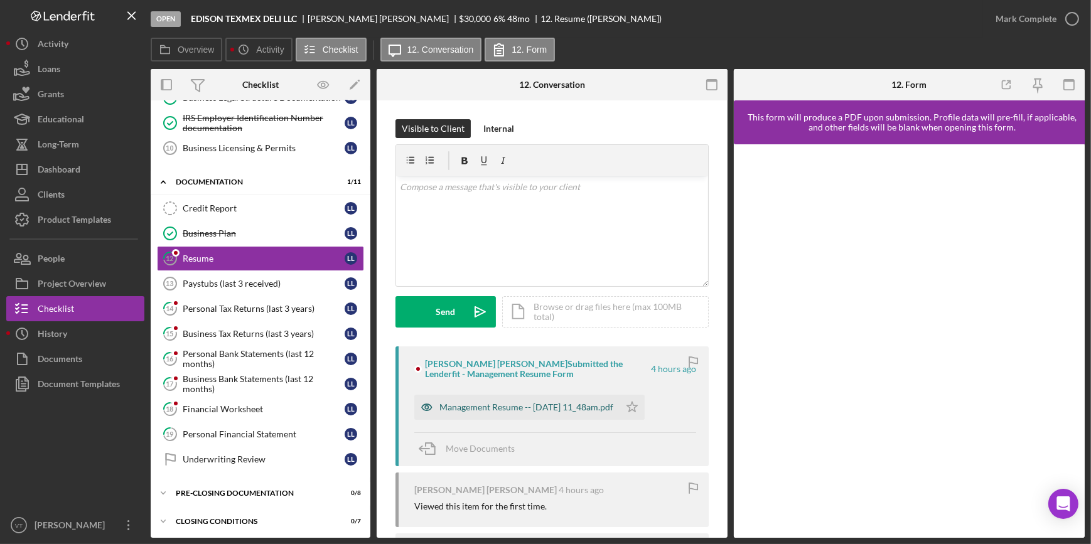
click at [526, 414] on div "Management Resume -- 2025-10-01 11_48am.pdf" at bounding box center [516, 407] width 205 height 25
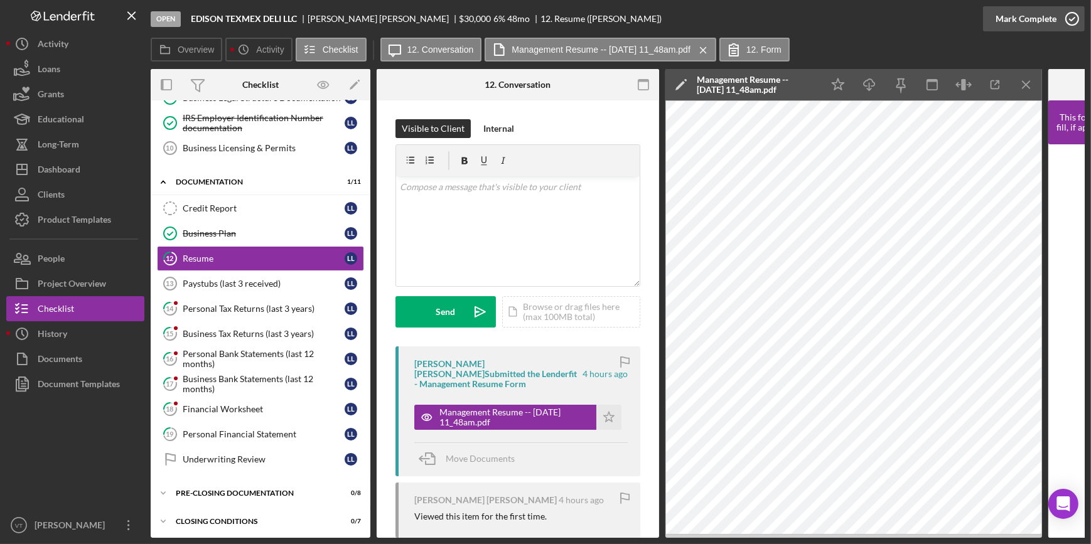
click at [985, 26] on button "Mark Complete" at bounding box center [1034, 18] width 102 height 25
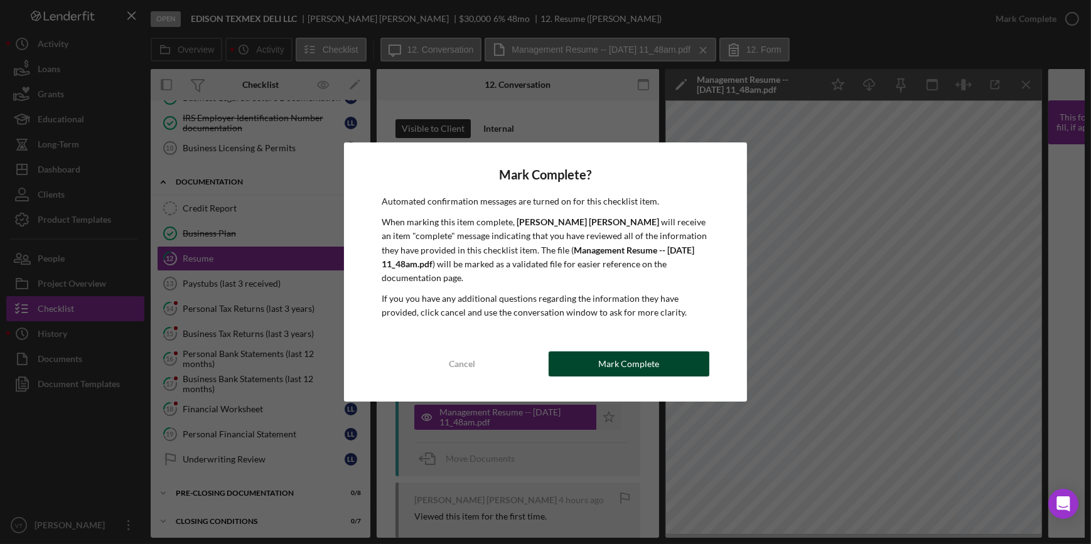
click at [645, 360] on div "Mark Complete" at bounding box center [629, 364] width 61 height 25
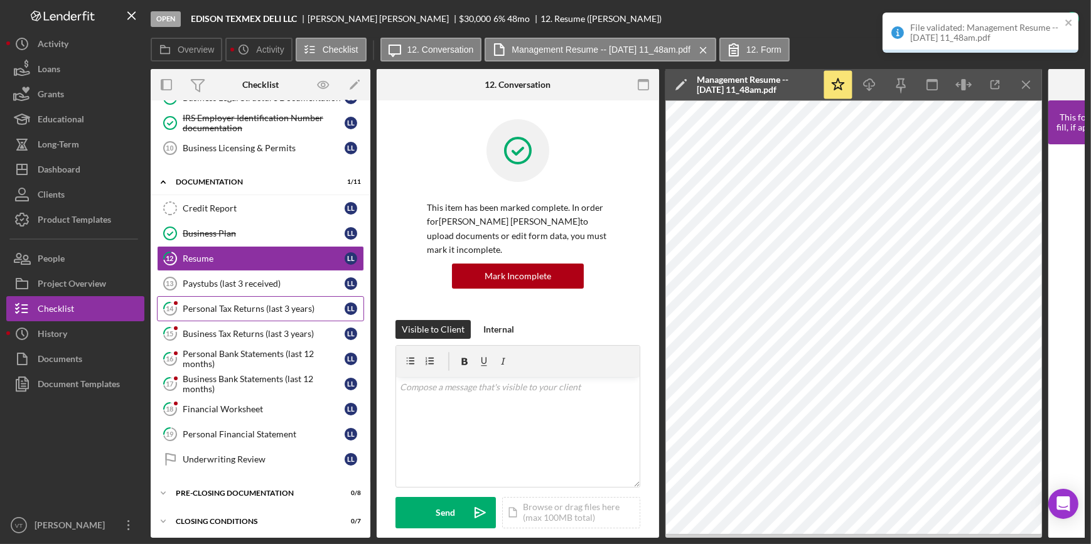
click at [278, 313] on link "14 Personal Tax Returns (last 3 years) L L" at bounding box center [260, 308] width 207 height 25
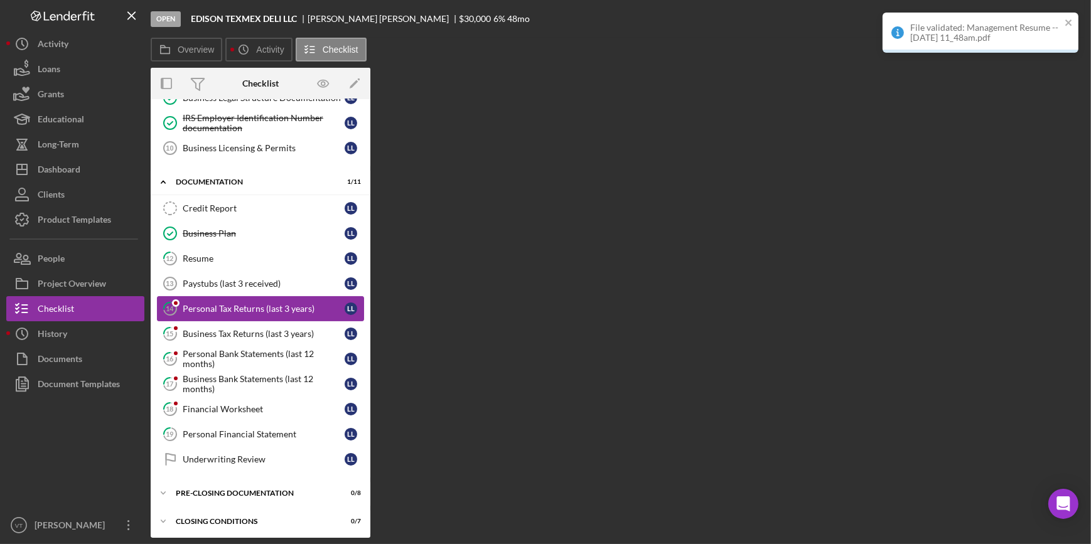
scroll to position [223, 0]
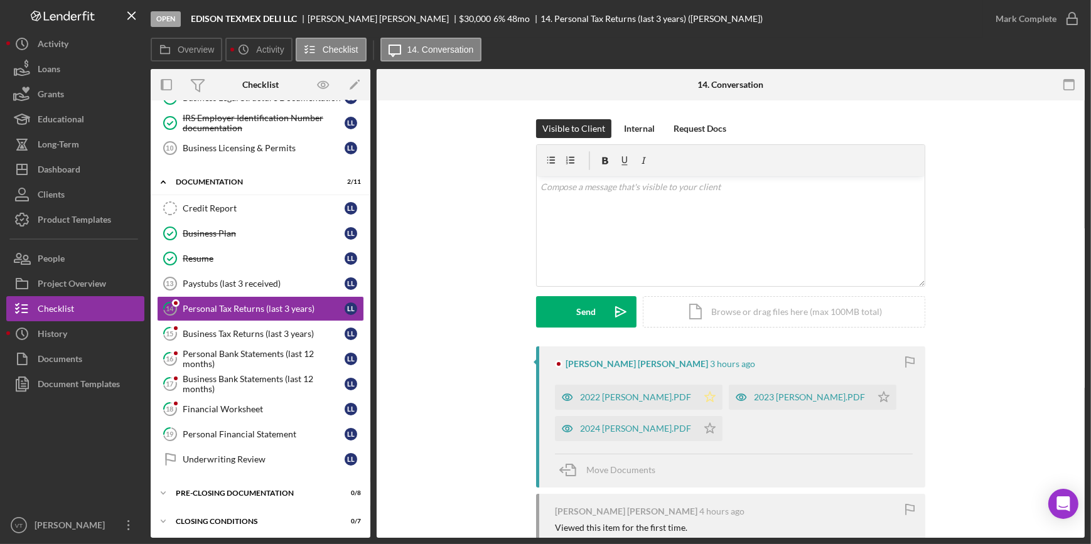
click at [698, 399] on icon "Icon/Star" at bounding box center [710, 397] width 25 height 25
drag, startPoint x: 829, startPoint y: 396, endPoint x: 821, endPoint y: 394, distance: 7.9
click at [872, 394] on icon "Icon/Star" at bounding box center [884, 397] width 25 height 25
click at [705, 428] on polygon "button" at bounding box center [710, 428] width 11 height 10
click at [639, 431] on div "2024 LUIS LUNA.PDF" at bounding box center [635, 429] width 111 height 10
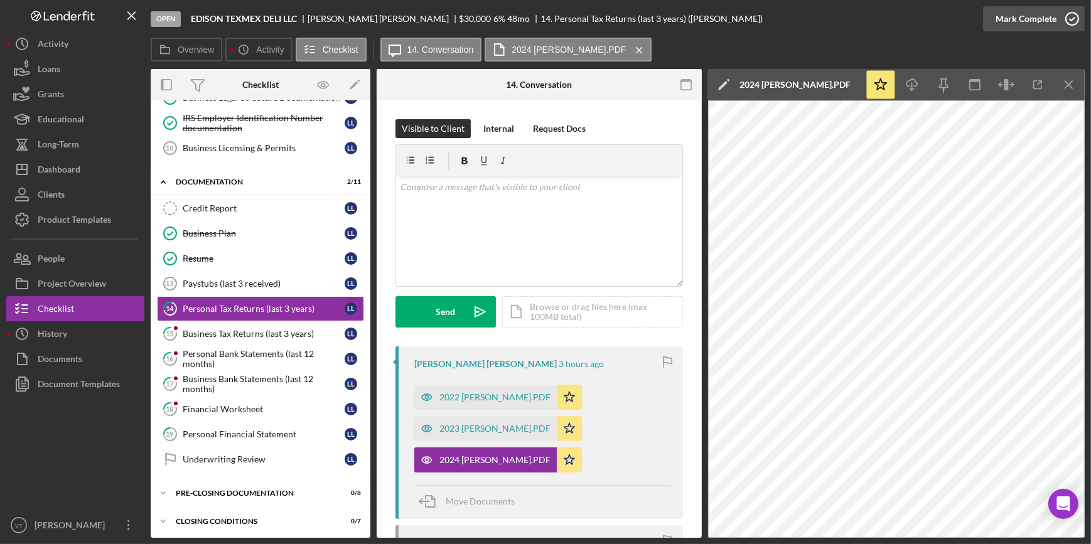
click at [1053, 13] on div "Mark Complete" at bounding box center [1026, 18] width 61 height 25
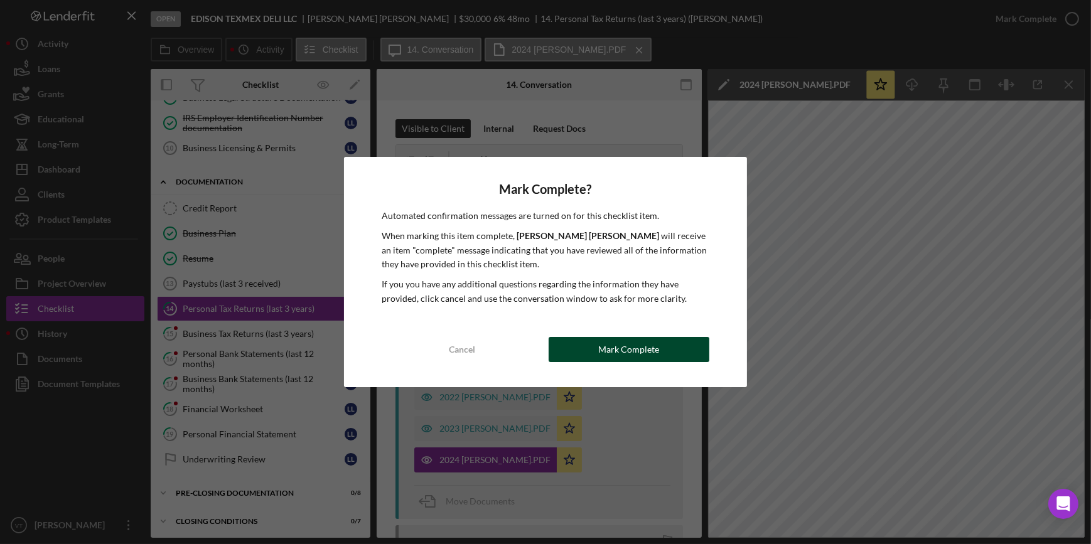
click at [639, 350] on div "Mark Complete" at bounding box center [629, 349] width 61 height 25
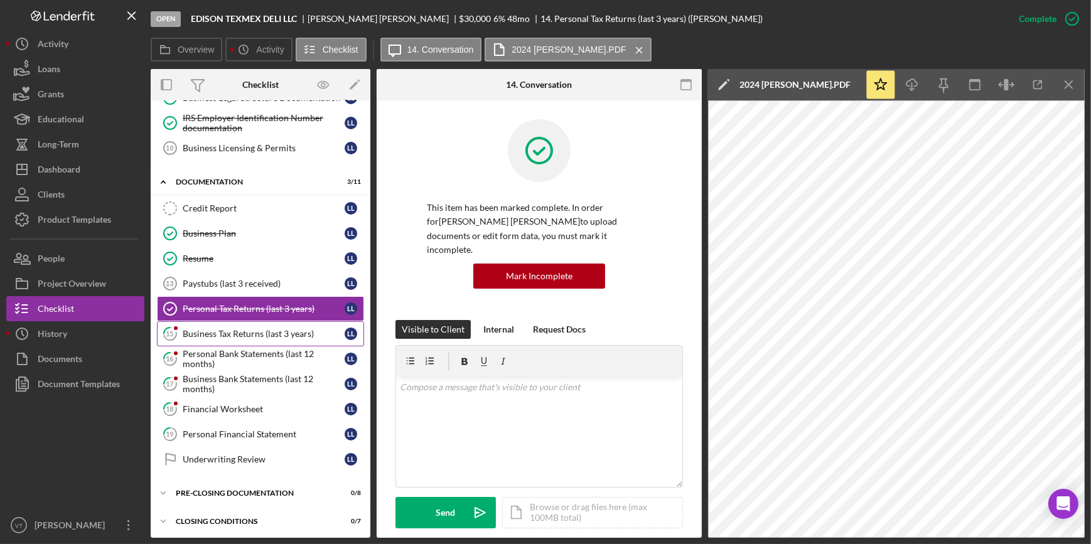
click at [300, 337] on div "Business Tax Returns (last 3 years)" at bounding box center [264, 334] width 162 height 10
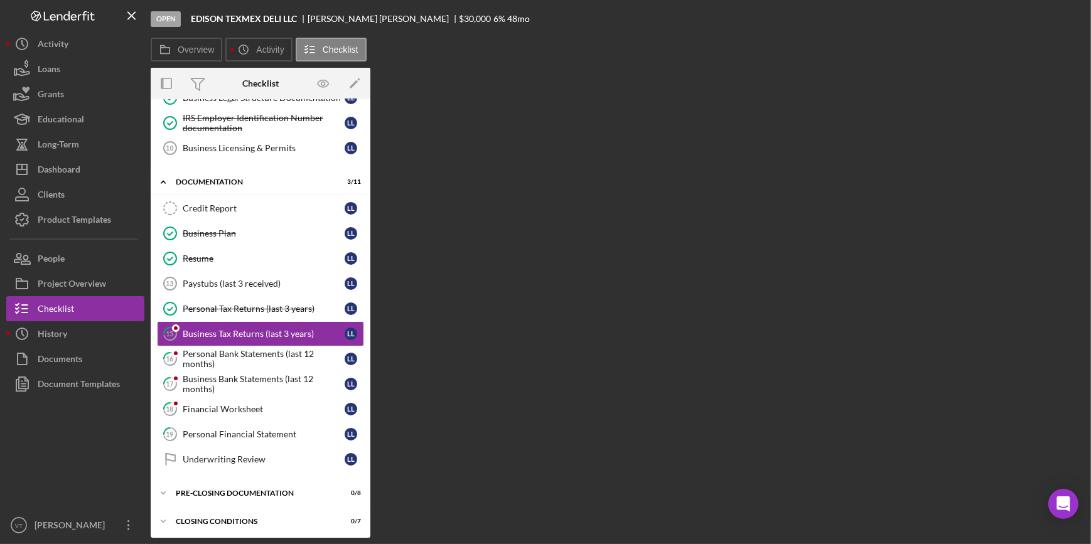
scroll to position [223, 0]
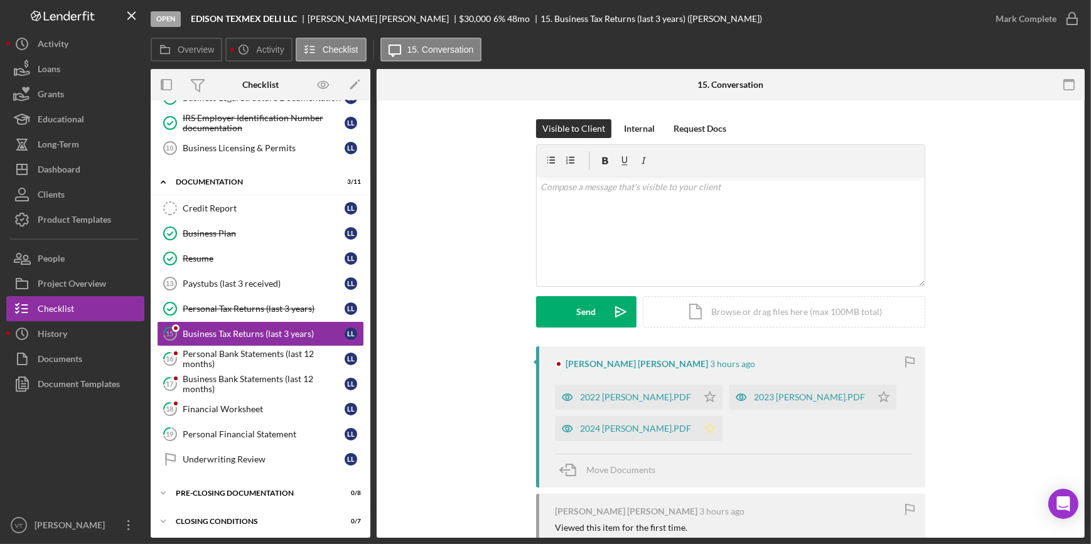
click at [698, 426] on icon "Icon/Star" at bounding box center [710, 428] width 25 height 25
click at [642, 430] on div "2024 LUIS LUNA.PDF" at bounding box center [635, 429] width 111 height 10
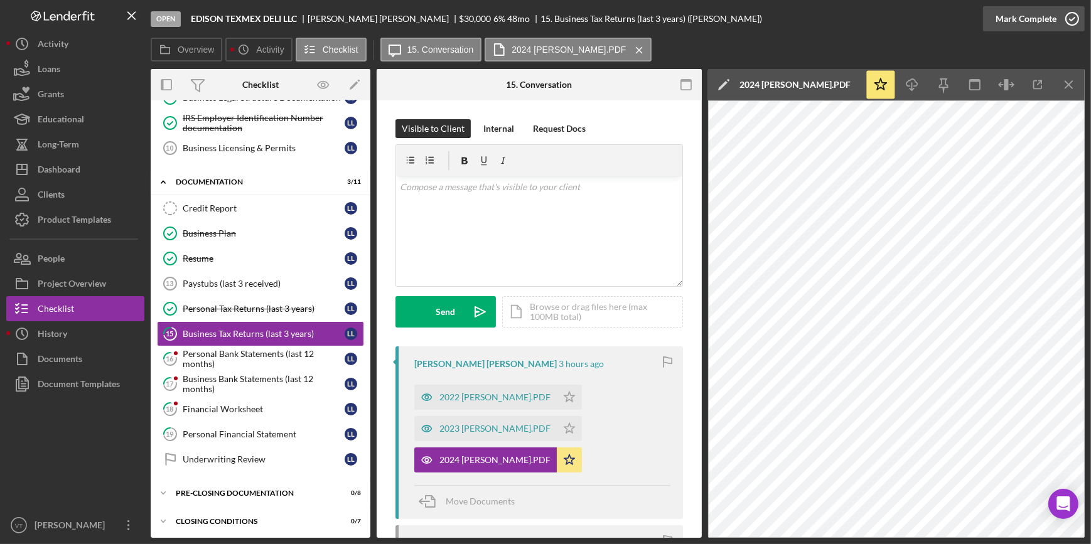
click at [1082, 11] on icon "button" at bounding box center [1072, 18] width 31 height 31
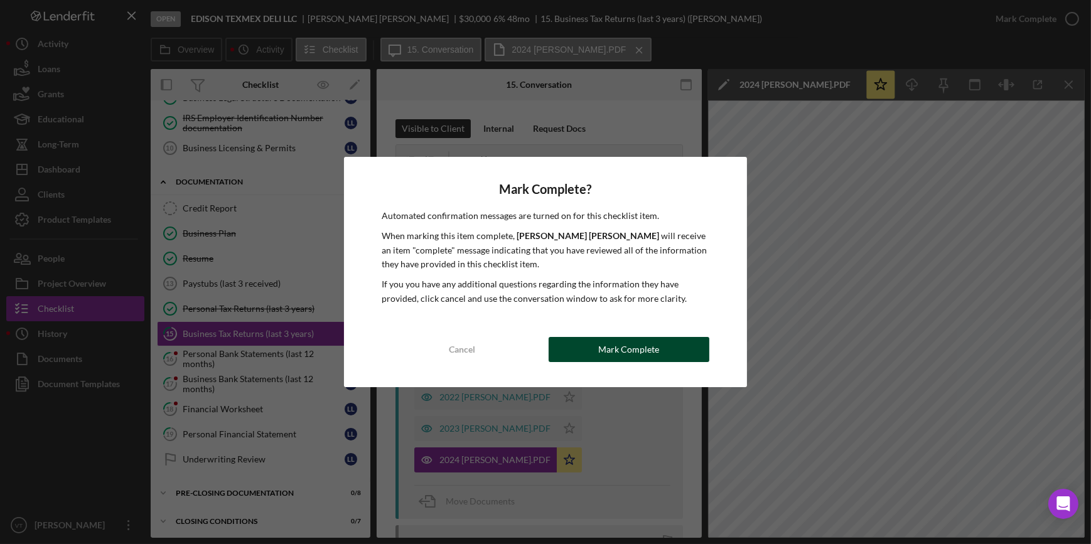
click at [686, 339] on button "Mark Complete" at bounding box center [629, 349] width 161 height 25
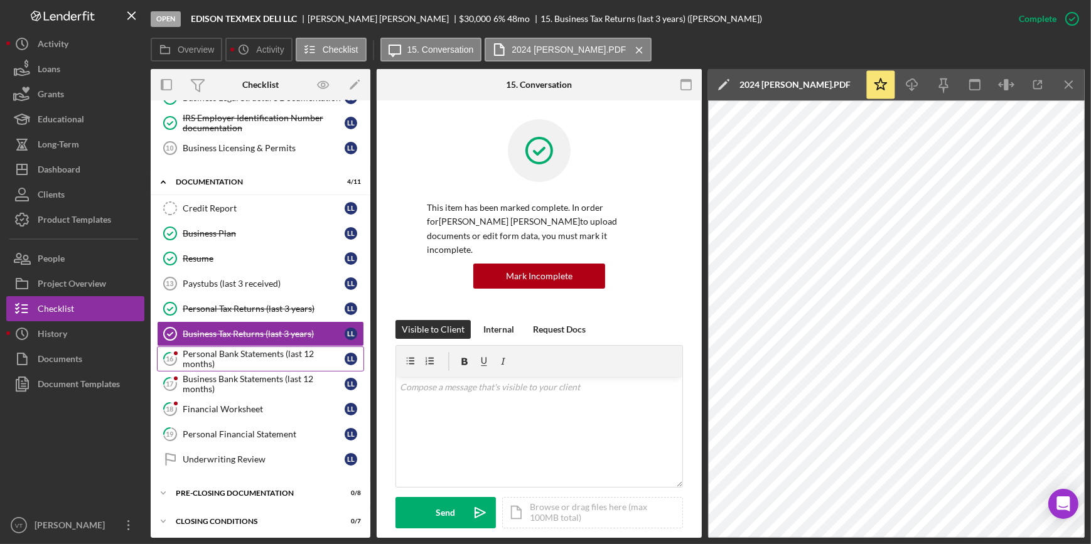
click at [288, 360] on div "Personal Bank Statements (last 12 months)" at bounding box center [264, 359] width 162 height 20
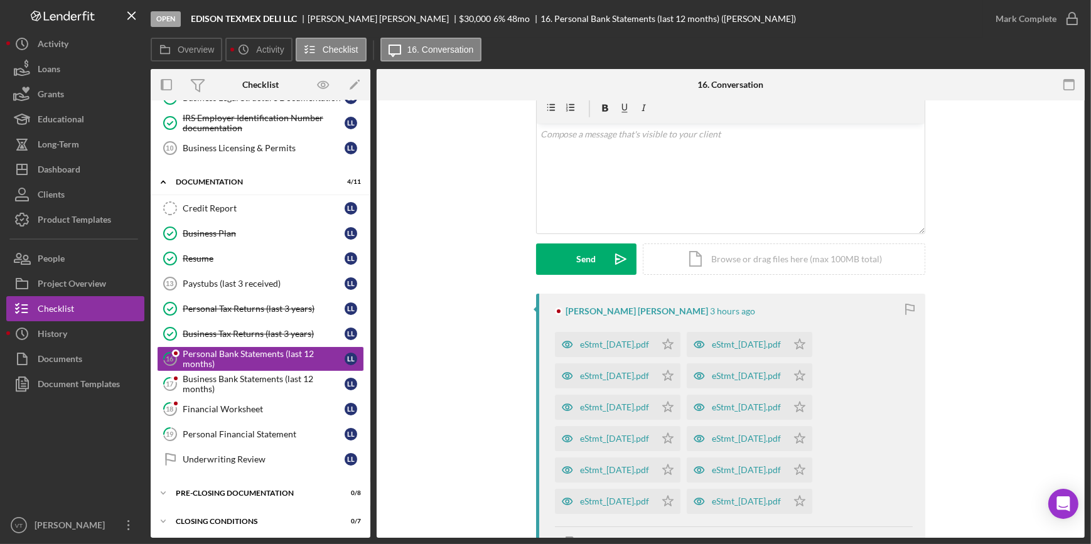
scroll to position [114, 0]
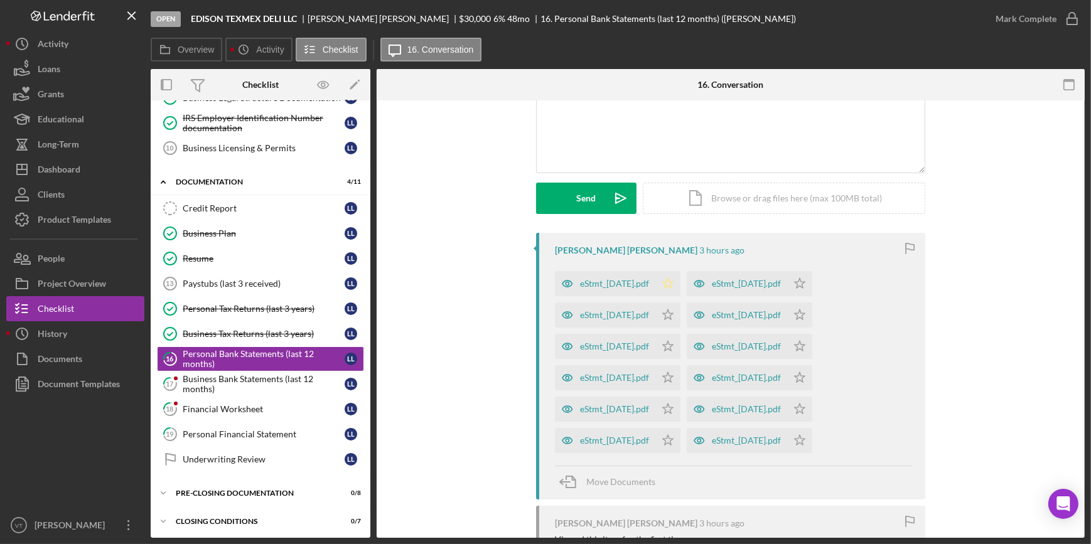
click at [681, 290] on icon "Icon/Star" at bounding box center [668, 283] width 25 height 25
click at [681, 313] on icon "Icon/Star" at bounding box center [668, 315] width 25 height 25
click at [674, 343] on polygon "button" at bounding box center [668, 346] width 11 height 10
click at [681, 381] on icon "Icon/Star" at bounding box center [668, 378] width 25 height 25
click at [681, 404] on icon "Icon/Star" at bounding box center [668, 409] width 25 height 25
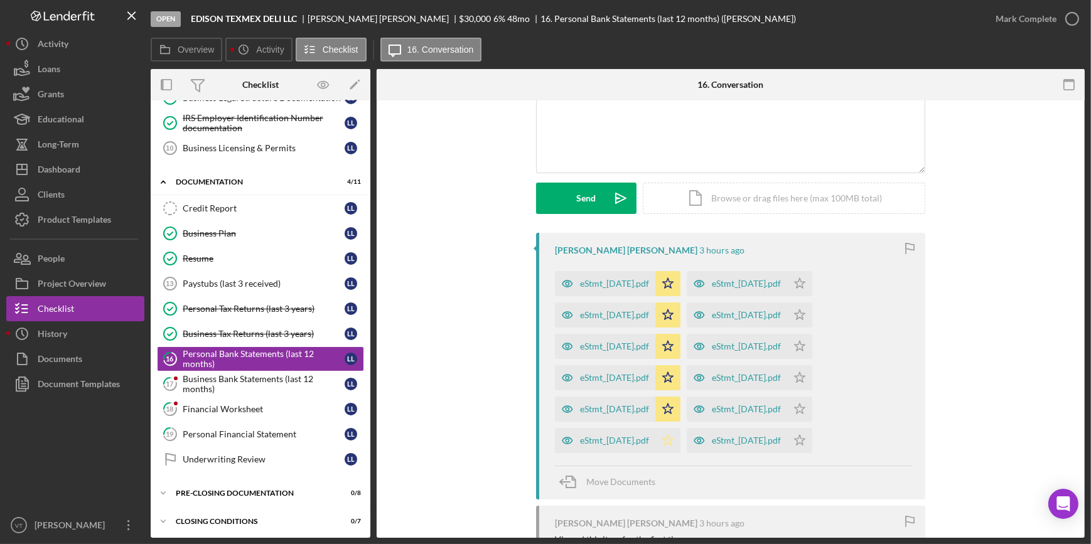
click at [680, 440] on icon "Icon/Star" at bounding box center [668, 440] width 25 height 25
click at [813, 440] on icon "Icon/Star" at bounding box center [800, 440] width 25 height 25
click at [813, 404] on icon "Icon/Star" at bounding box center [800, 409] width 25 height 25
click at [813, 377] on icon "Icon/Star" at bounding box center [800, 378] width 25 height 25
click at [813, 344] on icon "Icon/Star" at bounding box center [800, 346] width 25 height 25
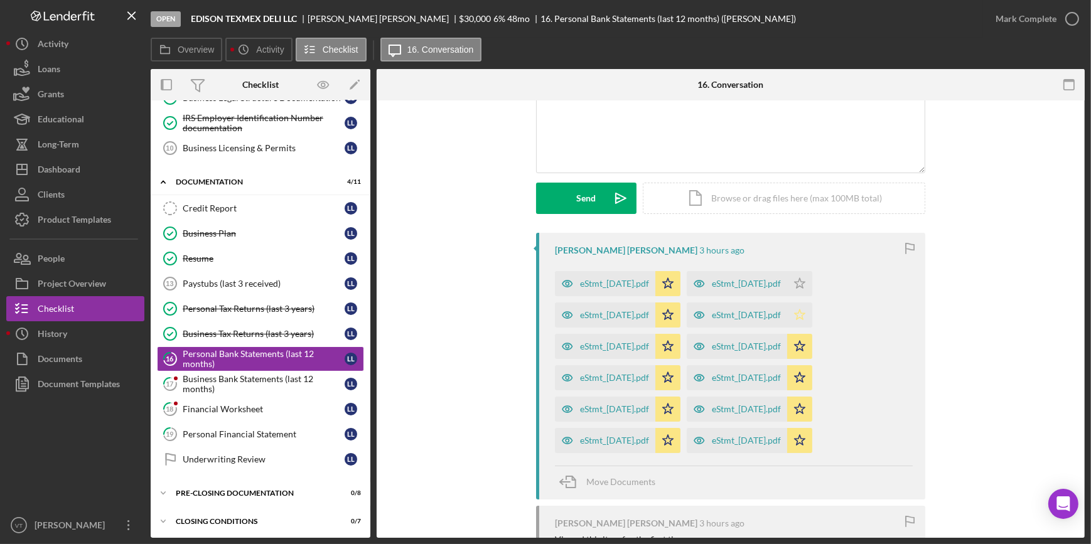
click at [813, 312] on icon "Icon/Star" at bounding box center [800, 315] width 25 height 25
click at [813, 288] on icon "Icon/Star" at bounding box center [800, 283] width 25 height 25
click at [649, 314] on div "eStmt_2024-12-12.pdf" at bounding box center [614, 315] width 69 height 10
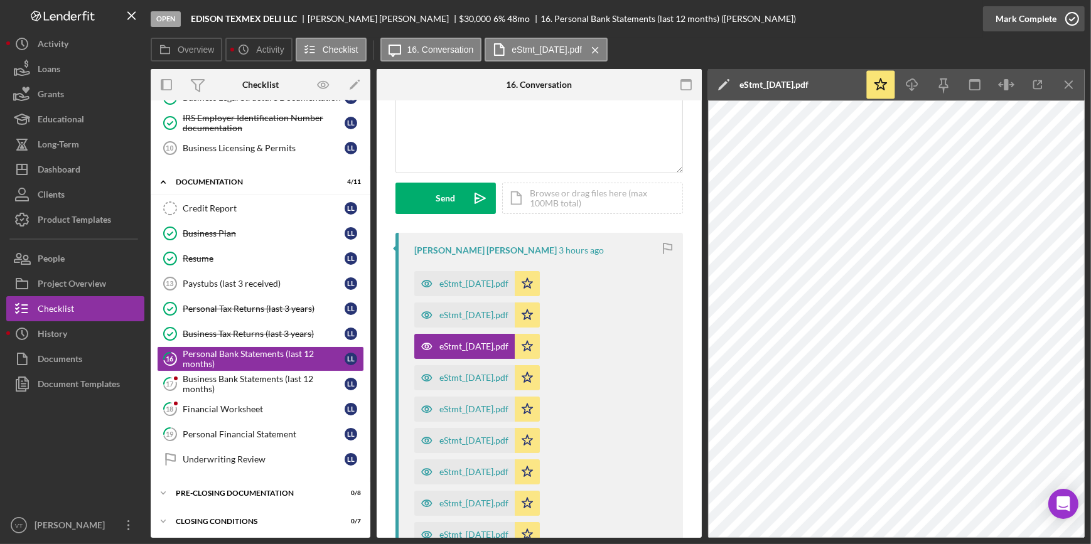
click at [1058, 8] on icon "button" at bounding box center [1072, 18] width 31 height 31
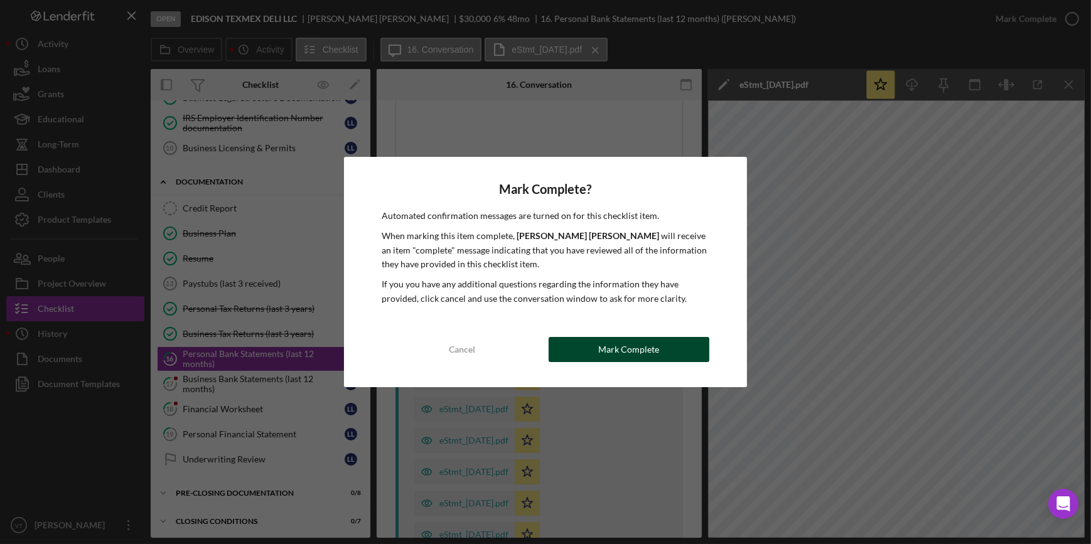
click at [648, 339] on div "Mark Complete" at bounding box center [629, 349] width 61 height 25
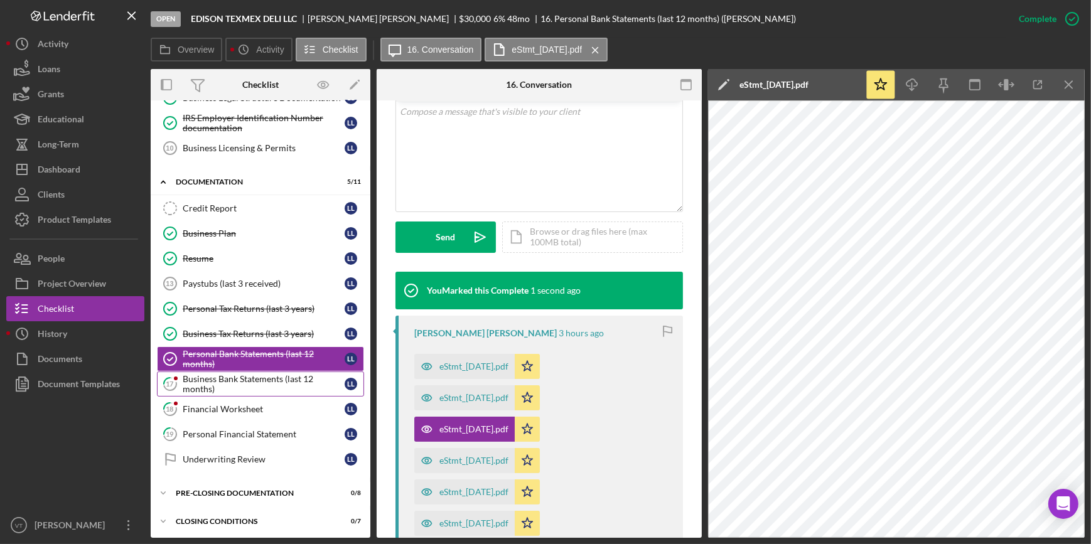
scroll to position [301, 0]
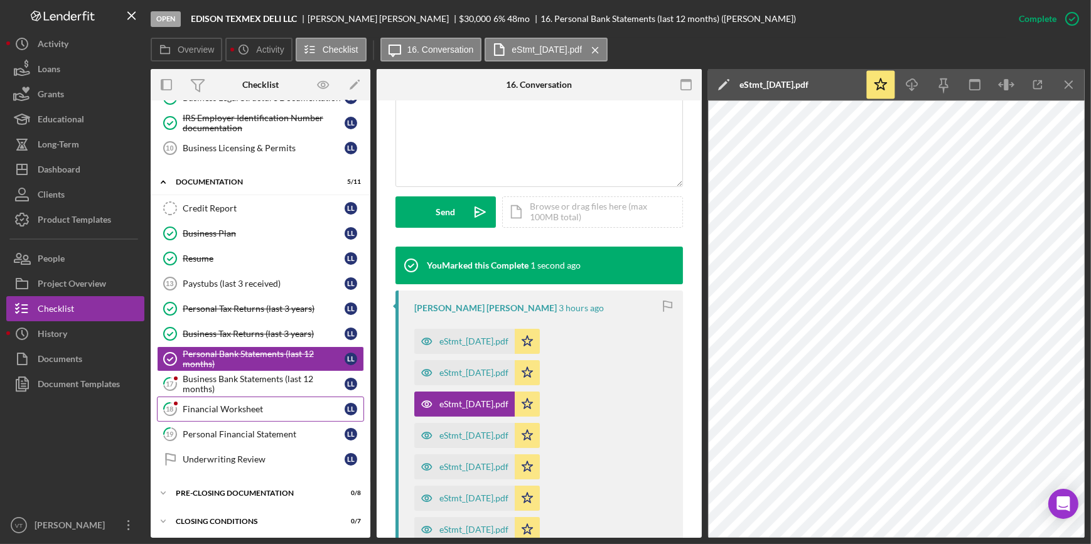
click at [236, 398] on link "18 Financial Worksheet L L" at bounding box center [260, 409] width 207 height 25
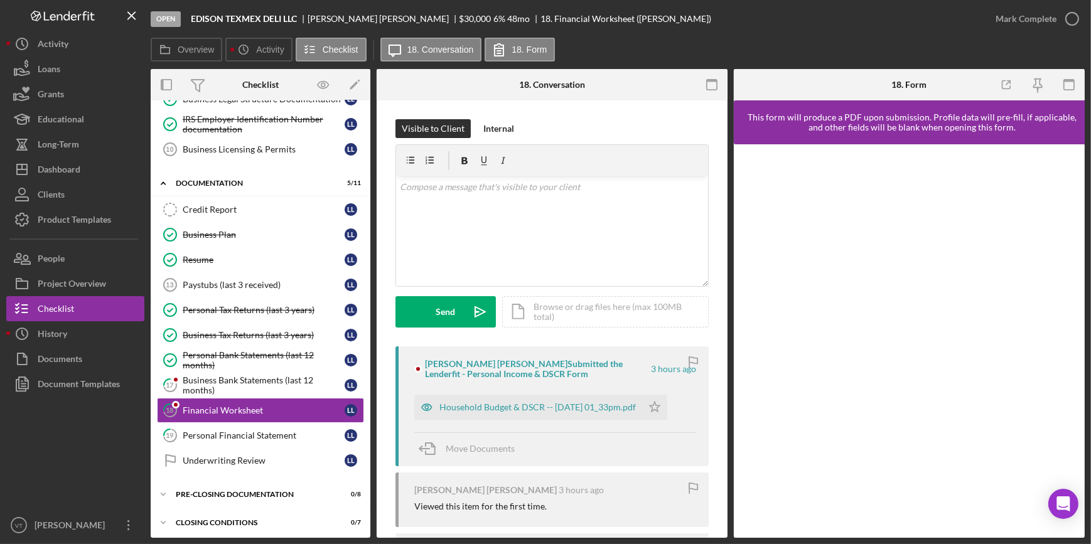
scroll to position [223, 0]
click at [590, 416] on div "Household Budget & DSCR -- 2025-10-01 01_33pm.pdf" at bounding box center [528, 407] width 228 height 25
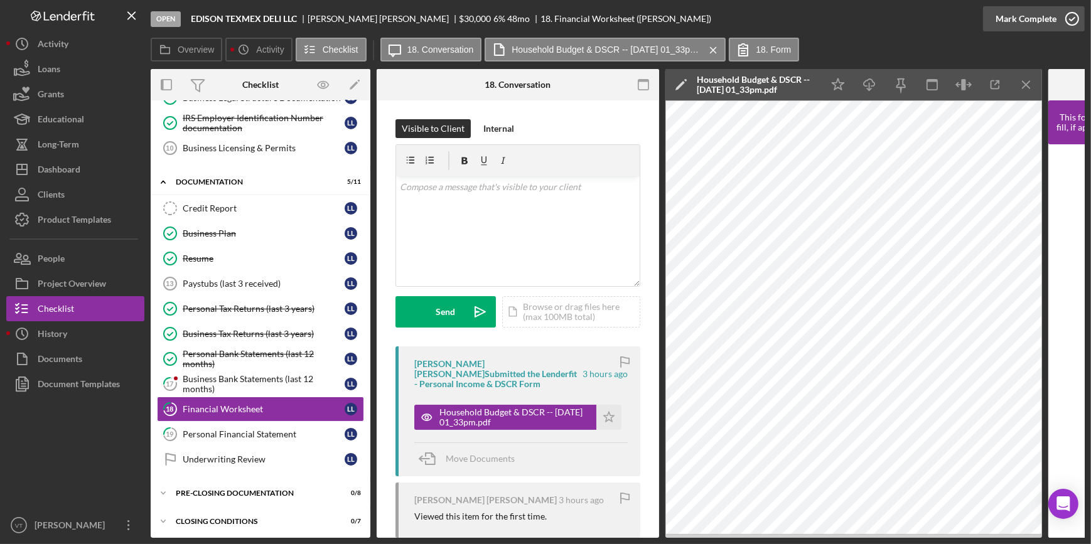
click at [1040, 15] on div "Mark Complete" at bounding box center [1026, 18] width 61 height 25
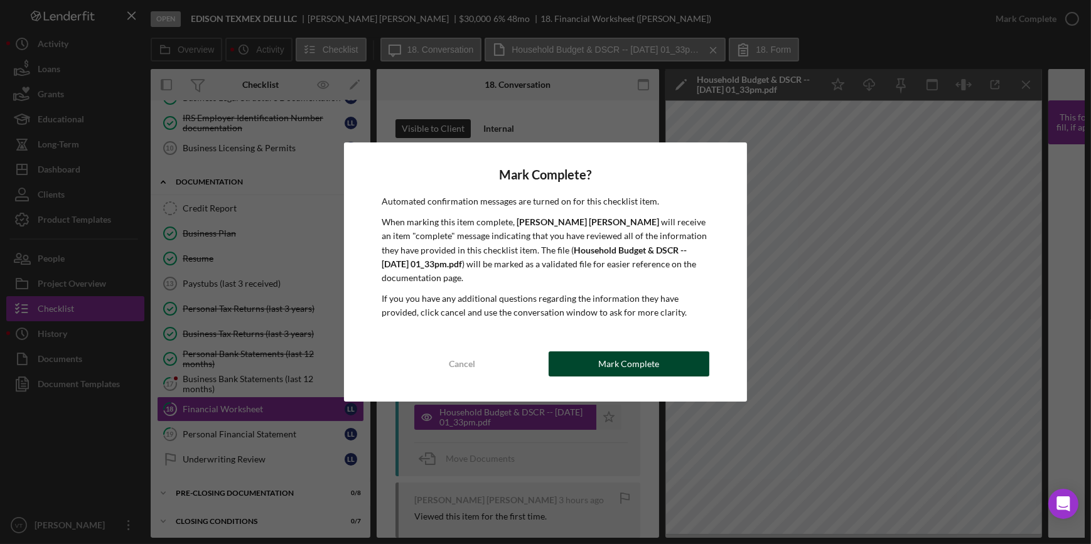
click at [652, 361] on div "Mark Complete" at bounding box center [629, 364] width 61 height 25
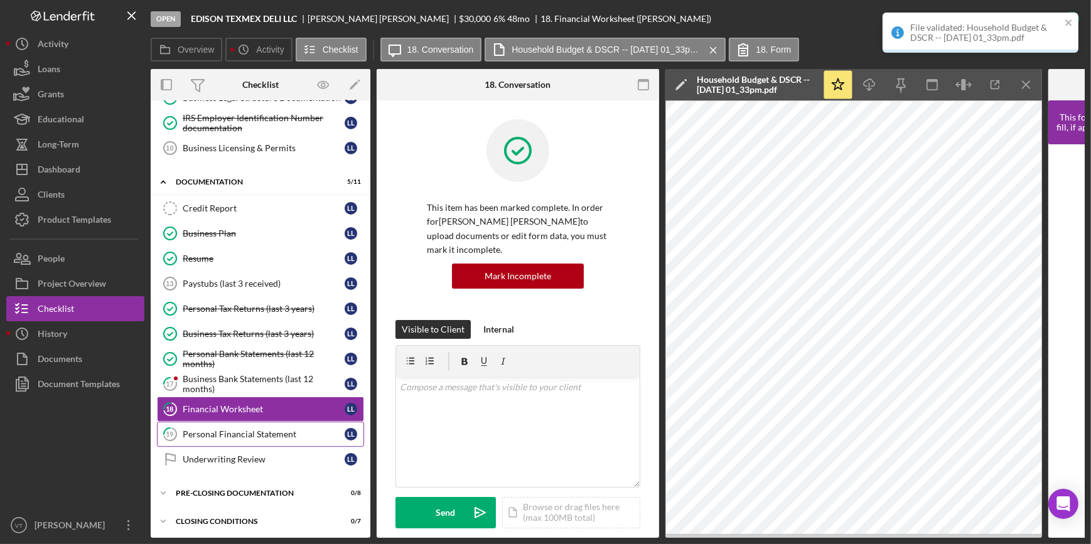
click at [254, 422] on link "19 Personal Financial Statement L L" at bounding box center [260, 434] width 207 height 25
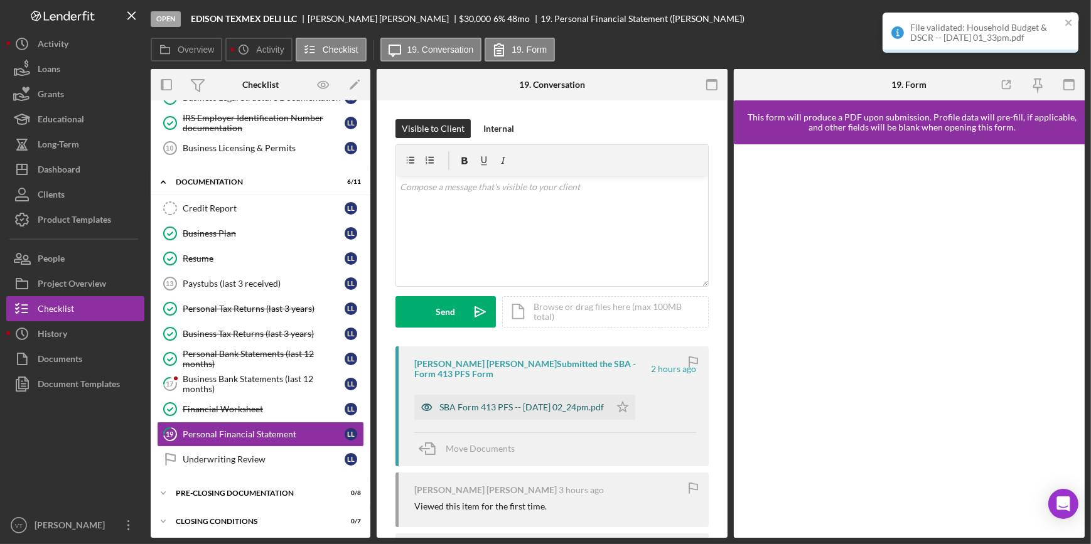
click at [488, 408] on div "SBA Form 413 PFS -- 2025-10-01 02_24pm.pdf" at bounding box center [522, 408] width 165 height 10
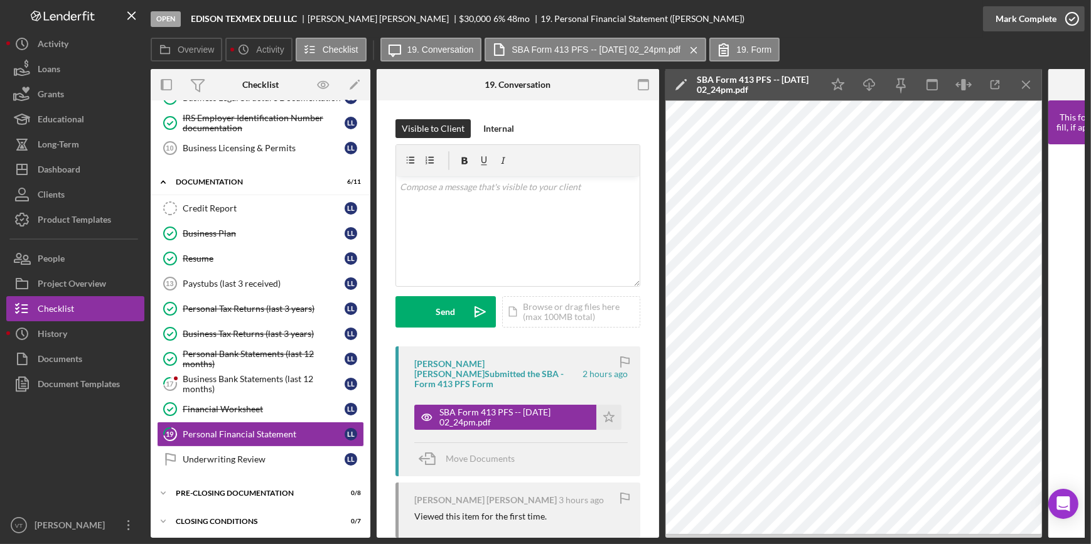
click at [1010, 14] on div "Mark Complete" at bounding box center [1026, 18] width 61 height 25
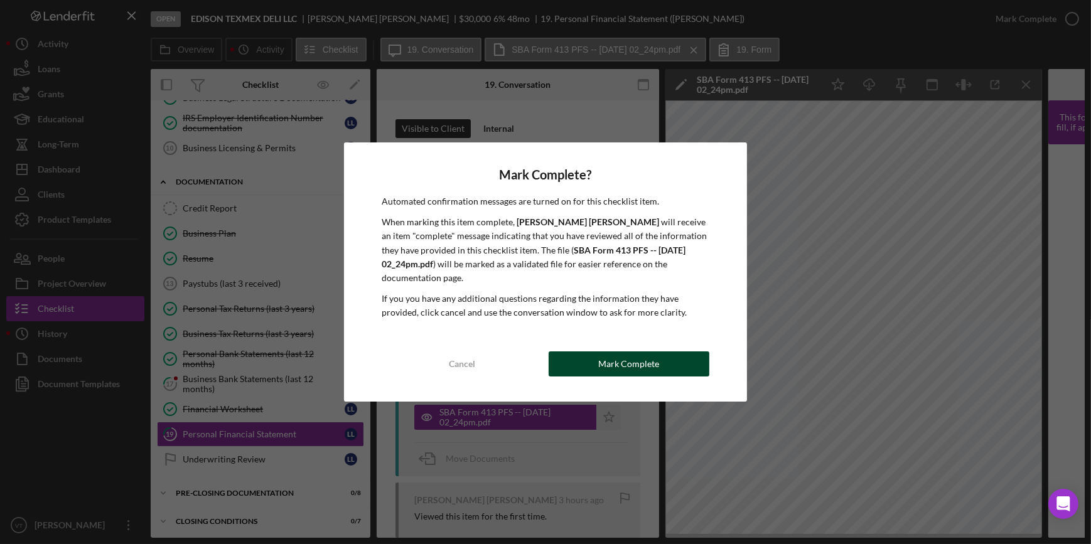
click at [653, 359] on div "Mark Complete" at bounding box center [629, 364] width 61 height 25
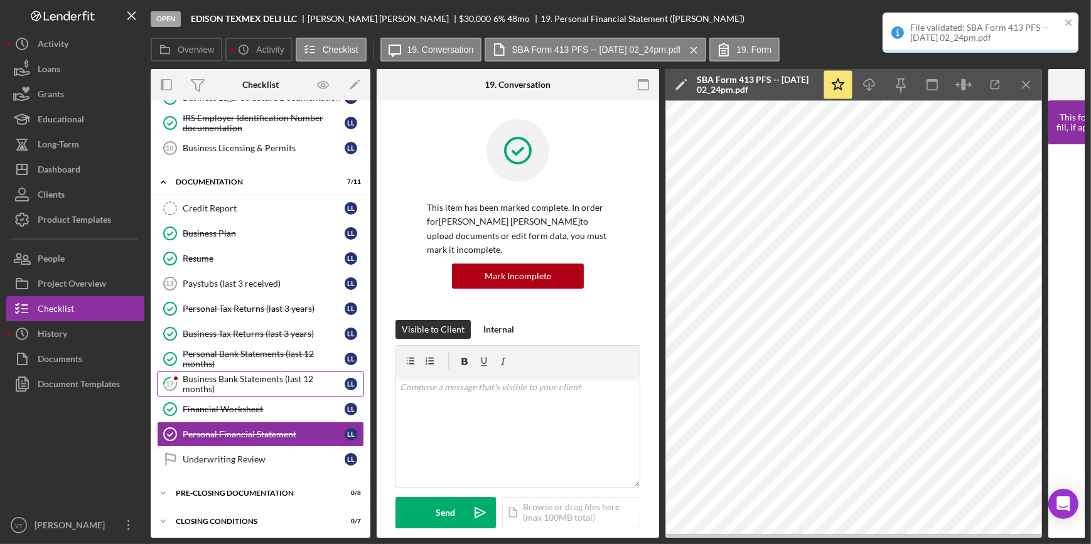
click at [255, 374] on div "Business Bank Statements (last 12 months)" at bounding box center [264, 384] width 162 height 20
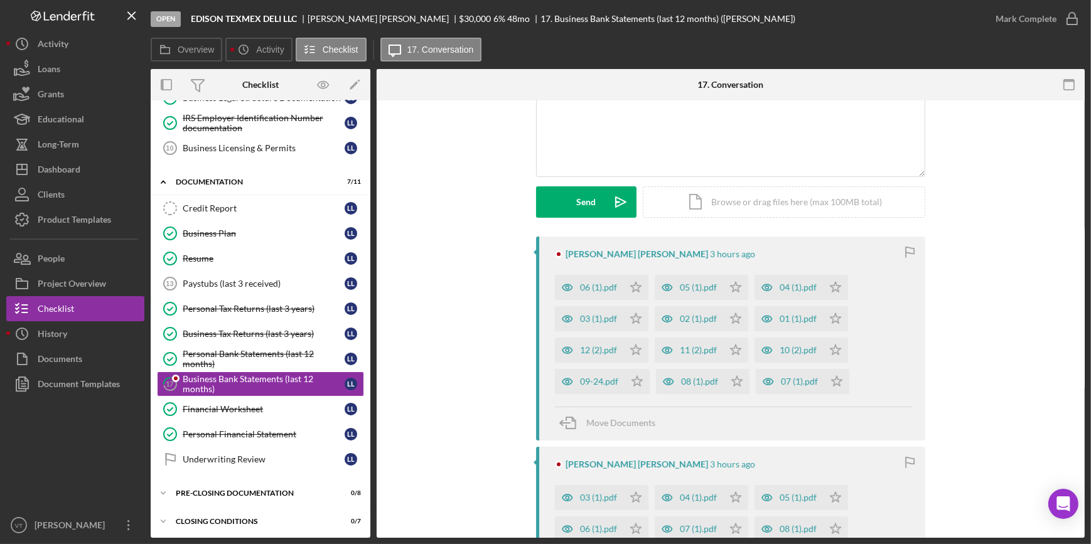
scroll to position [114, 0]
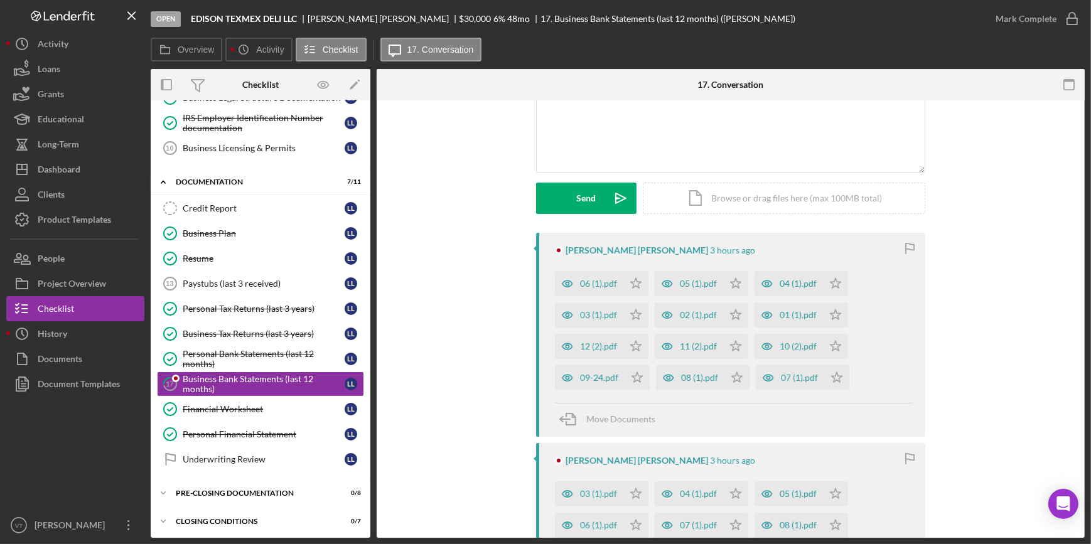
drag, startPoint x: 639, startPoint y: 281, endPoint x: 649, endPoint y: 312, distance: 32.4
click at [642, 288] on icon "Icon/Star" at bounding box center [636, 283] width 25 height 25
click at [628, 318] on icon "Icon/Star" at bounding box center [636, 315] width 25 height 25
click at [639, 340] on icon "Icon/Star" at bounding box center [636, 346] width 25 height 25
click at [627, 375] on icon "Icon/Star" at bounding box center [637, 378] width 25 height 25
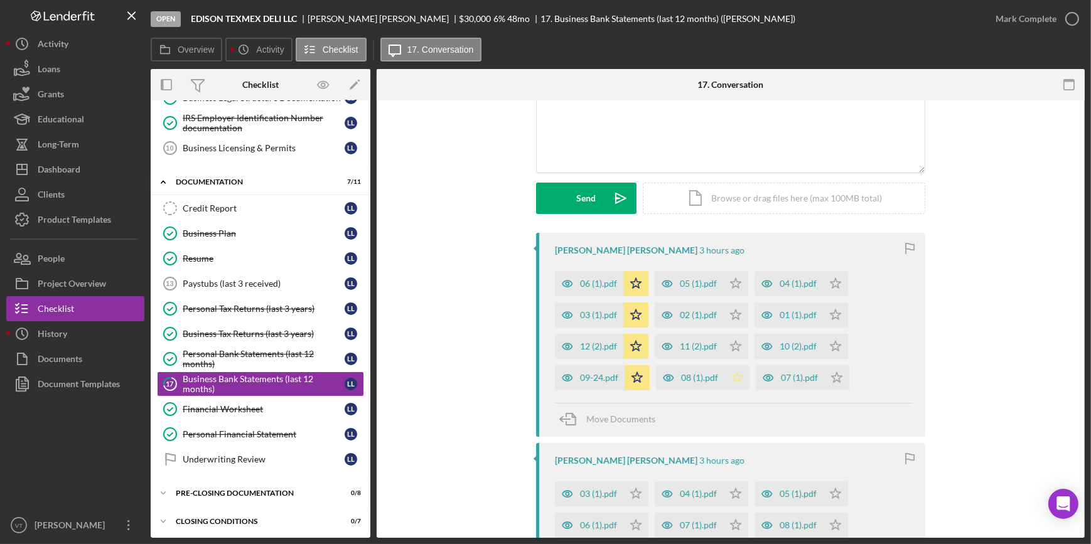
click at [729, 377] on icon "Icon/Star" at bounding box center [737, 378] width 25 height 25
click at [732, 350] on icon "Icon/Star" at bounding box center [735, 346] width 25 height 25
click at [732, 320] on icon "Icon/Star" at bounding box center [735, 315] width 25 height 25
click at [741, 281] on icon "Icon/Star" at bounding box center [735, 283] width 25 height 25
click at [827, 279] on icon "Icon/Star" at bounding box center [835, 283] width 25 height 25
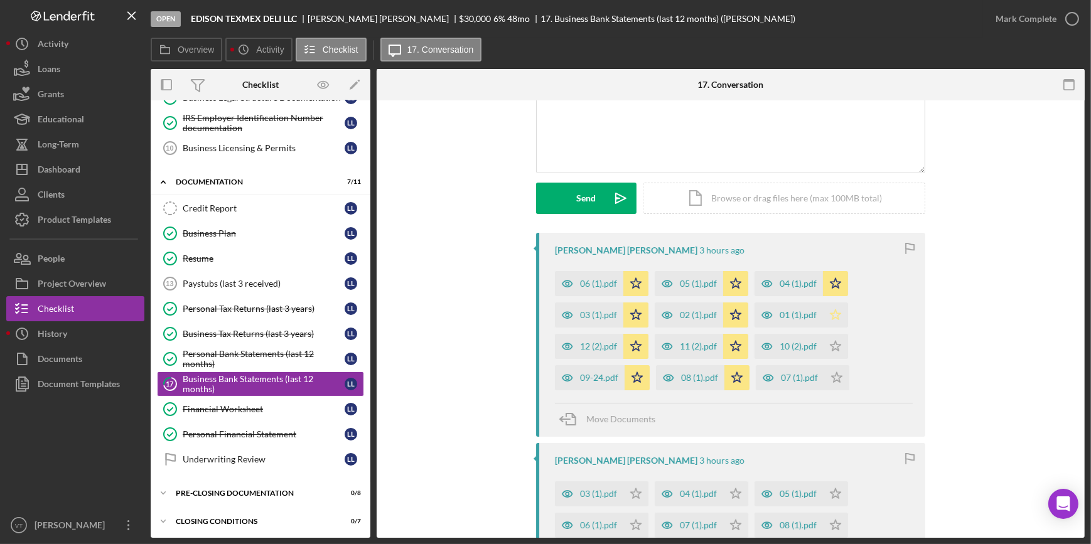
click at [835, 309] on icon "Icon/Star" at bounding box center [835, 315] width 25 height 25
click at [831, 345] on icon "Icon/Star" at bounding box center [835, 346] width 25 height 25
click at [838, 381] on icon "Icon/Star" at bounding box center [837, 378] width 25 height 25
click at [574, 377] on icon "button" at bounding box center [567, 378] width 25 height 25
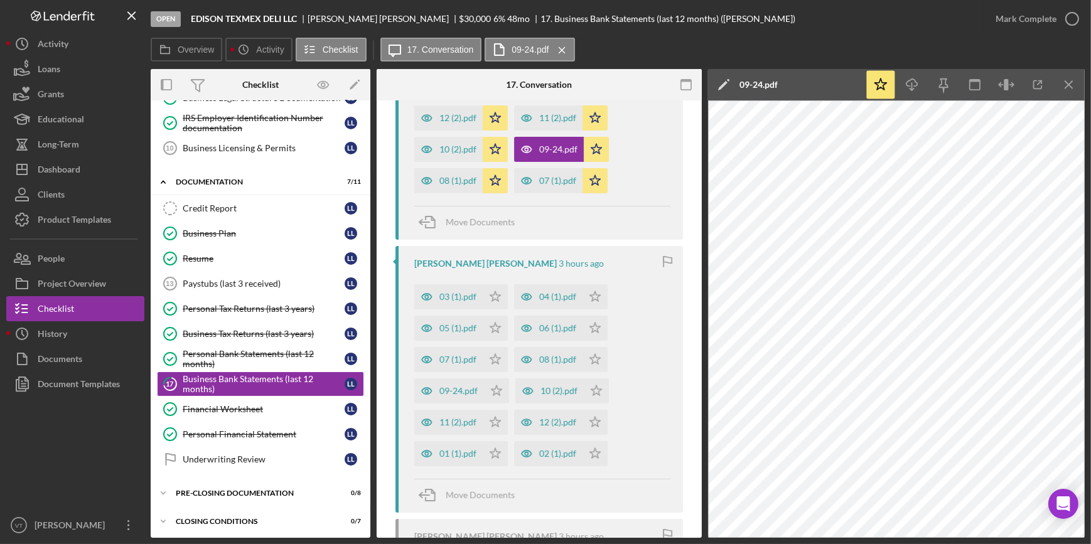
scroll to position [399, 0]
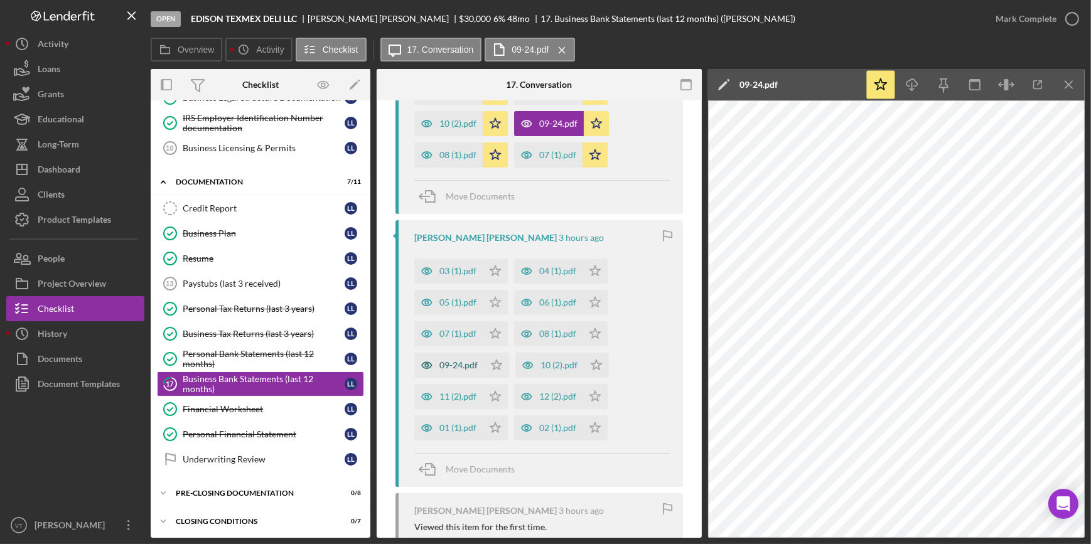
click at [460, 362] on div "09-24.pdf" at bounding box center [459, 365] width 38 height 10
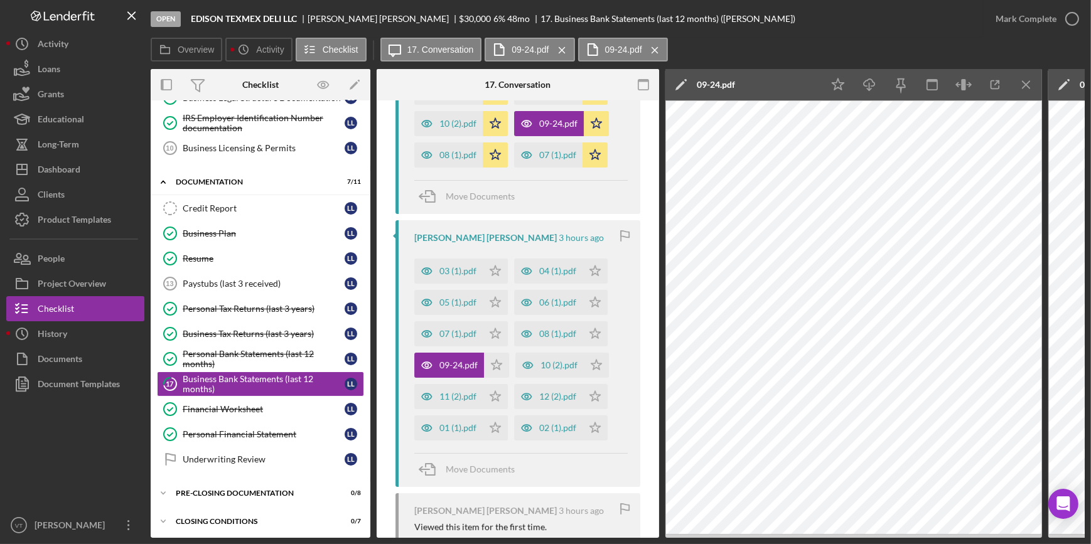
drag, startPoint x: 497, startPoint y: 266, endPoint x: 501, endPoint y: 286, distance: 20.4
click at [497, 271] on icon "Icon/Star" at bounding box center [495, 271] width 25 height 25
click at [490, 305] on icon "Icon/Star" at bounding box center [495, 302] width 25 height 25
click at [489, 327] on icon "Icon/Star" at bounding box center [495, 334] width 25 height 25
click at [492, 357] on icon "Icon/Star" at bounding box center [496, 365] width 25 height 25
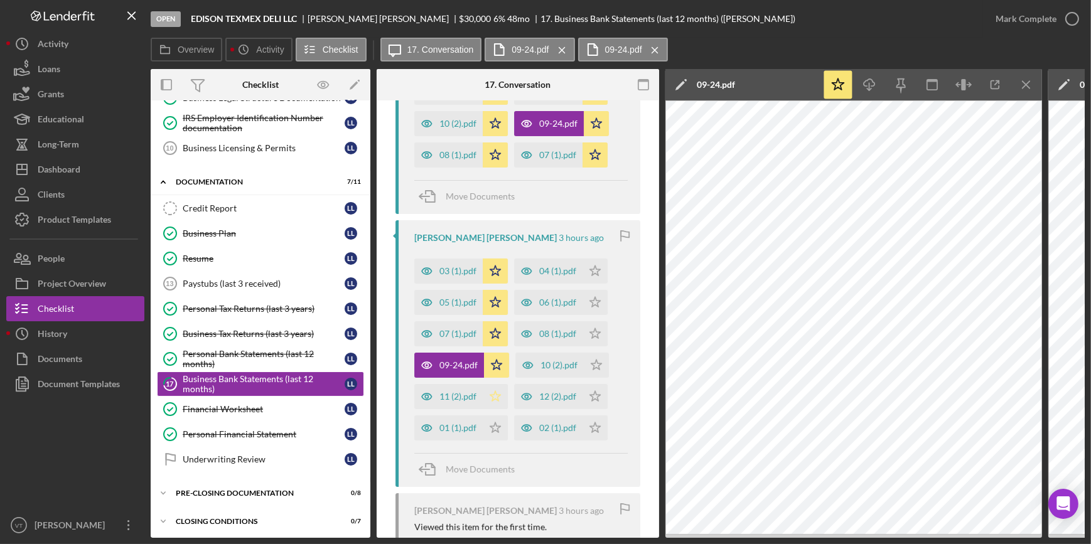
click at [494, 391] on icon "Icon/Star" at bounding box center [495, 396] width 25 height 25
click at [490, 427] on icon "Icon/Star" at bounding box center [495, 428] width 25 height 25
click at [590, 430] on icon "Icon/Star" at bounding box center [595, 428] width 25 height 25
click at [598, 397] on icon "Icon/Star" at bounding box center [595, 396] width 25 height 25
click at [596, 369] on icon "Icon/Star" at bounding box center [596, 365] width 25 height 25
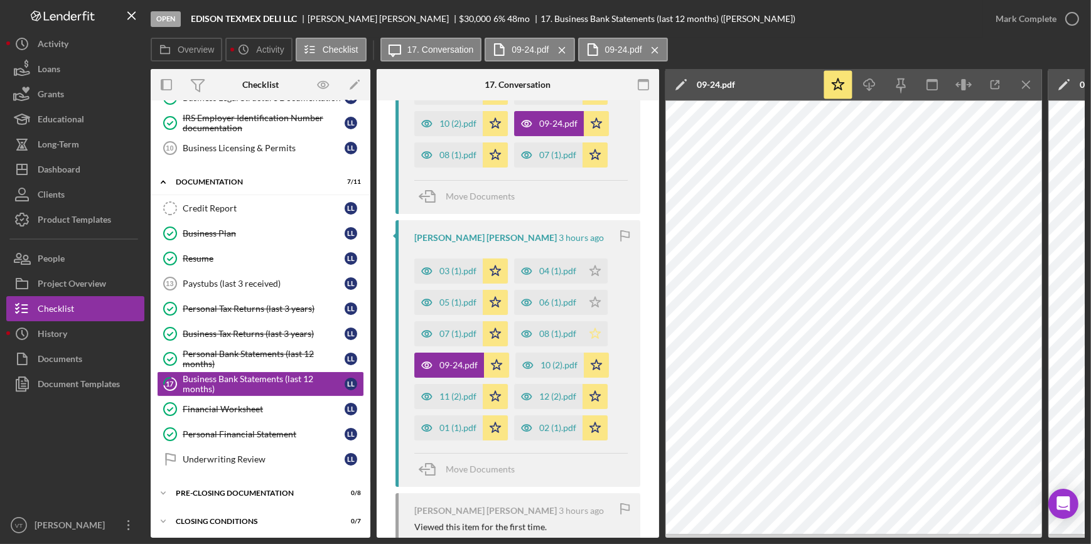
click at [592, 334] on polygon "button" at bounding box center [595, 333] width 11 height 10
click at [595, 305] on polygon "button" at bounding box center [595, 302] width 11 height 10
click at [590, 271] on polygon "button" at bounding box center [595, 271] width 11 height 10
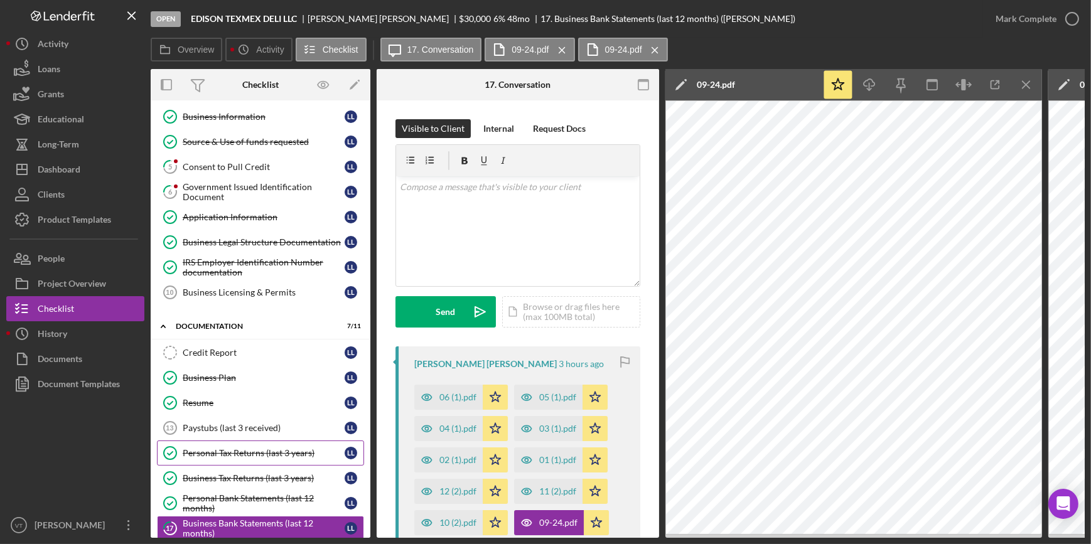
scroll to position [0, 0]
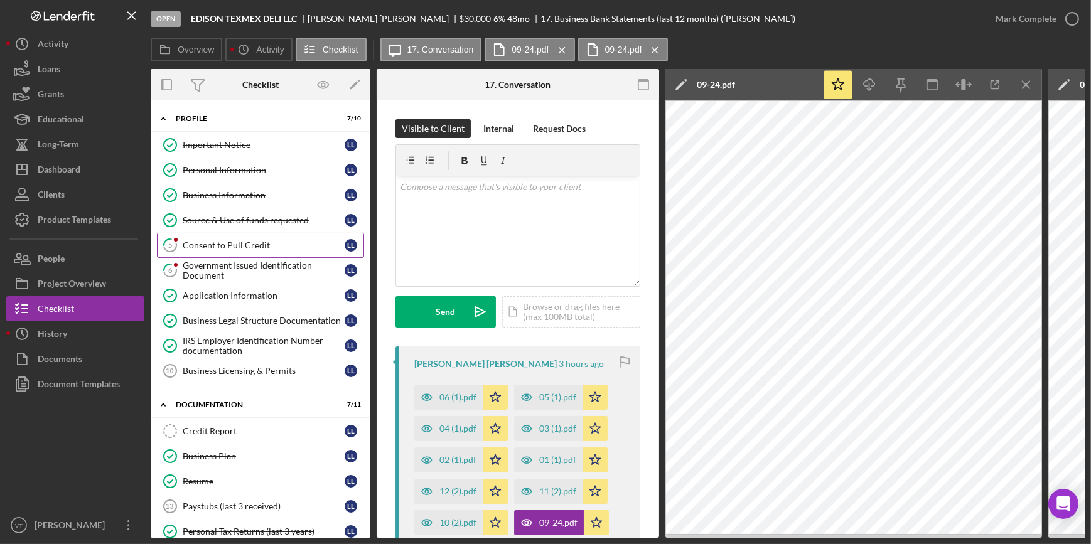
click at [260, 251] on link "5 Consent to Pull Credit L L" at bounding box center [260, 245] width 207 height 25
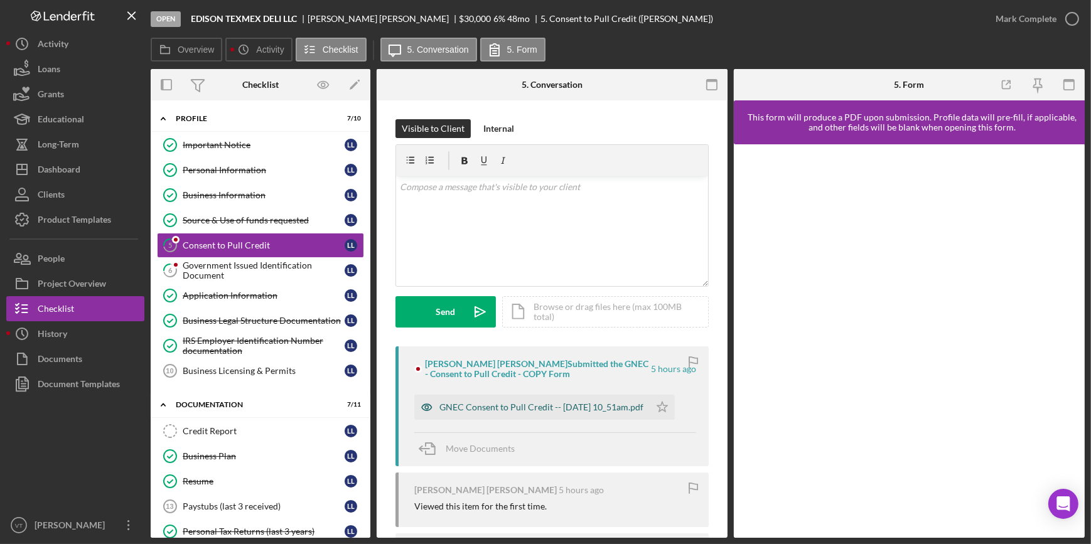
click at [494, 404] on div "GNEC Consent to Pull Credit -- 2025-10-01 10_51am.pdf" at bounding box center [542, 408] width 204 height 10
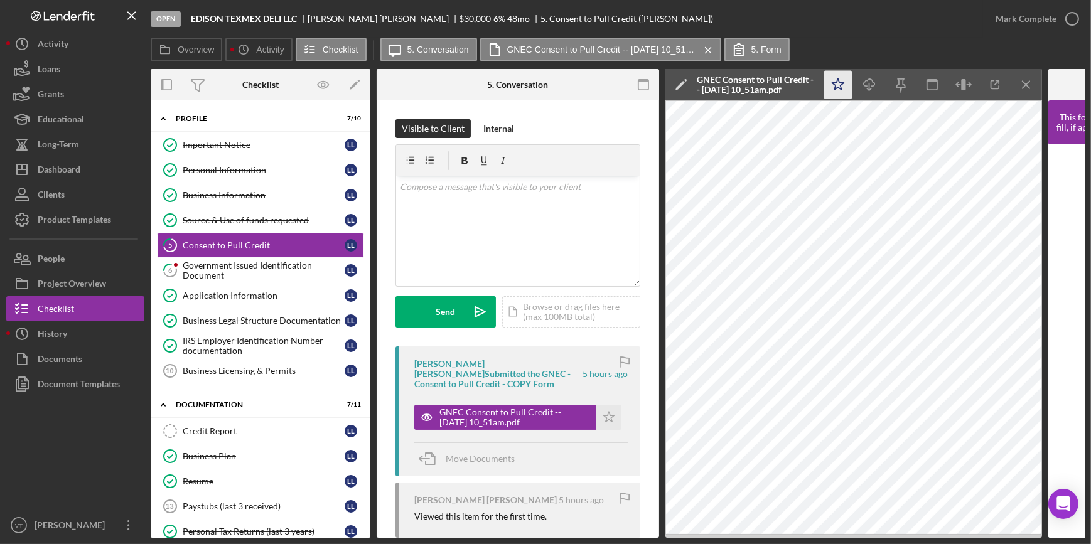
click at [833, 89] on icon "Icon/Star" at bounding box center [839, 85] width 28 height 28
click at [872, 85] on icon "Icon/Download" at bounding box center [870, 85] width 28 height 28
click at [1042, 25] on div "Mark Complete" at bounding box center [1026, 18] width 61 height 25
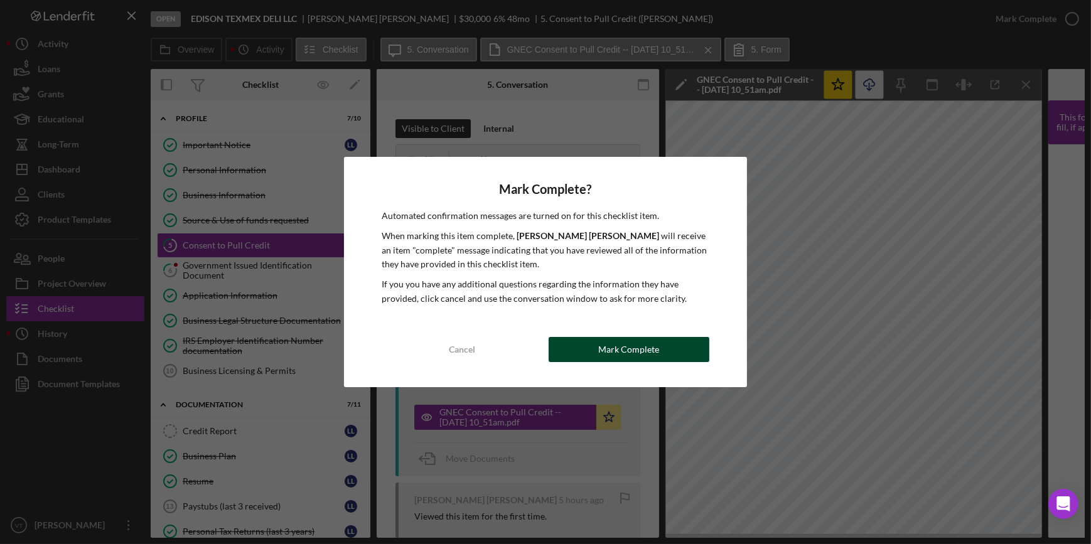
click at [670, 348] on button "Mark Complete" at bounding box center [629, 349] width 161 height 25
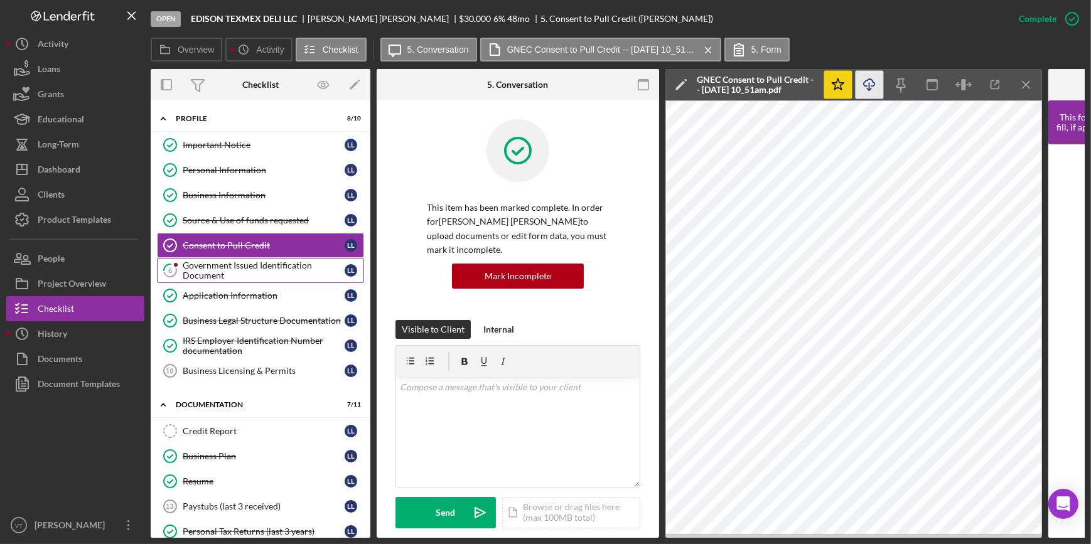
click at [205, 270] on div "Government Issued Identification Document" at bounding box center [264, 271] width 162 height 20
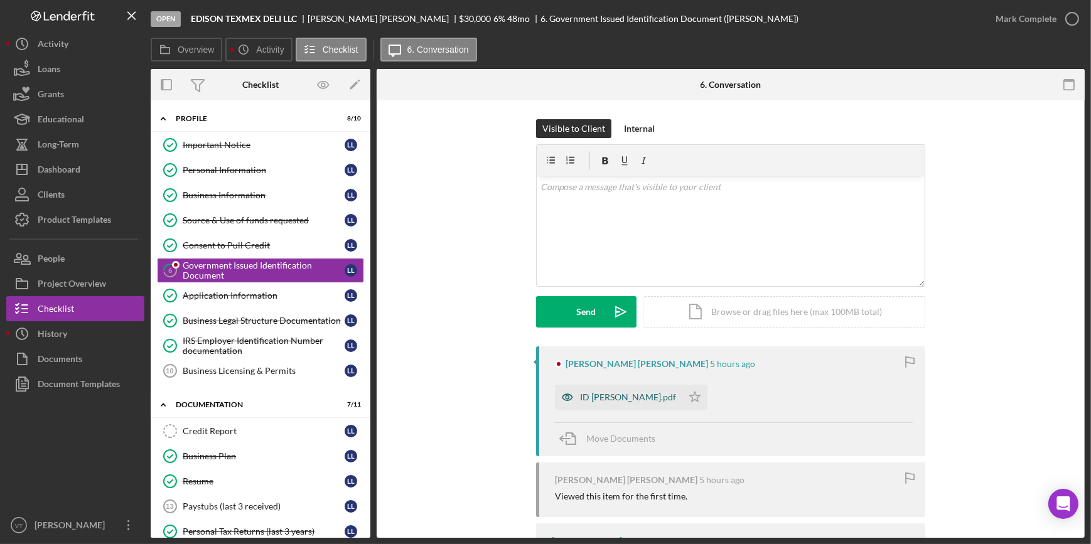
click at [633, 391] on div "ID [PERSON_NAME].pdf" at bounding box center [618, 397] width 127 height 25
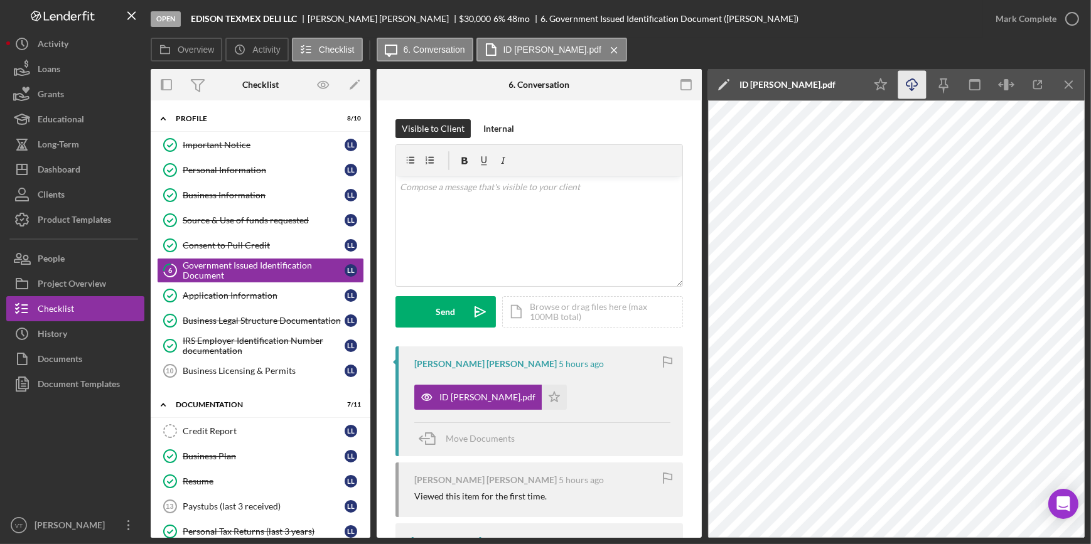
click at [906, 80] on icon "Icon/Download" at bounding box center [913, 85] width 28 height 28
click at [1017, 15] on div "Mark Complete" at bounding box center [1026, 18] width 61 height 25
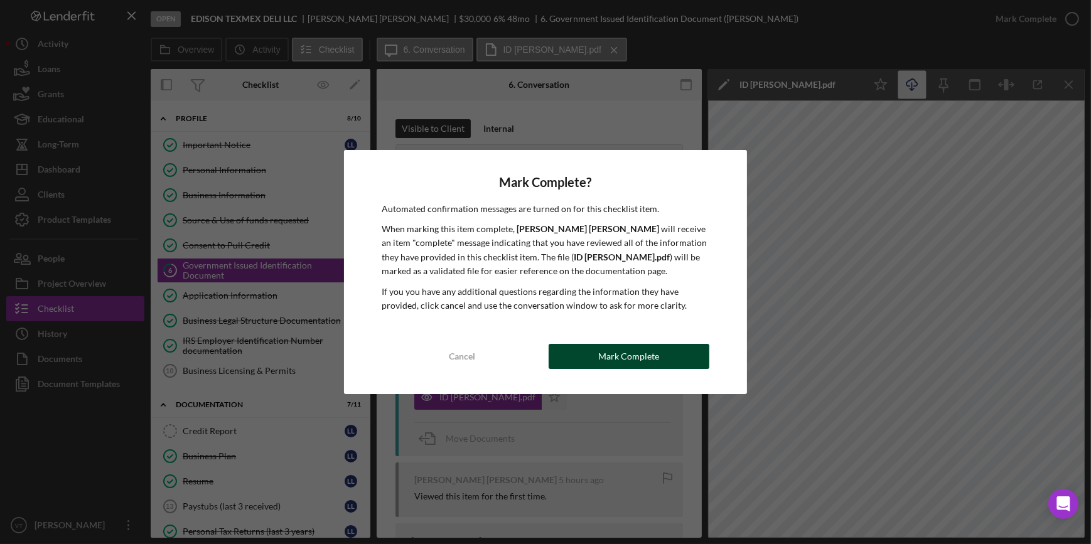
click at [588, 358] on button "Mark Complete" at bounding box center [629, 356] width 161 height 25
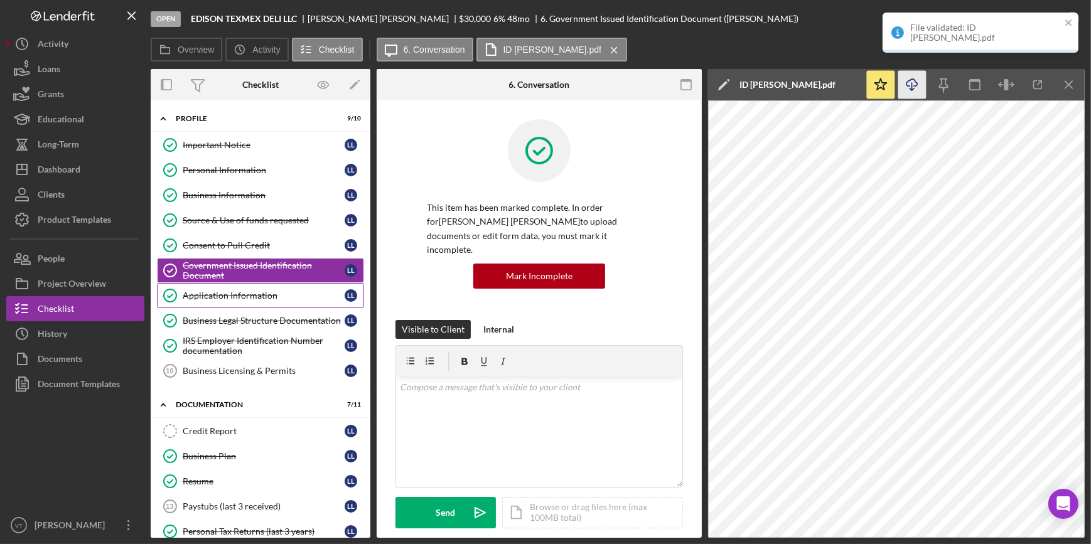
click at [229, 298] on div "Application Information" at bounding box center [264, 296] width 162 height 10
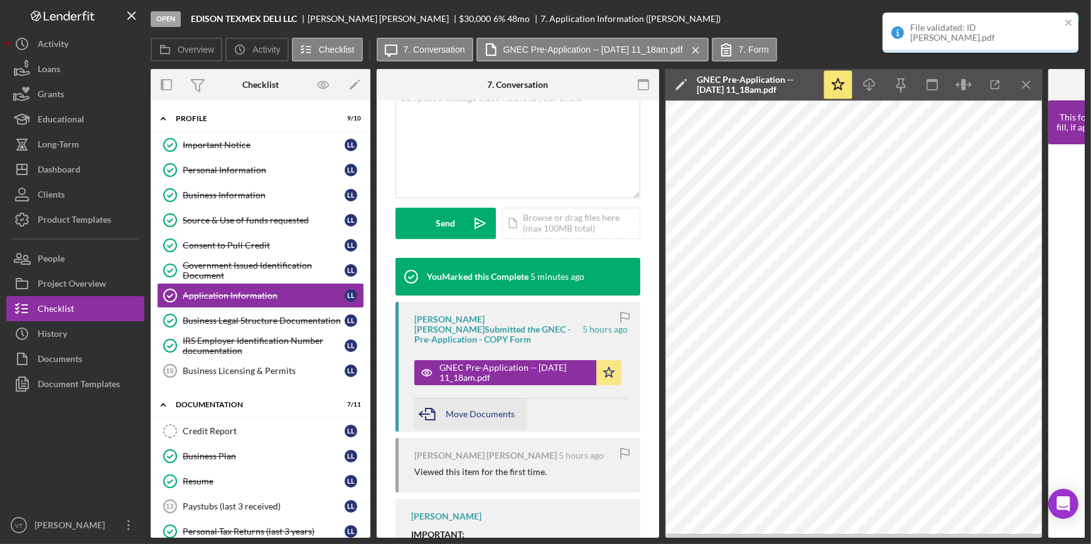
scroll to position [342, 0]
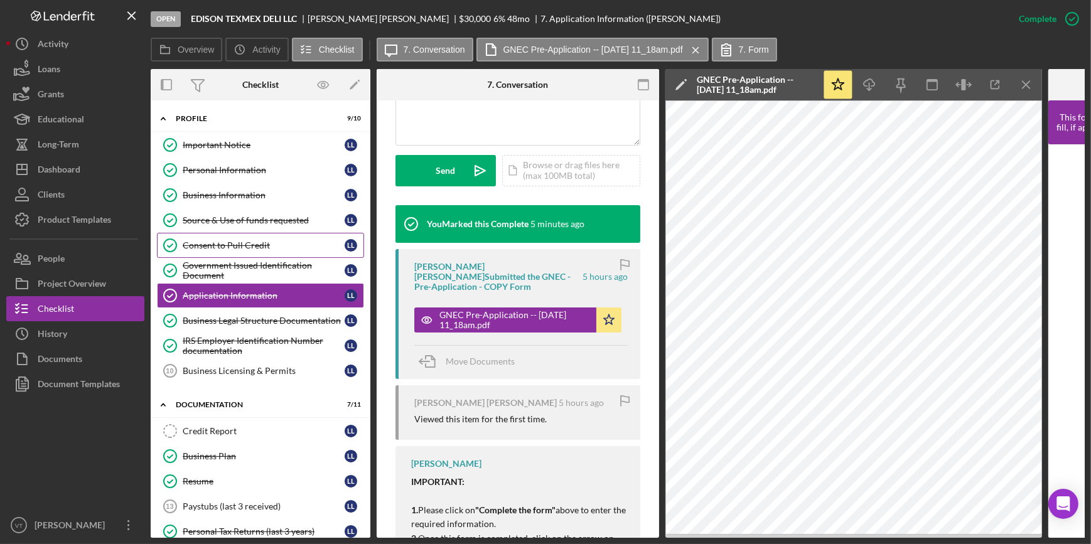
click at [203, 239] on link "Consent to Pull Credit Consent to Pull Credit L L" at bounding box center [260, 245] width 207 height 25
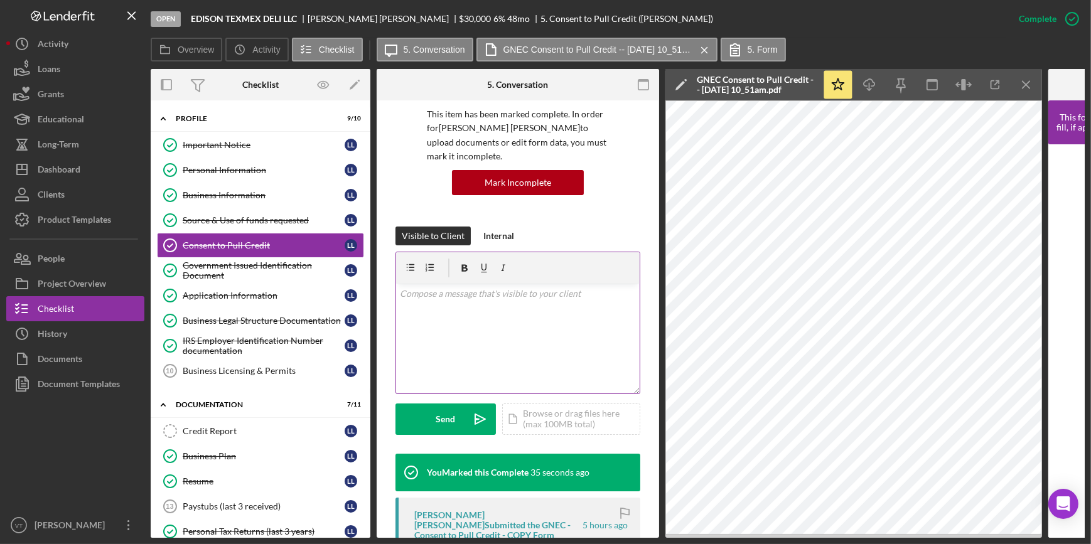
scroll to position [285, 0]
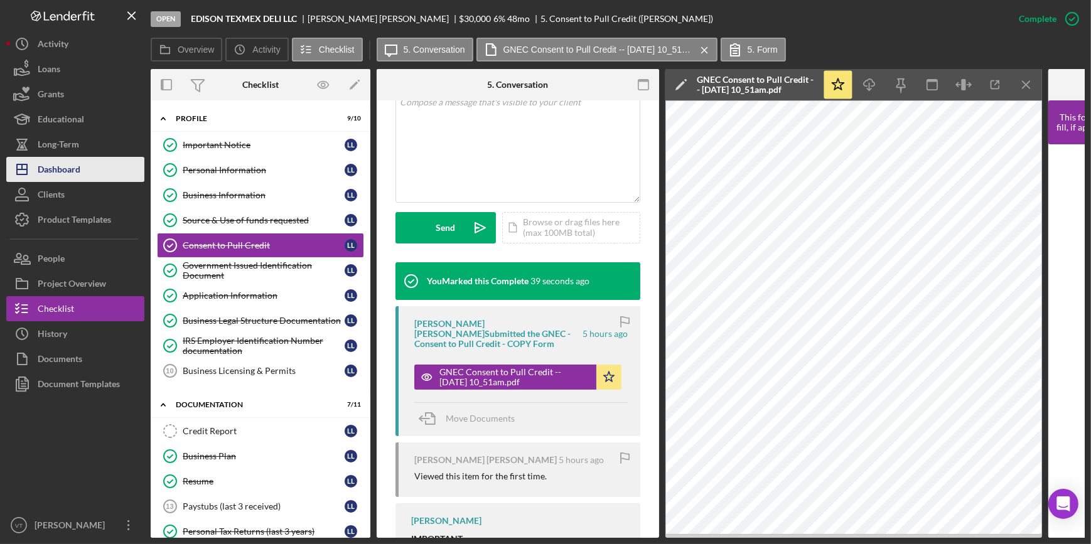
click at [79, 175] on div "Dashboard" at bounding box center [59, 171] width 43 height 28
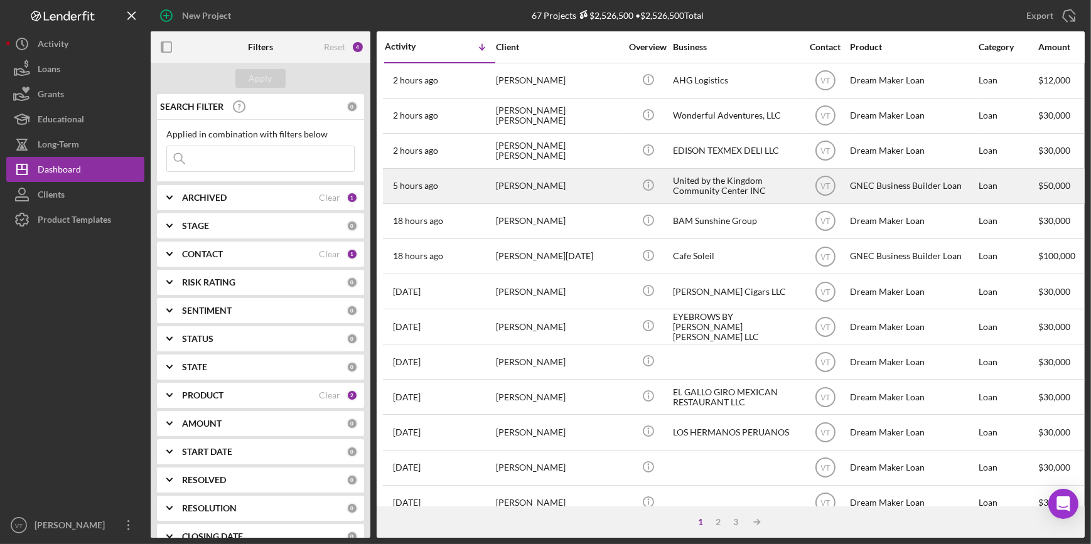
click at [536, 184] on div "[PERSON_NAME]" at bounding box center [559, 186] width 126 height 33
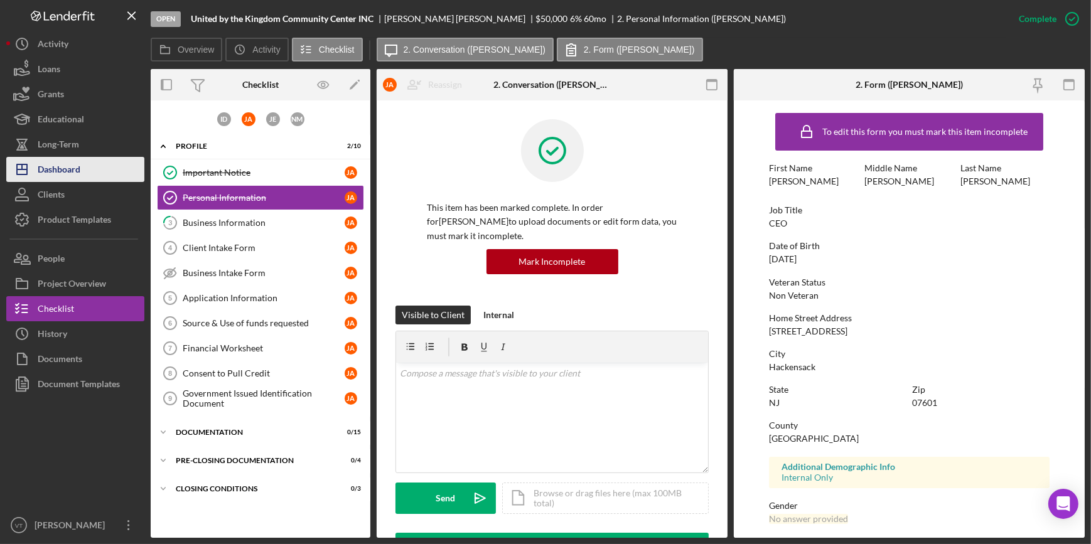
click at [77, 174] on div "Dashboard" at bounding box center [59, 171] width 43 height 28
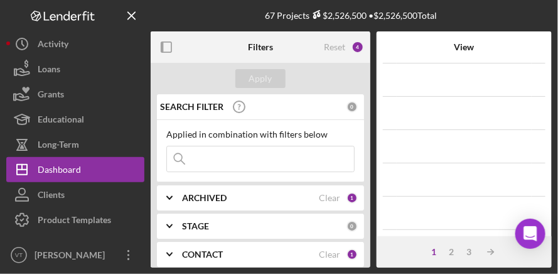
click at [504, 1] on div "67 Projects $2,526,500 • $2,526,500 Total" at bounding box center [351, 15] width 401 height 31
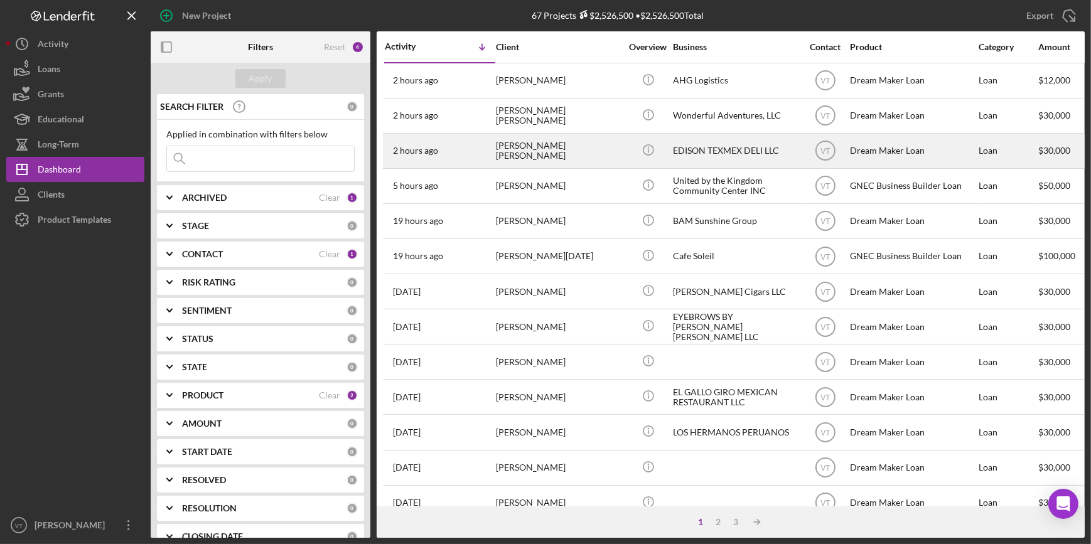
click at [516, 146] on div "[PERSON_NAME] [PERSON_NAME]" at bounding box center [559, 150] width 126 height 33
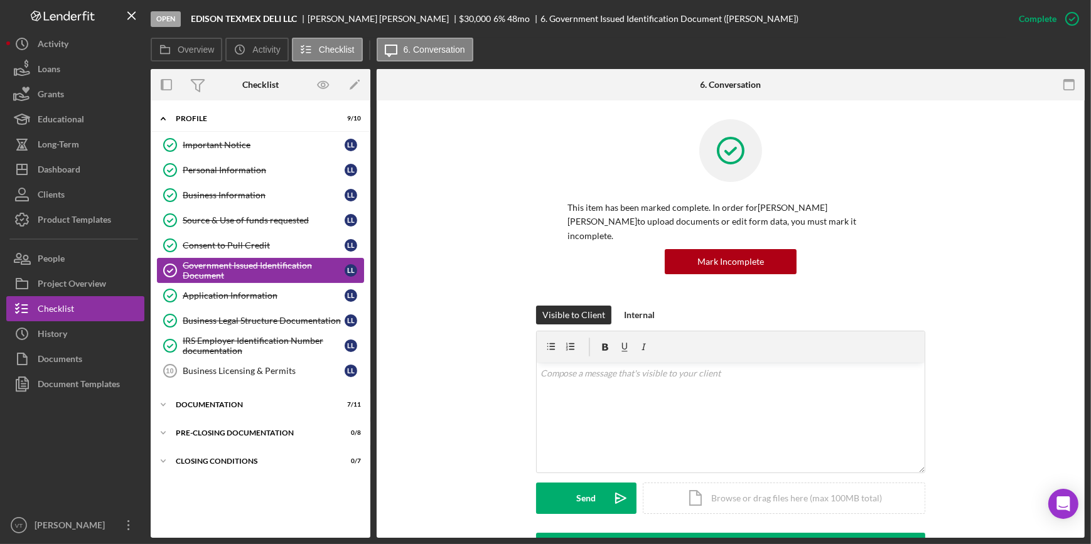
click at [254, 271] on div "Government Issued Identification Document" at bounding box center [264, 271] width 162 height 20
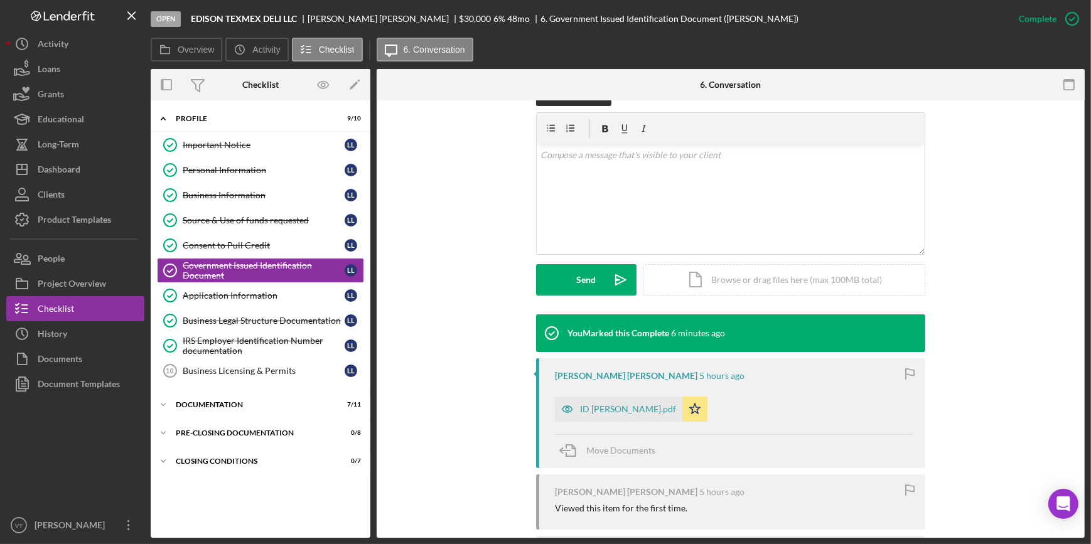
scroll to position [228, 0]
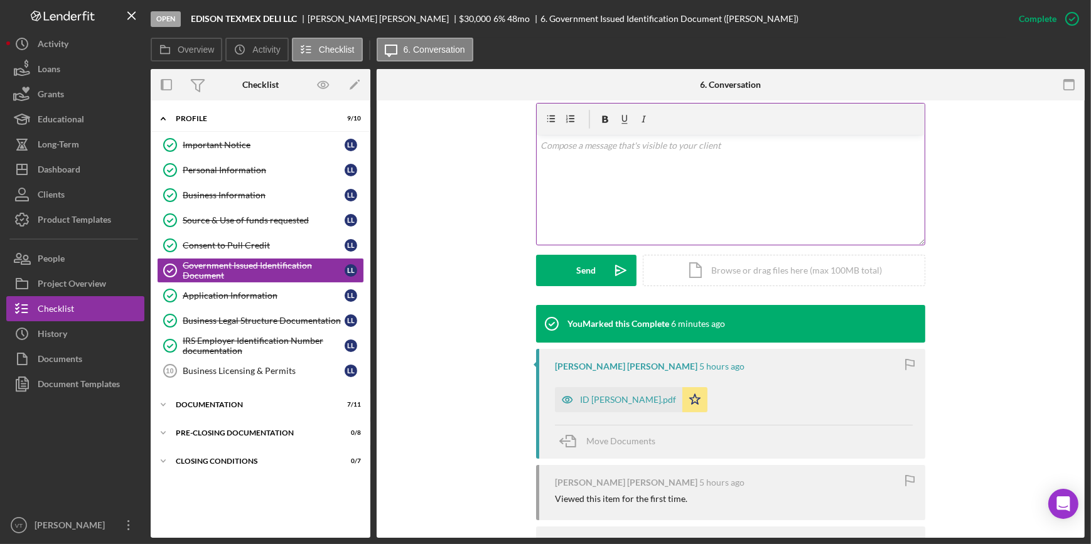
click at [593, 139] on p at bounding box center [731, 146] width 381 height 14
click at [568, 255] on button "Send Icon/icon-invite-send" at bounding box center [586, 270] width 100 height 31
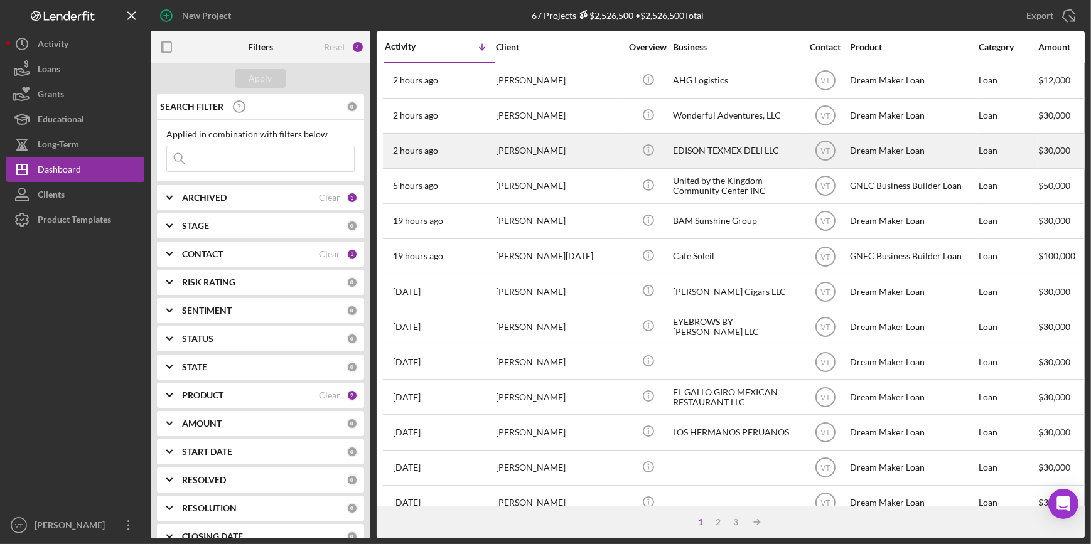
click at [544, 150] on div "[PERSON_NAME]" at bounding box center [559, 150] width 126 height 33
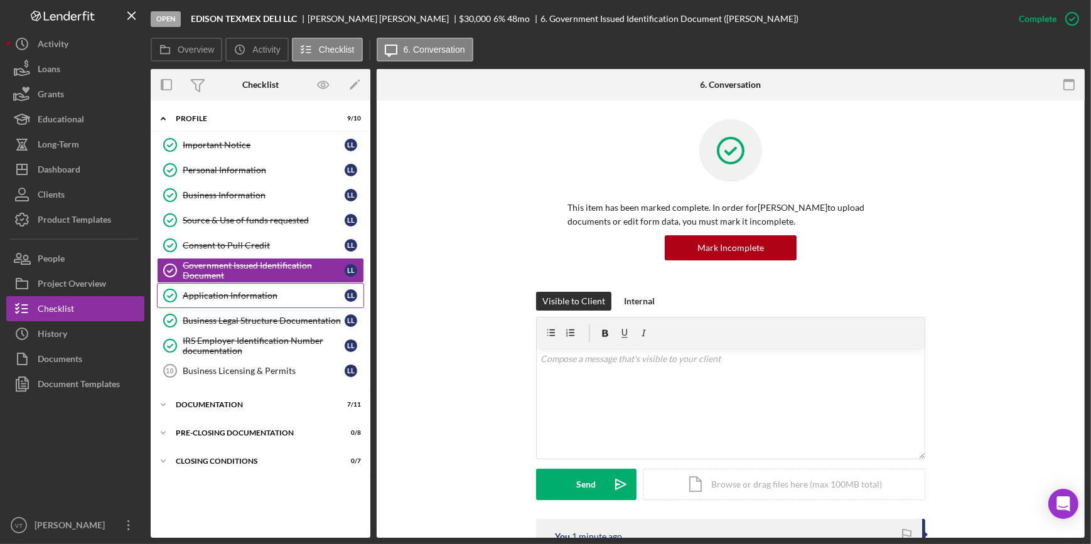
click at [210, 295] on div "Application Information" at bounding box center [264, 296] width 162 height 10
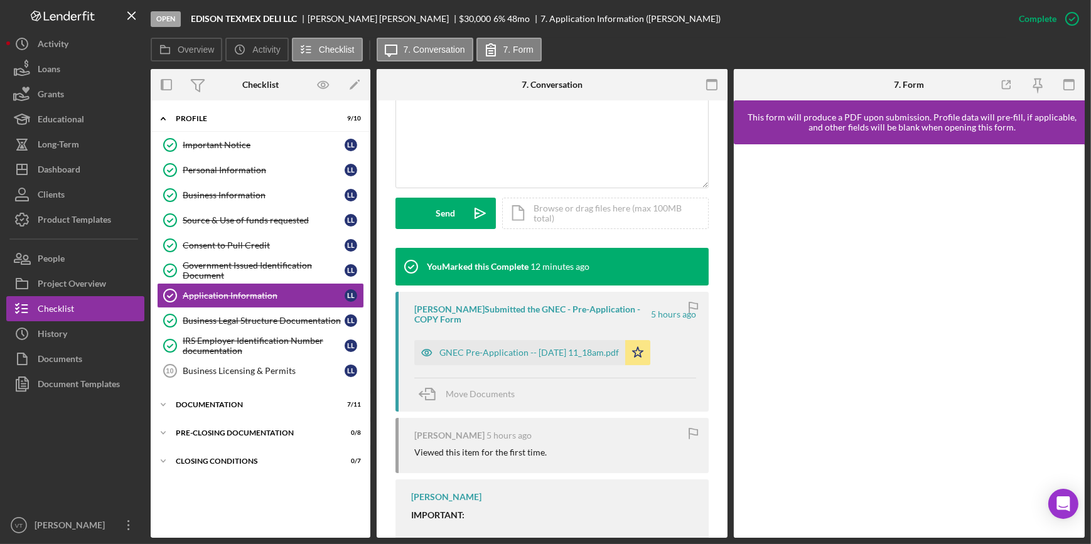
click at [477, 351] on div "GNEC Pre-Application -- 2025-10-01 11_18am.pdf" at bounding box center [530, 353] width 180 height 10
